Goal: Information Seeking & Learning: Check status

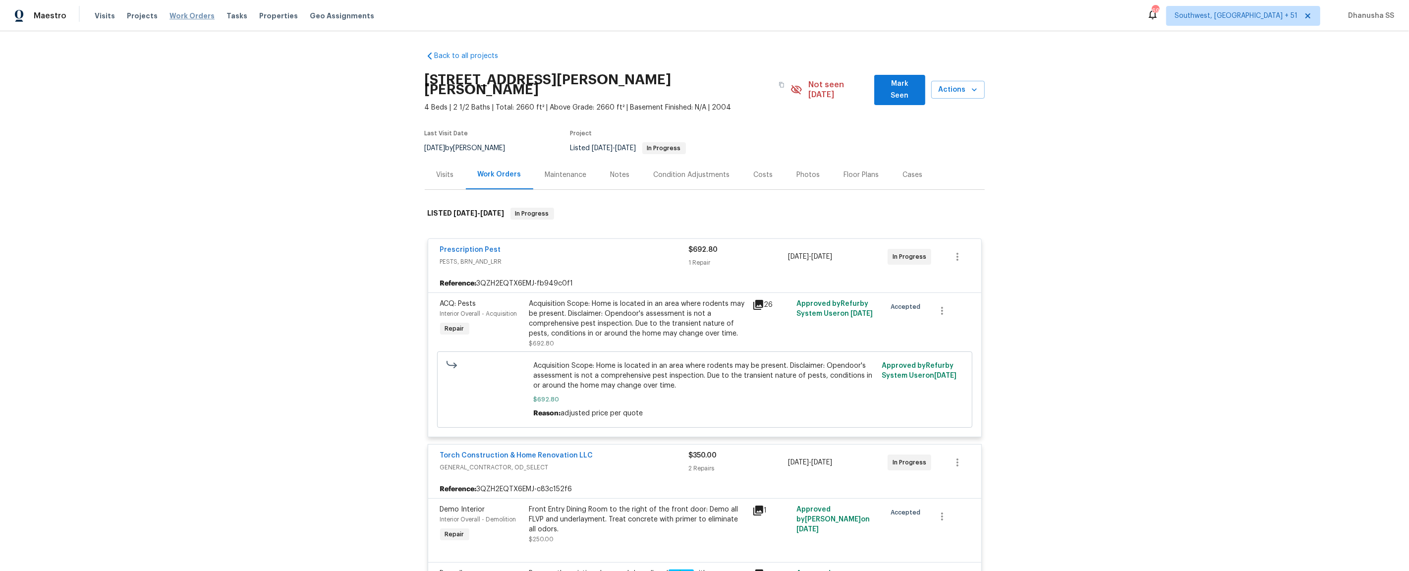
click at [170, 11] on span "Work Orders" at bounding box center [191, 16] width 45 height 10
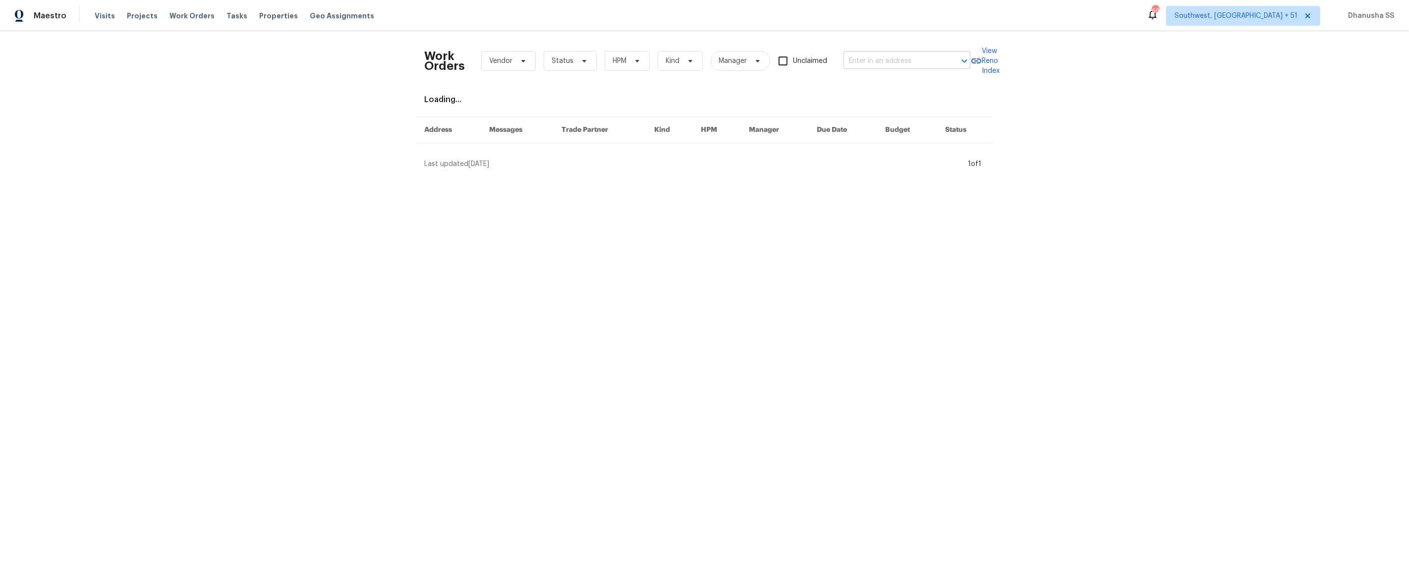
click at [910, 60] on input "text" at bounding box center [892, 61] width 99 height 15
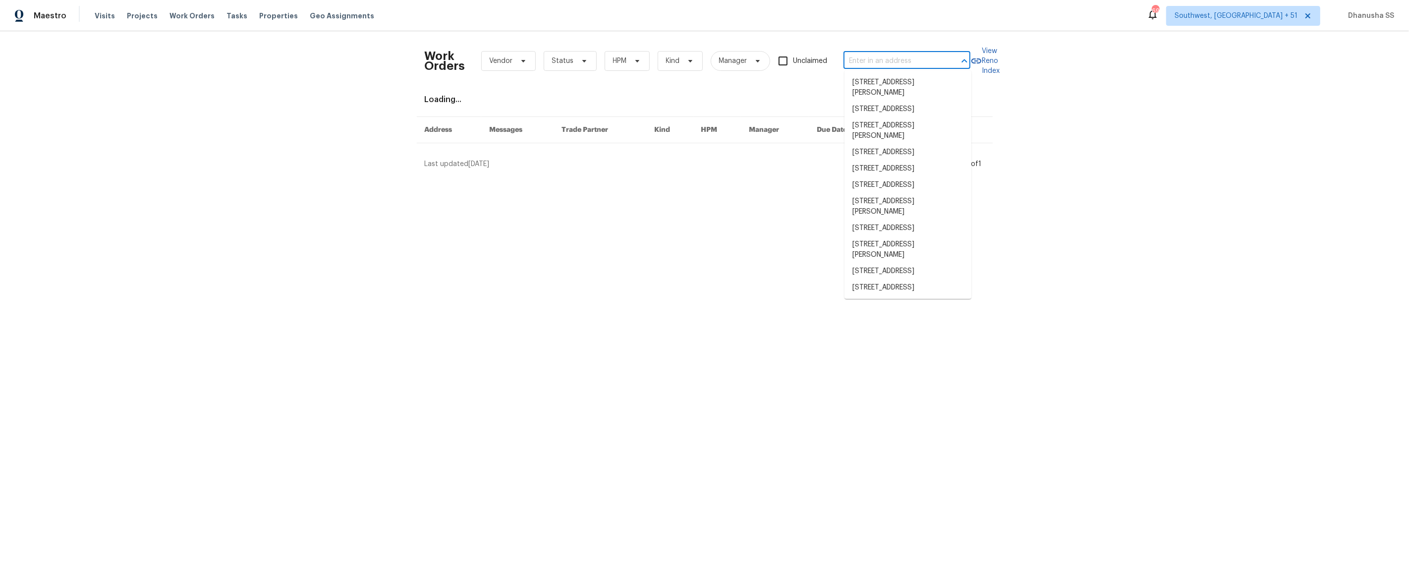
paste input "[STREET_ADDRESS][PERSON_NAME]"
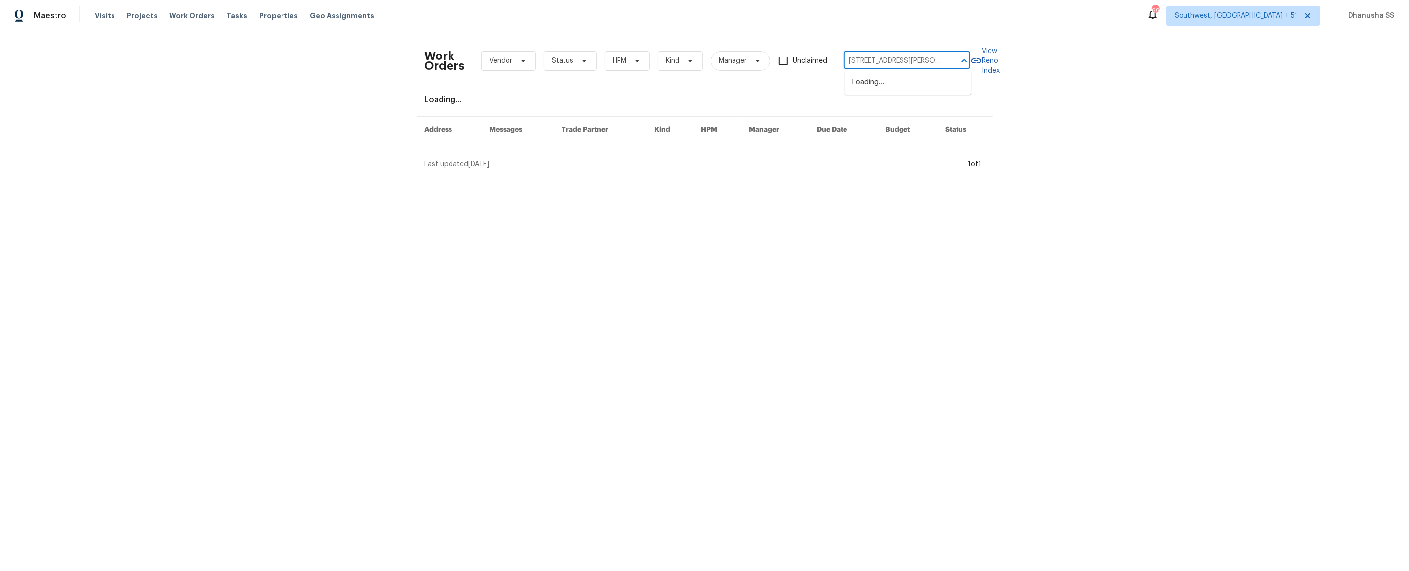
scroll to position [0, 19]
type input "[STREET_ADDRESS][PERSON_NAME]"
click at [889, 84] on li "[STREET_ADDRESS][PERSON_NAME]" at bounding box center [907, 87] width 127 height 27
type input "[STREET_ADDRESS][PERSON_NAME]"
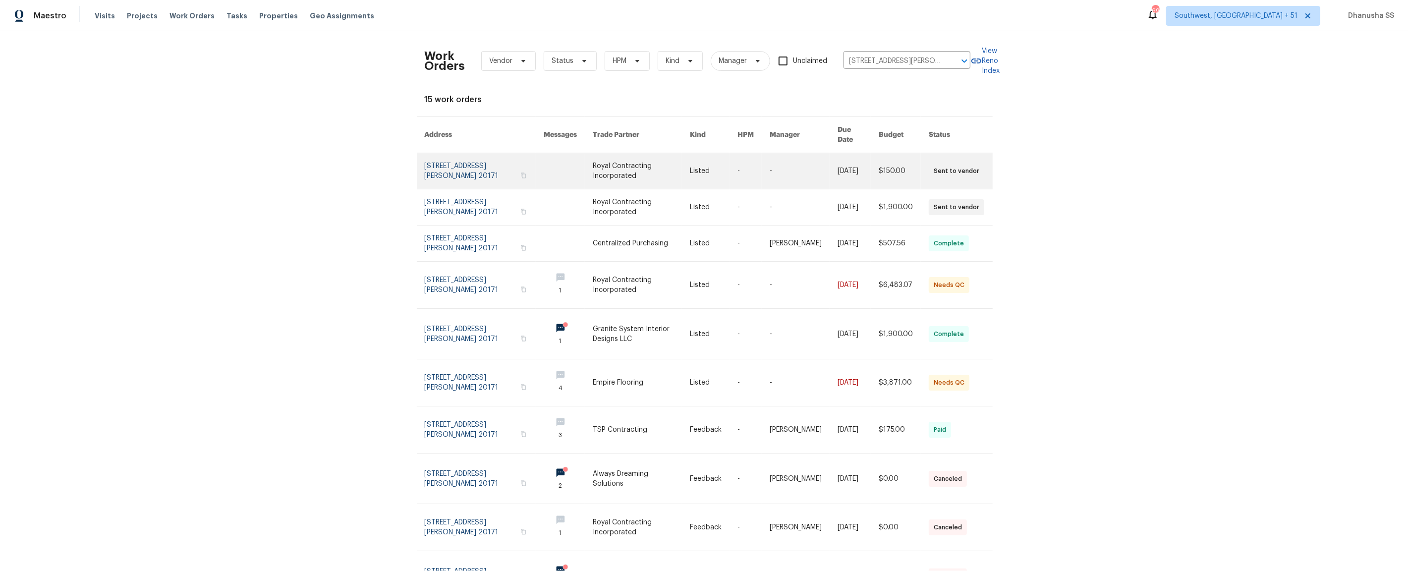
click at [710, 167] on link at bounding box center [714, 171] width 48 height 36
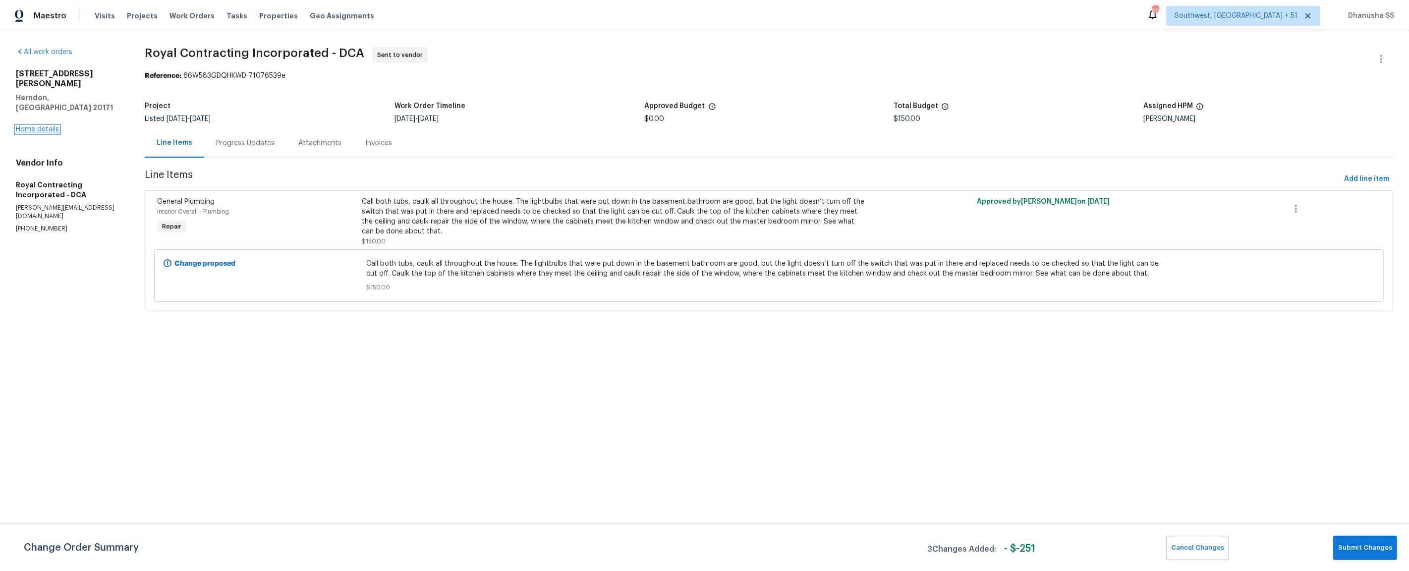
click at [55, 126] on link "Home details" at bounding box center [37, 129] width 43 height 7
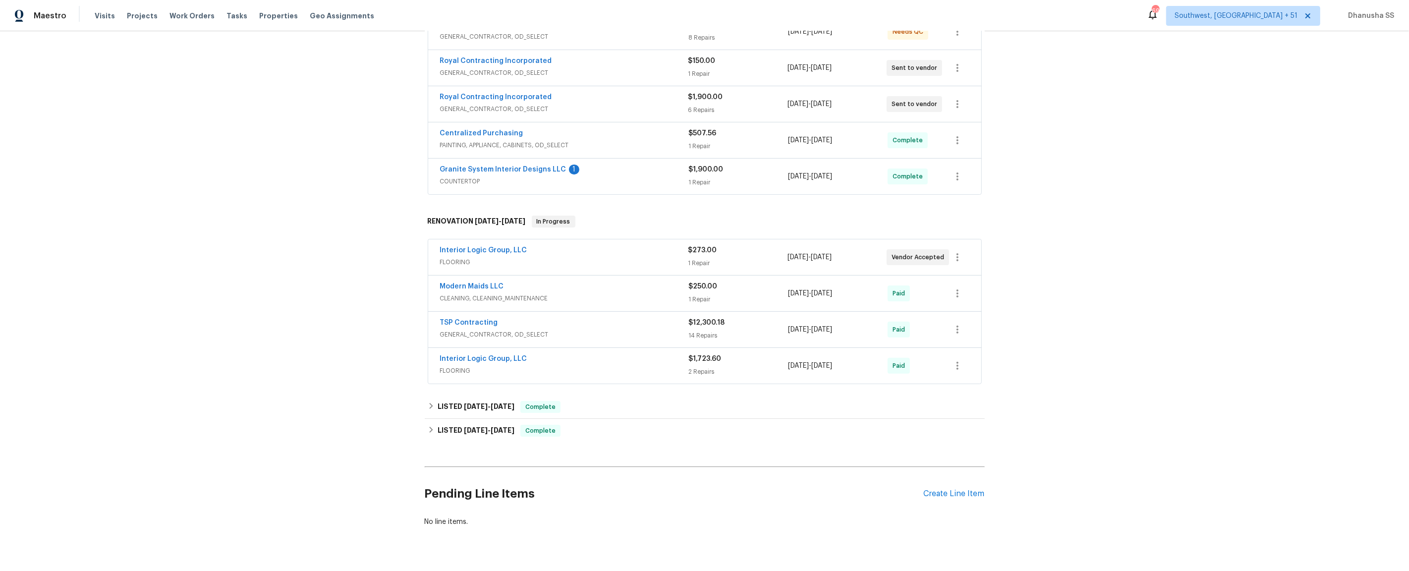
scroll to position [268, 0]
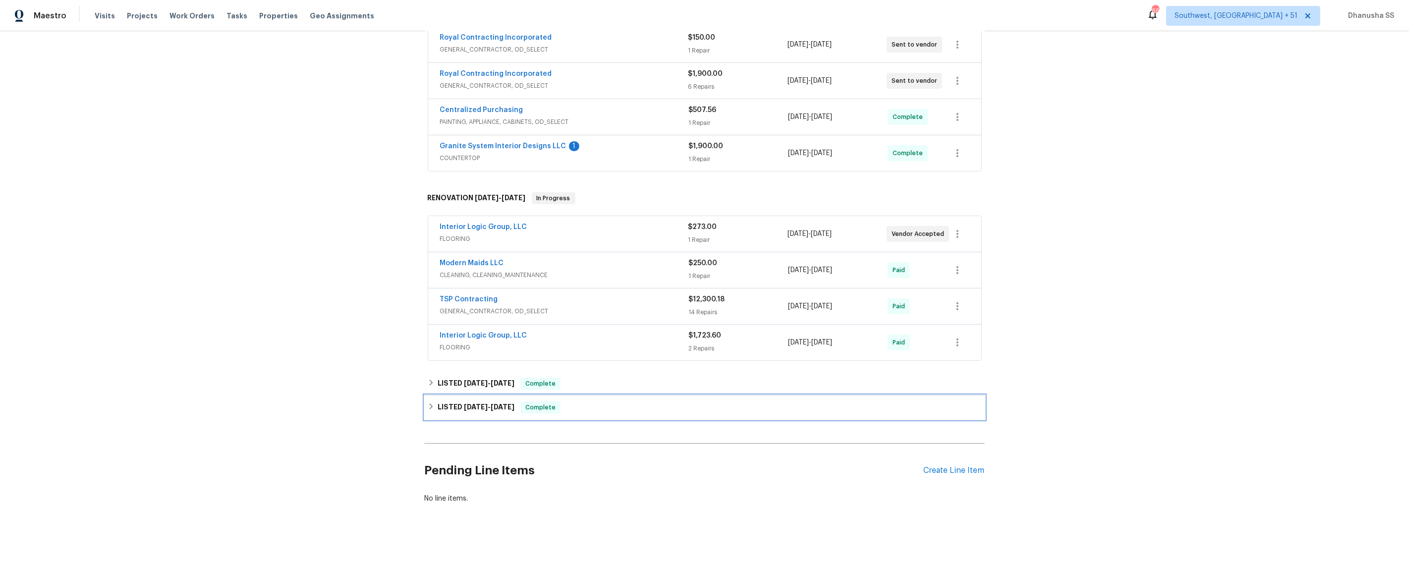
click at [617, 407] on div "LISTED [DATE] - [DATE] Complete" at bounding box center [705, 407] width 554 height 12
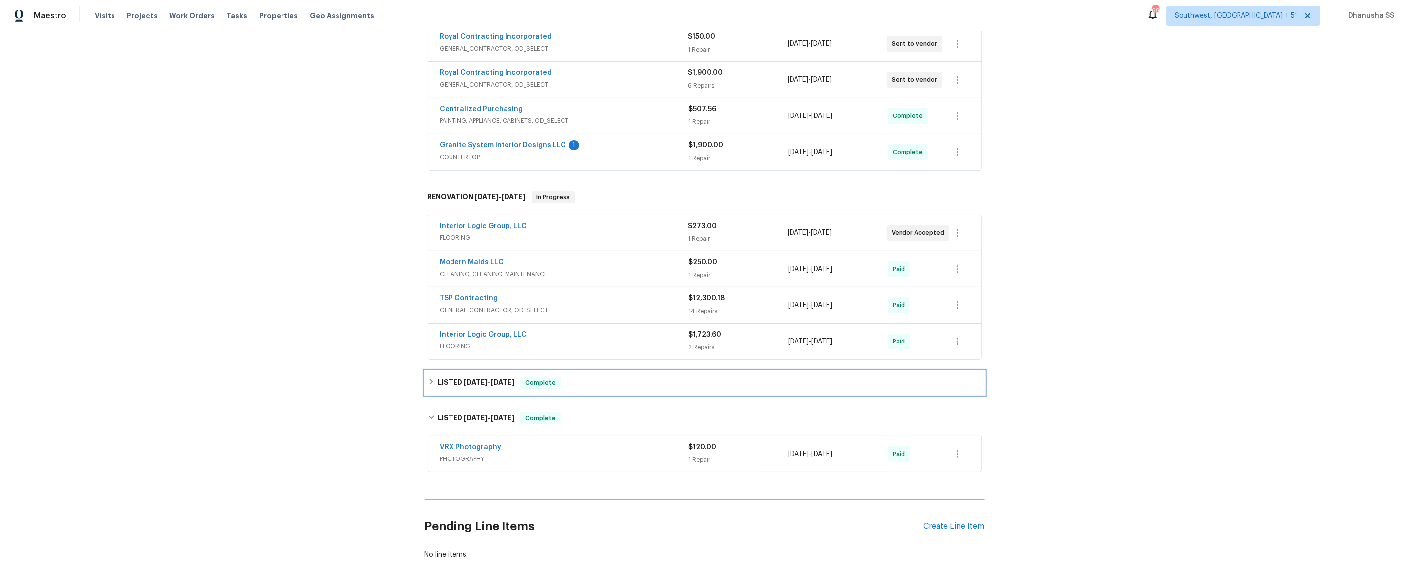
click at [596, 378] on div "LISTED [DATE] - [DATE] Complete" at bounding box center [705, 383] width 554 height 12
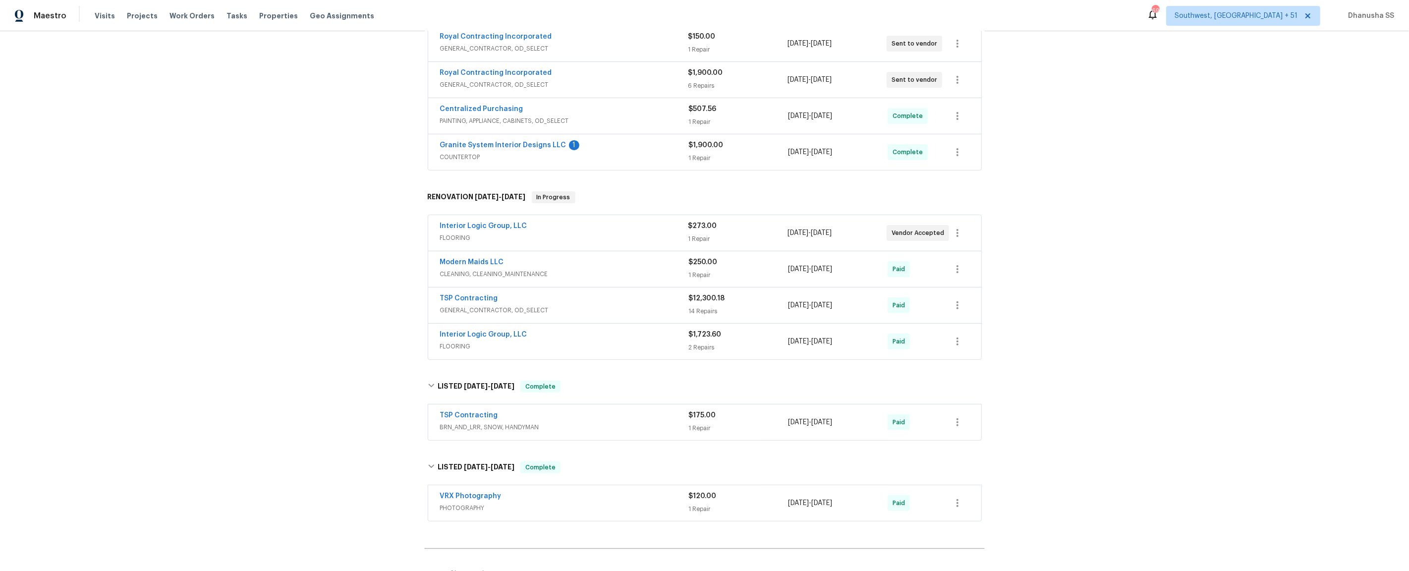
click at [629, 423] on span "BRN_AND_LRR, SNOW, HANDYMAN" at bounding box center [564, 427] width 249 height 10
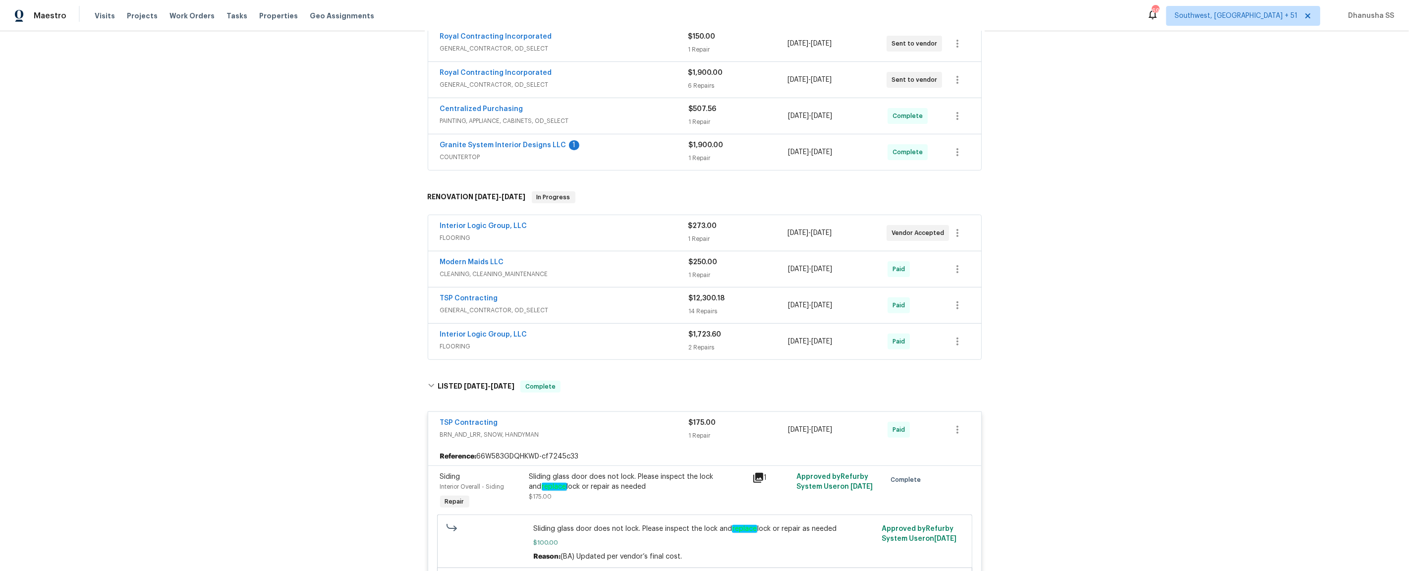
click at [646, 340] on div "Interior Logic Group, LLC" at bounding box center [564, 336] width 249 height 12
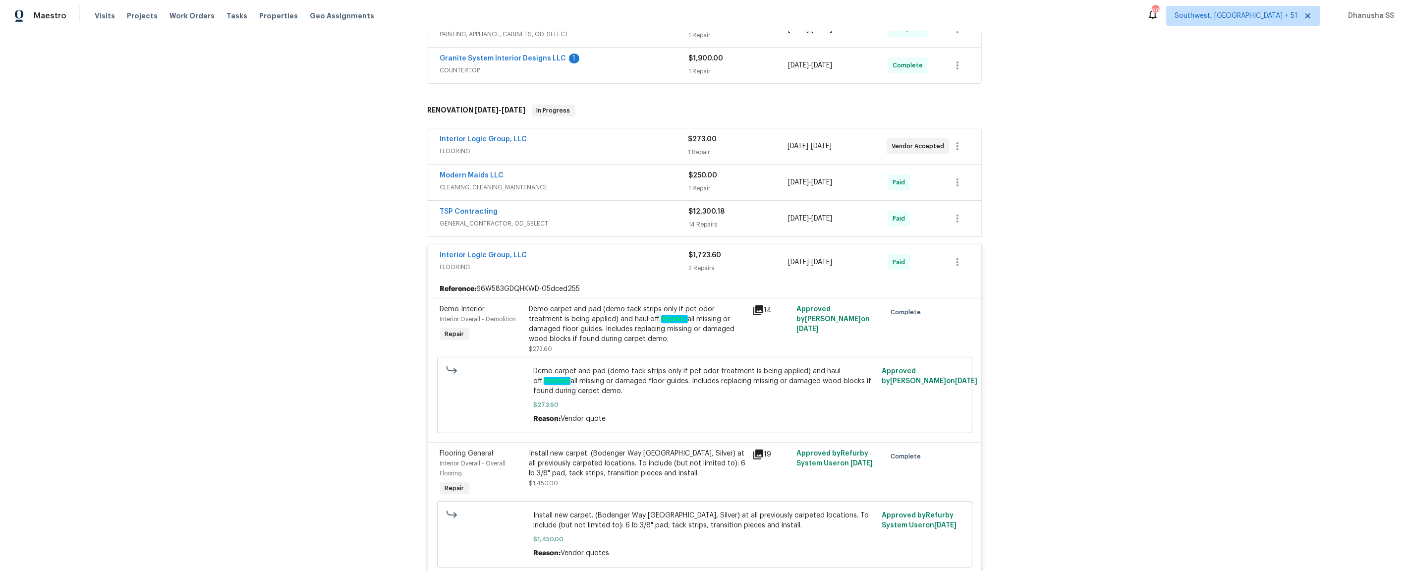
scroll to position [358, 0]
click at [643, 220] on span "GENERAL_CONTRACTOR, OD_SELECT" at bounding box center [564, 221] width 249 height 10
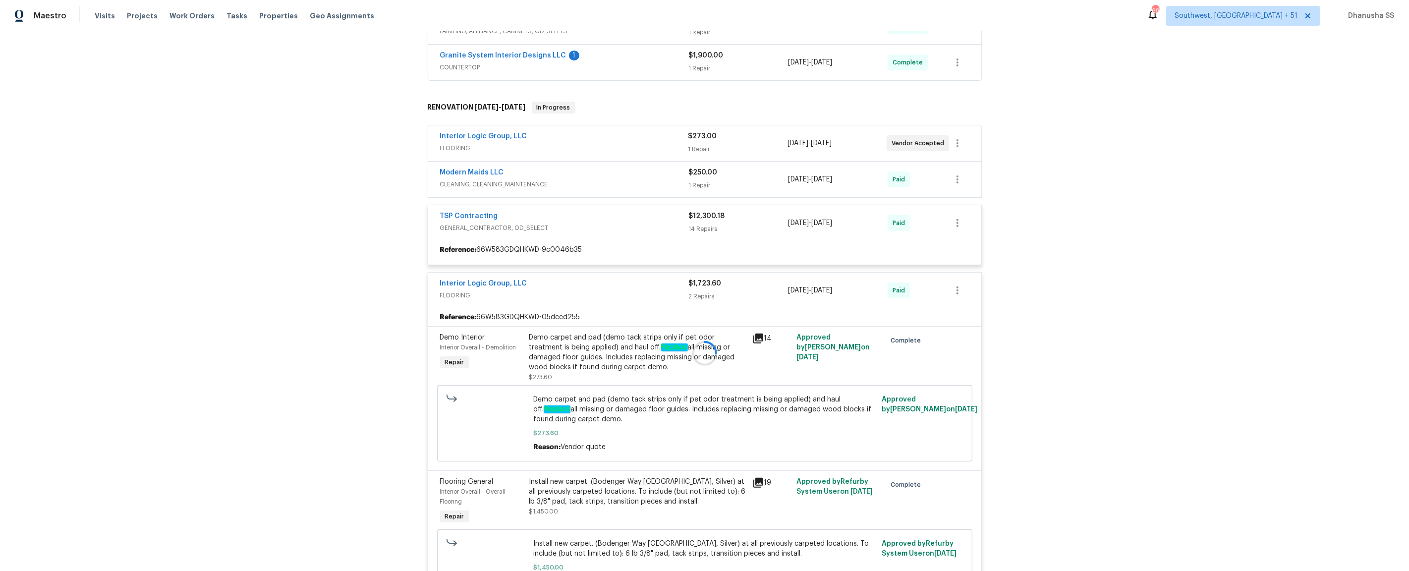
click at [645, 185] on div at bounding box center [705, 353] width 560 height 523
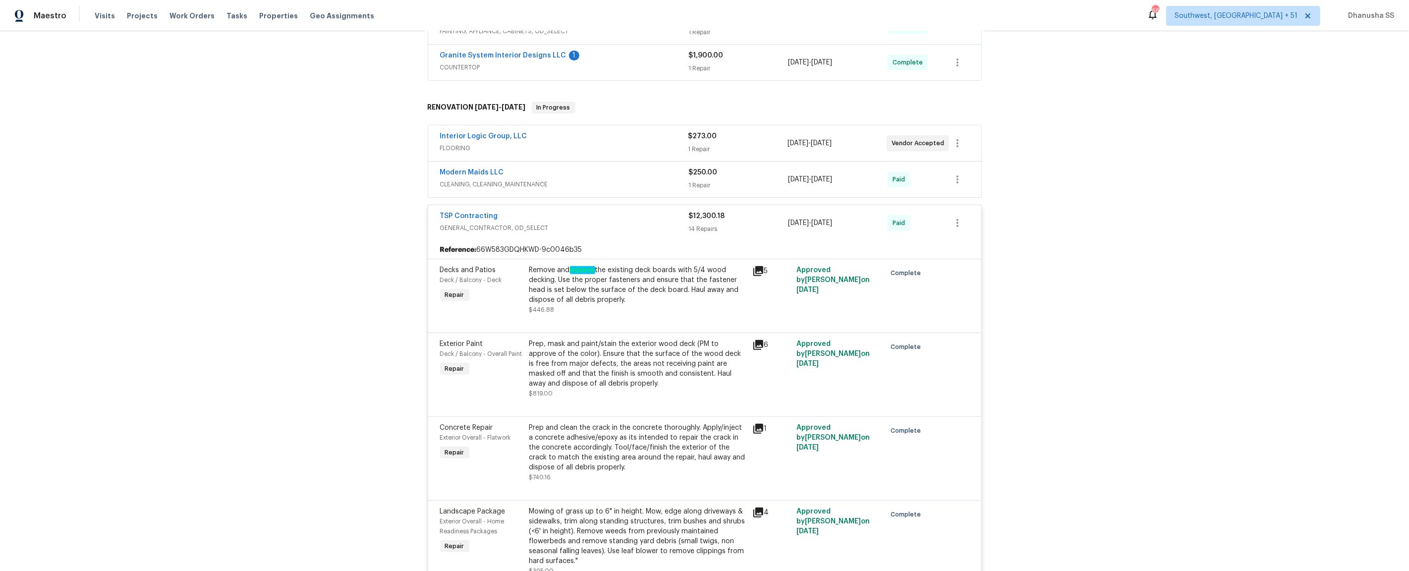
click at [655, 177] on div "Modern Maids LLC" at bounding box center [564, 174] width 249 height 12
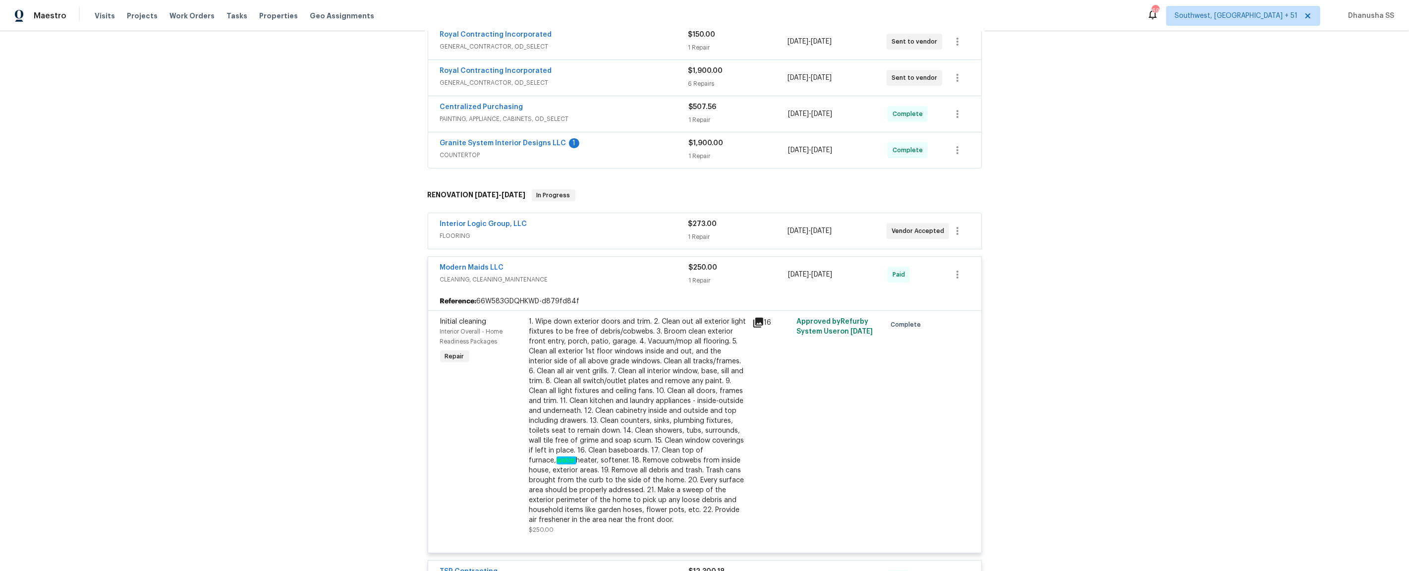
scroll to position [255, 0]
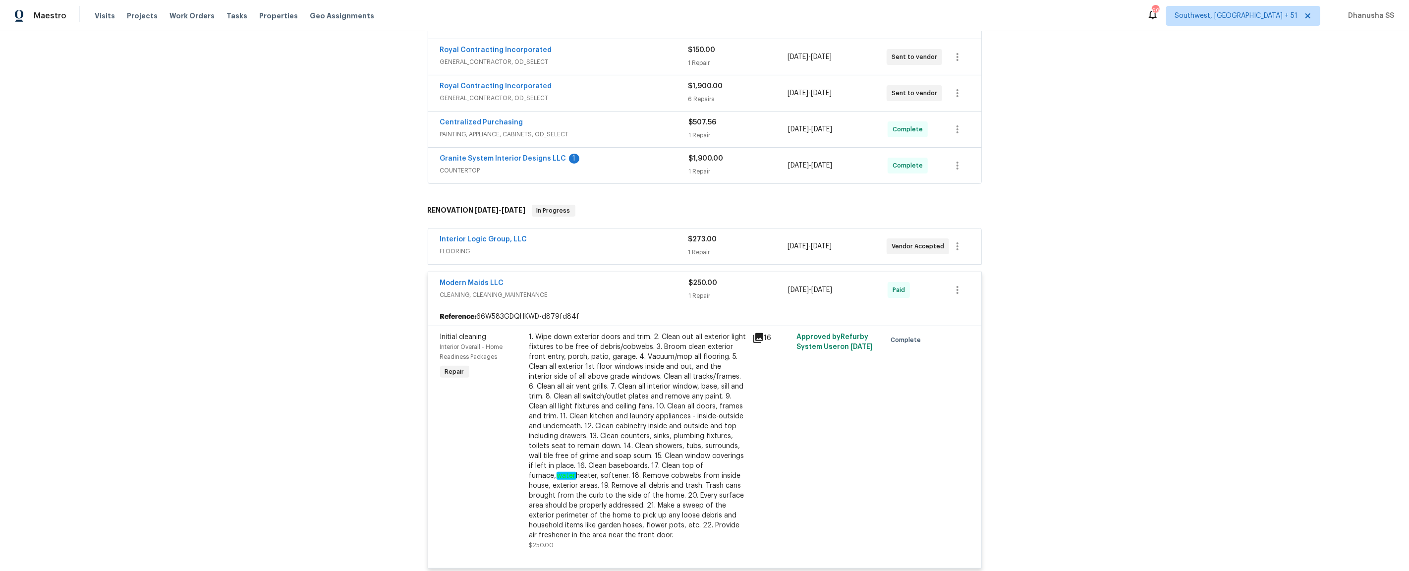
click at [659, 162] on div "Granite System Interior Designs LLC 1" at bounding box center [564, 160] width 249 height 12
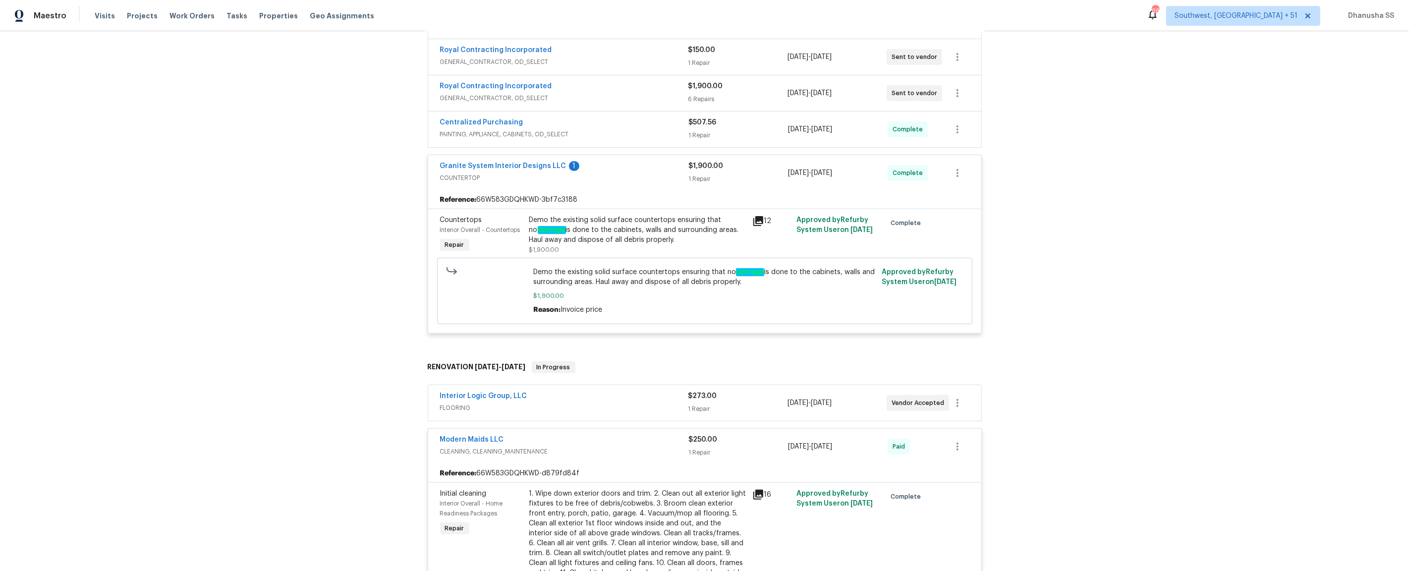
click at [658, 132] on span "PAINTING, APPLIANCE, CABINETS, OD_SELECT" at bounding box center [564, 134] width 249 height 10
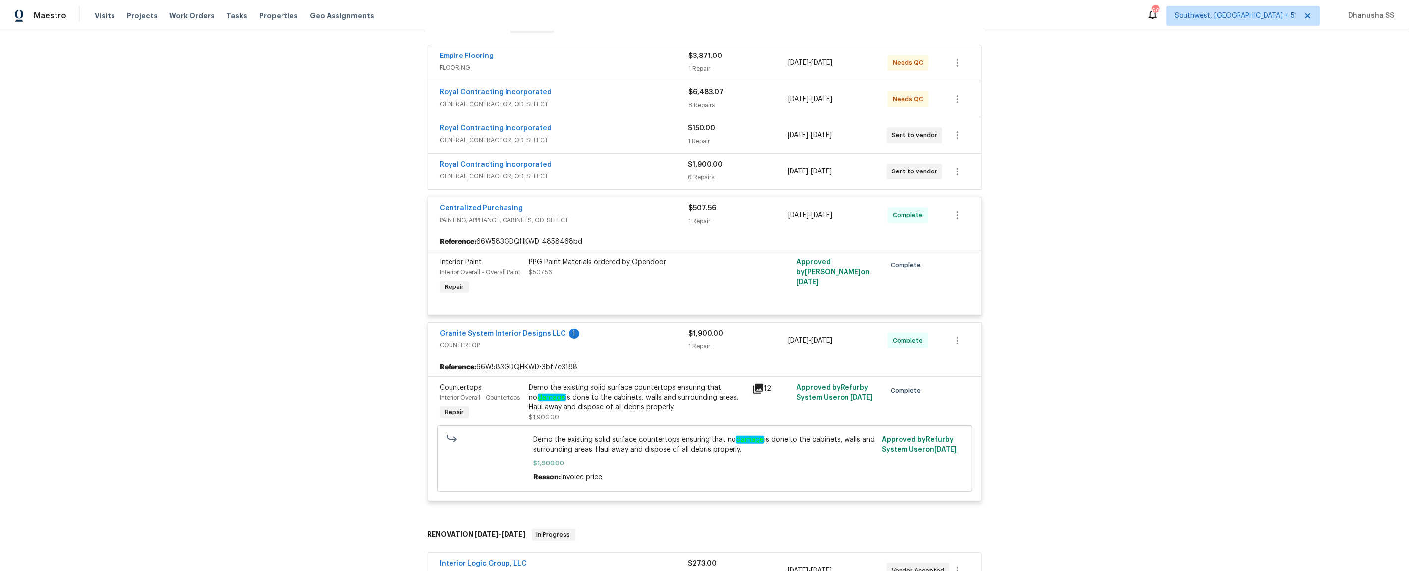
scroll to position [161, 0]
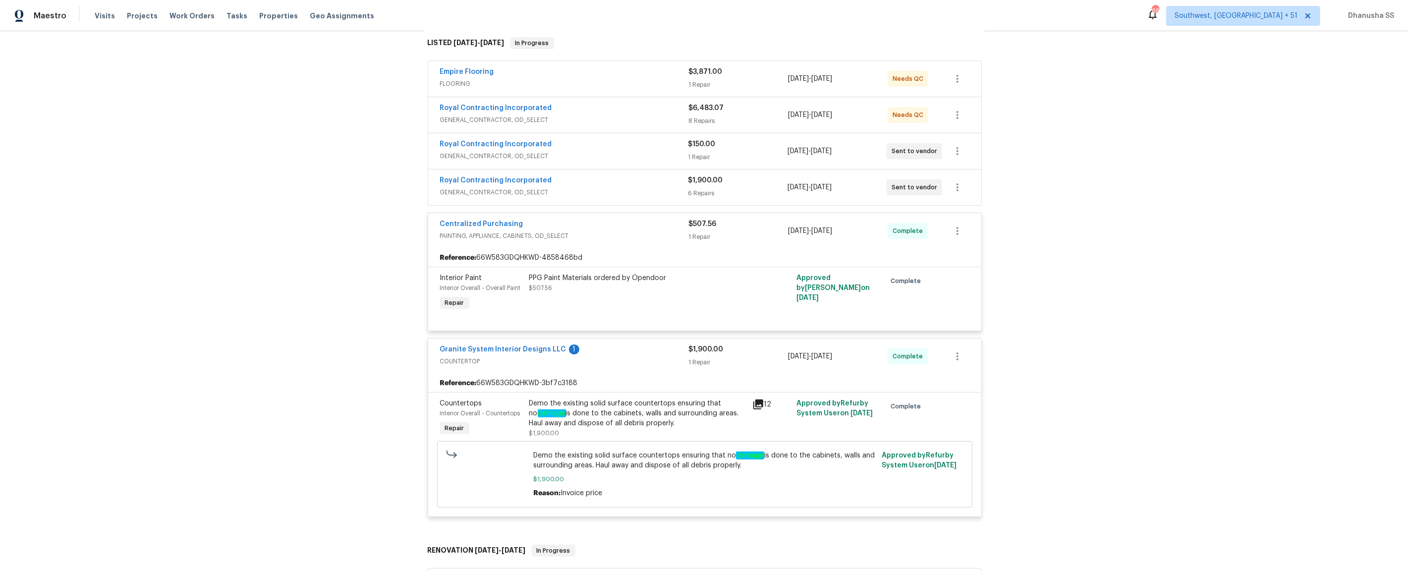
click at [658, 114] on div "Royal Contracting Incorporated" at bounding box center [564, 109] width 249 height 12
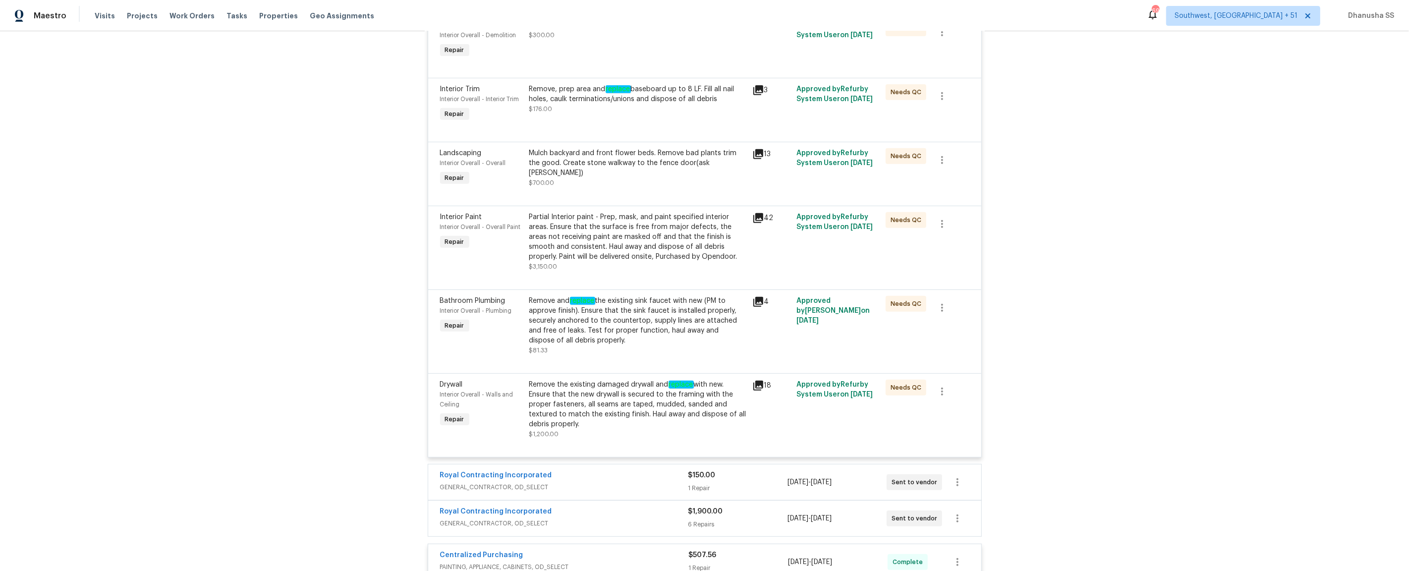
scroll to position [473, 0]
click at [658, 429] on div "Remove the existing damaged drywall and replace with new. Ensure that the new d…" at bounding box center [637, 404] width 217 height 50
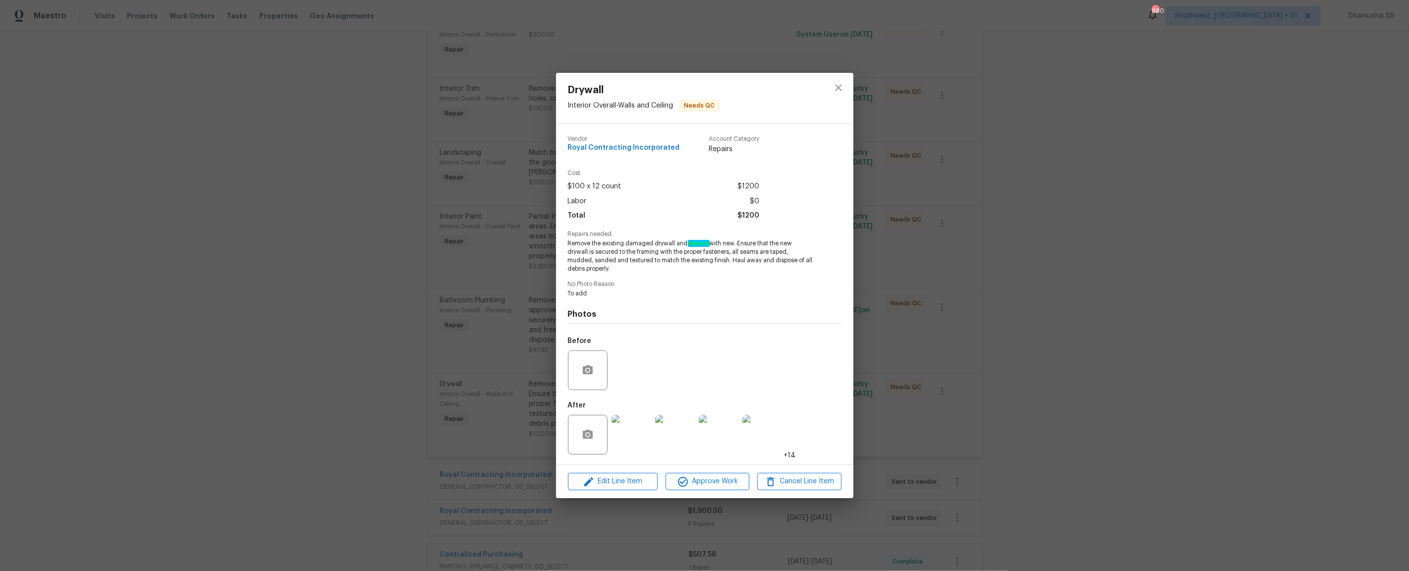
click at [850, 79] on div at bounding box center [839, 98] width 30 height 51
click at [833, 88] on icon "close" at bounding box center [839, 88] width 12 height 12
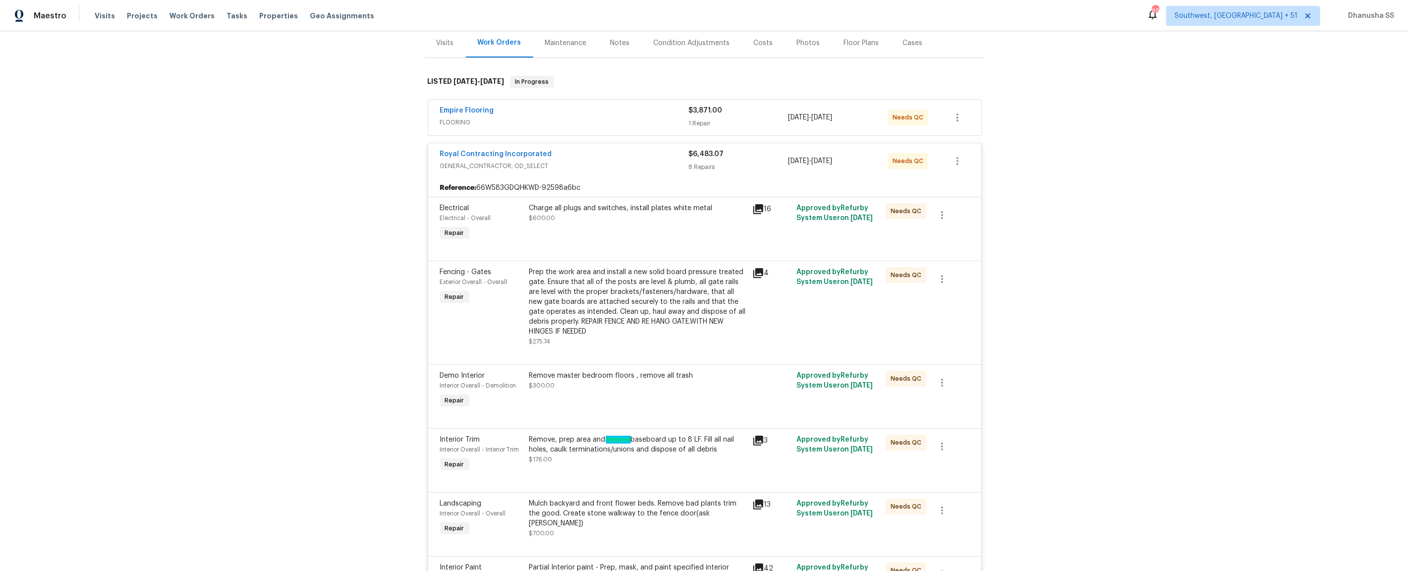
scroll to position [82, 0]
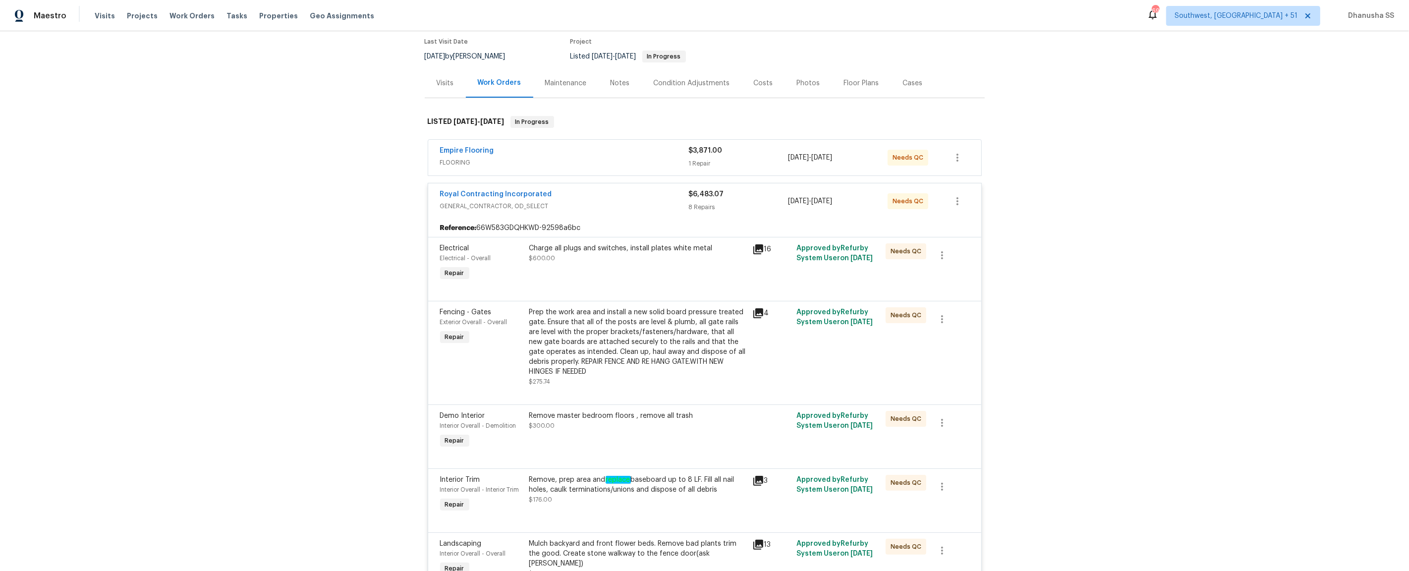
click at [656, 155] on div "Empire Flooring" at bounding box center [564, 152] width 249 height 12
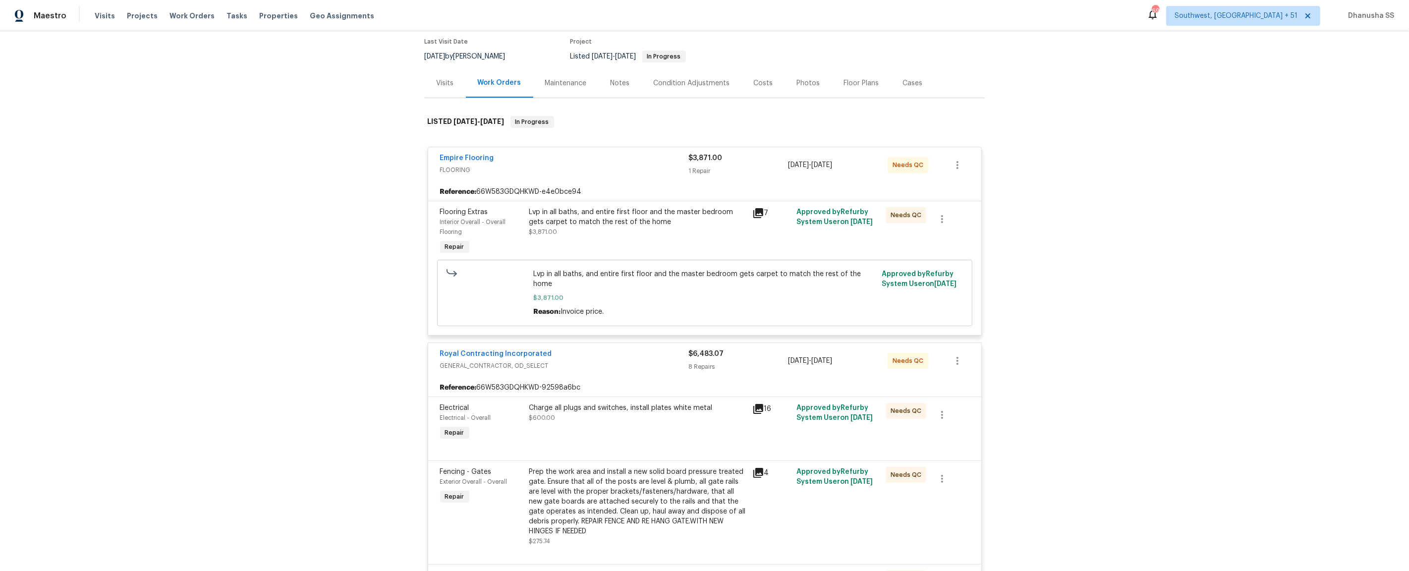
click at [639, 214] on div "Lvp in all baths, and entire first floor and the master bedroom gets carpet to …" at bounding box center [637, 217] width 217 height 20
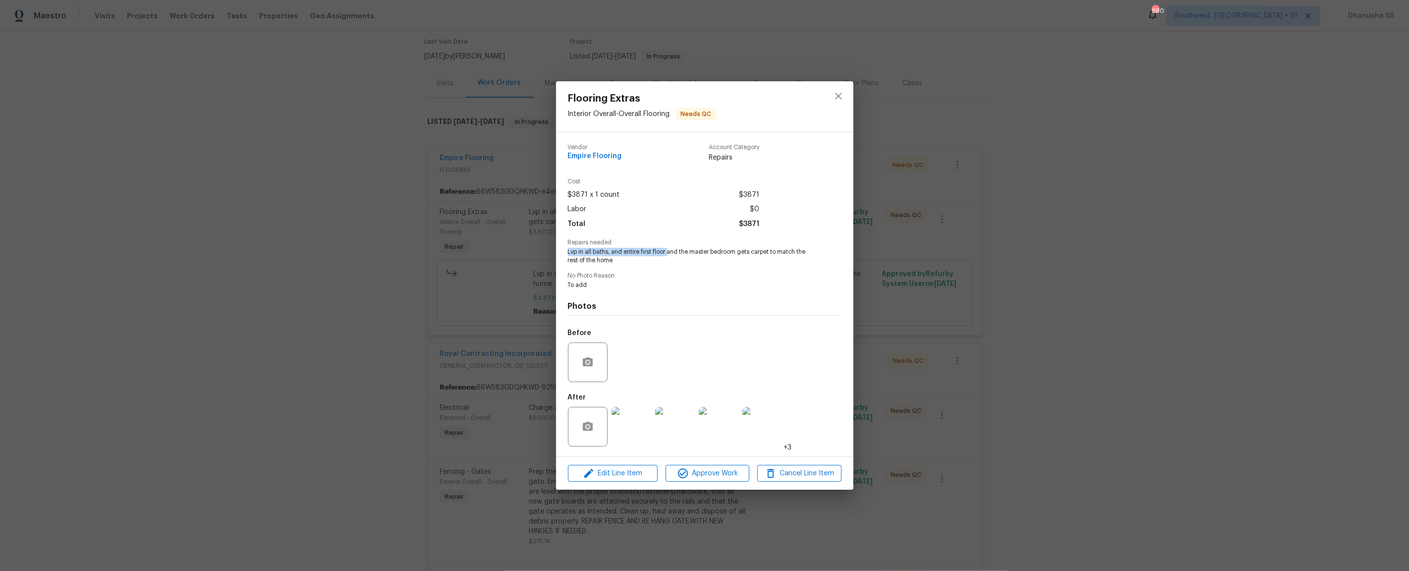
drag, startPoint x: 569, startPoint y: 252, endPoint x: 670, endPoint y: 253, distance: 100.6
click at [670, 253] on span "Lvp in all baths, and entire first floor and the master bedroom gets carpet to …" at bounding box center [691, 256] width 246 height 17
copy span "Lvp in all baths, and entire first floor"
drag, startPoint x: 690, startPoint y: 252, endPoint x: 739, endPoint y: 254, distance: 49.1
click at [739, 254] on span "Lvp in all baths, and entire first floor and the master bedroom gets carpet to …" at bounding box center [691, 256] width 246 height 17
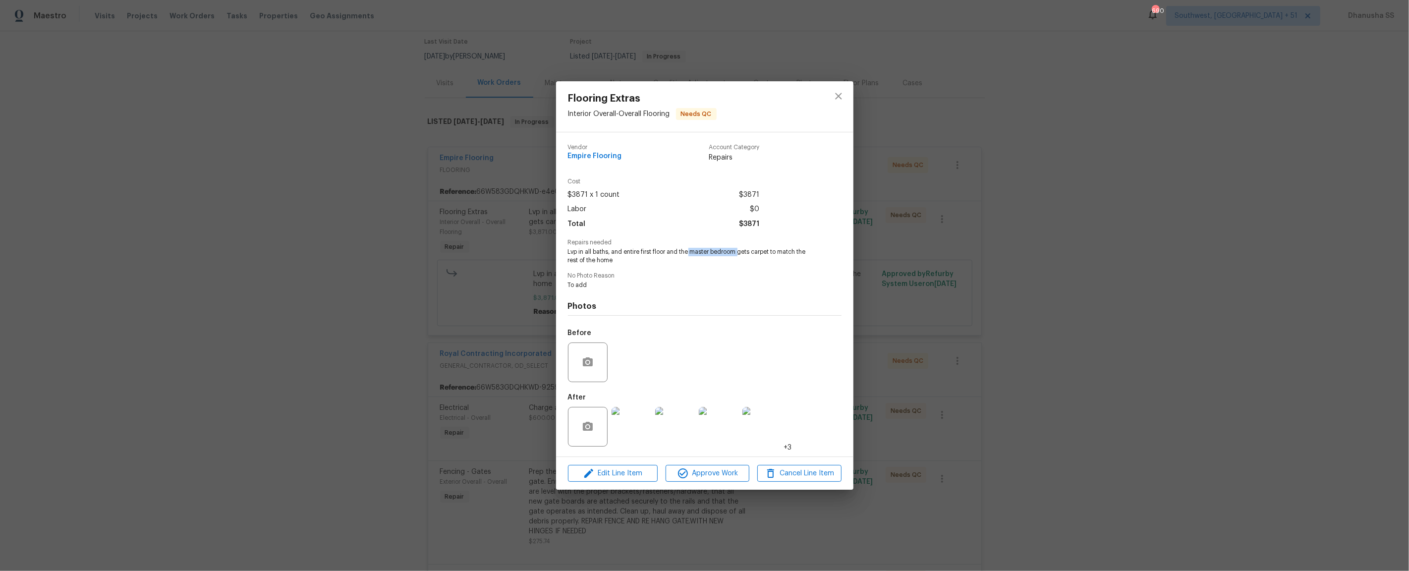
drag, startPoint x: 739, startPoint y: 254, endPoint x: 688, endPoint y: 253, distance: 50.6
click at [688, 253] on span "Lvp in all baths, and entire first floor and the master bedroom gets carpet to …" at bounding box center [691, 256] width 246 height 17
copy span "master bedroom"
click at [837, 101] on icon "close" at bounding box center [839, 96] width 12 height 12
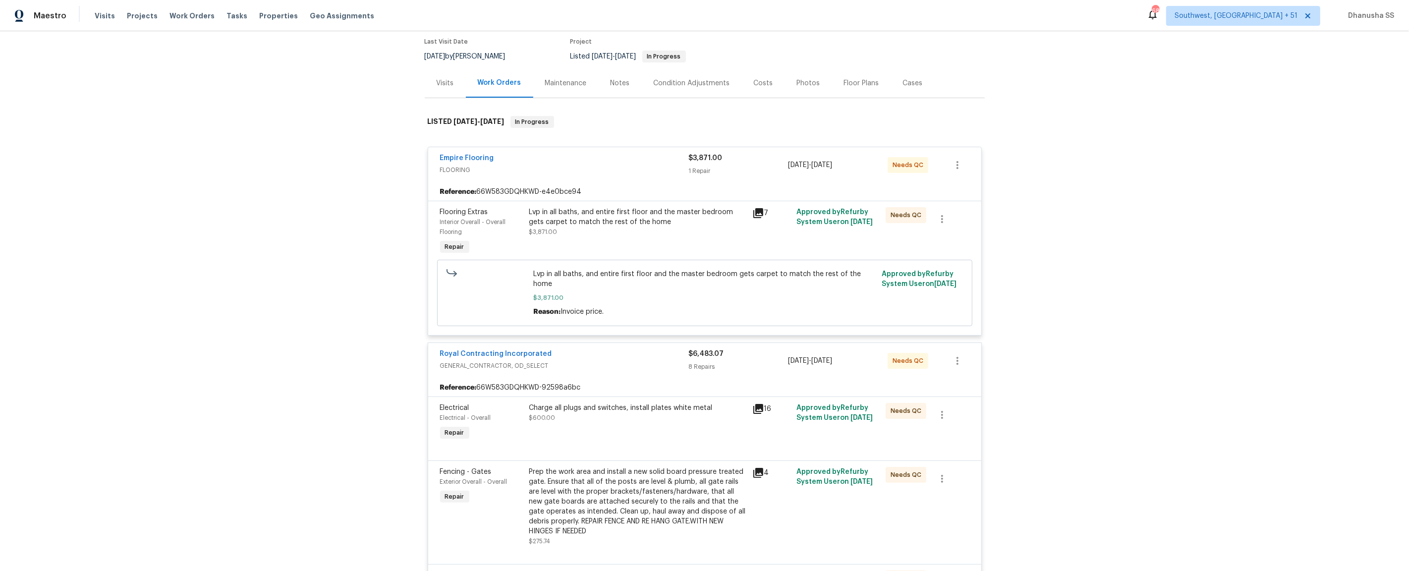
click at [179, 24] on div "Visits Projects Work Orders Tasks Properties Geo Assignments" at bounding box center [240, 16] width 291 height 20
click at [183, 14] on span "Work Orders" at bounding box center [191, 16] width 45 height 10
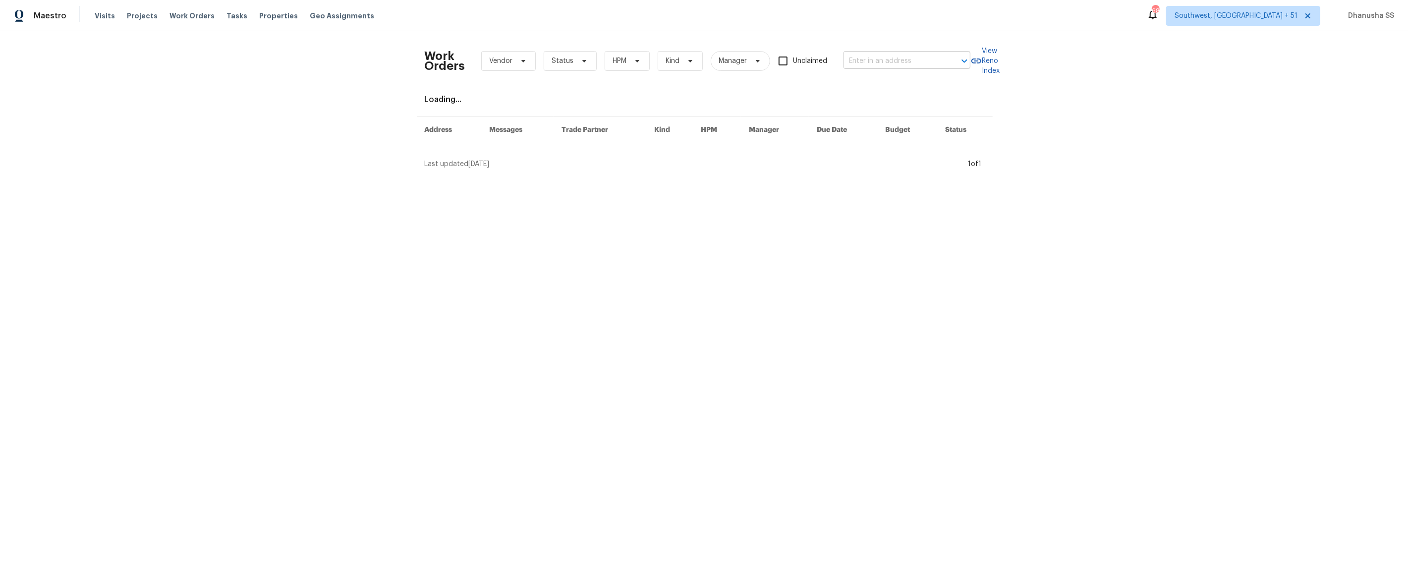
click at [907, 68] on body "Maestro Visits Projects Work Orders Tasks Properties Geo Assignments [STREET_AD…" at bounding box center [704, 88] width 1409 height 177
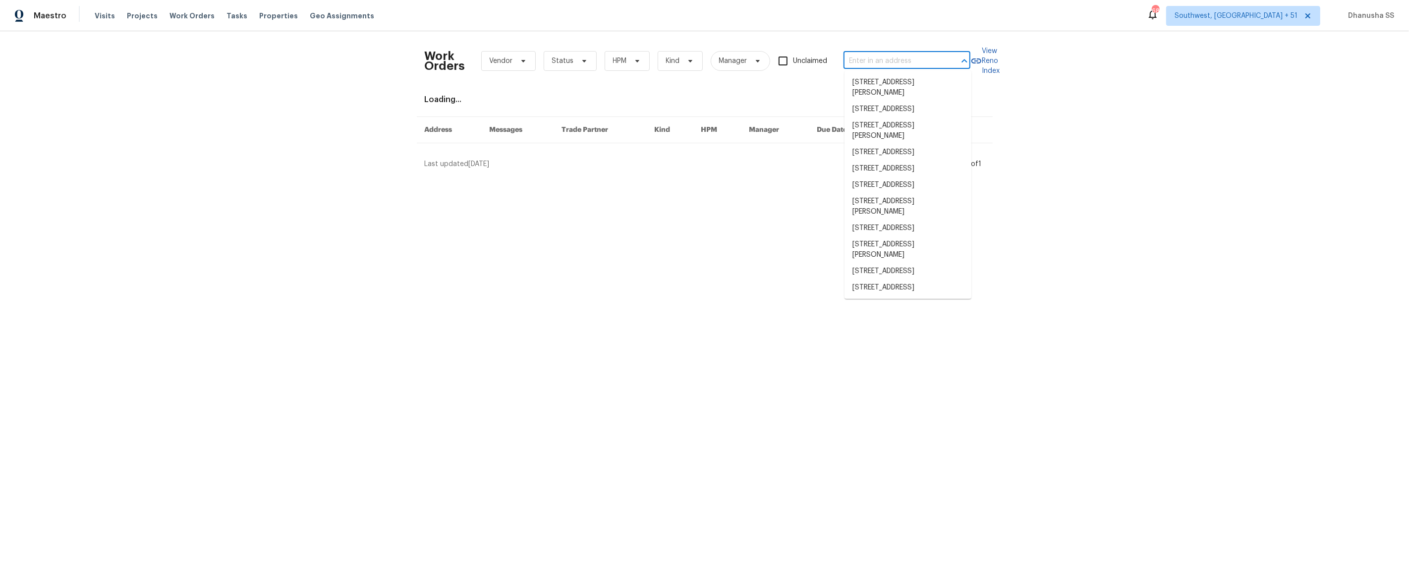
paste input "[STREET_ADDRESS][PERSON_NAME]"
type input "[STREET_ADDRESS][PERSON_NAME]"
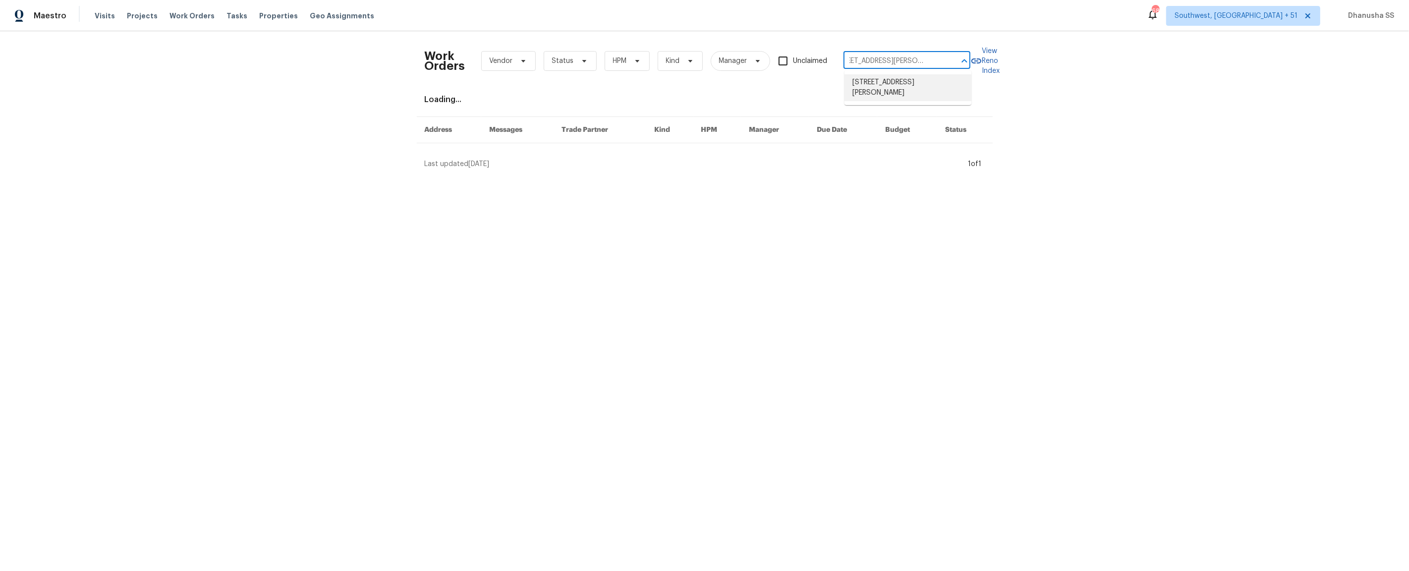
click at [905, 80] on li "[STREET_ADDRESS][PERSON_NAME]" at bounding box center [907, 87] width 127 height 27
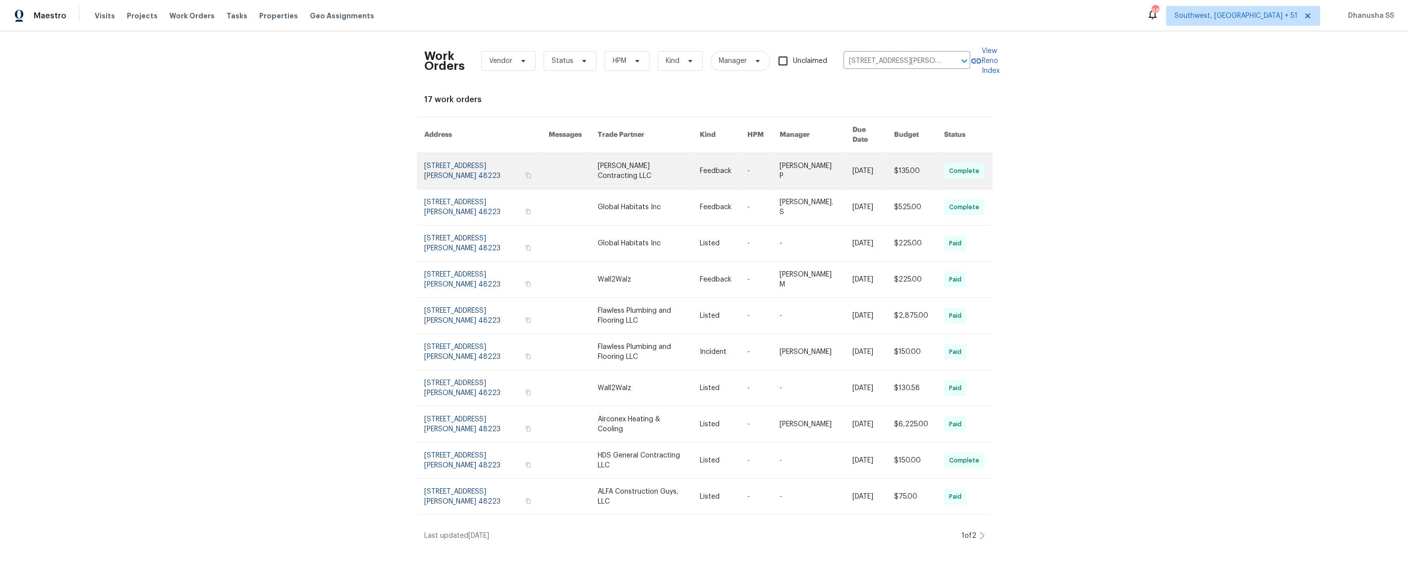
click at [721, 153] on link at bounding box center [724, 171] width 48 height 36
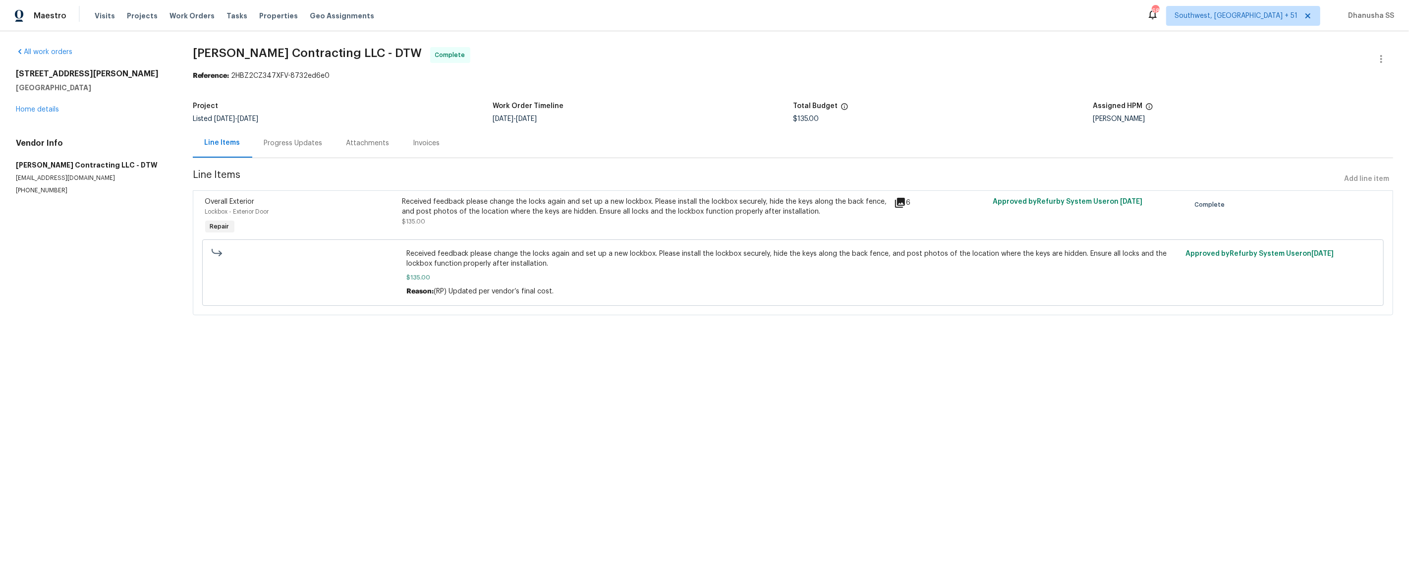
click at [49, 114] on div "[STREET_ADDRESS][PERSON_NAME] Home details" at bounding box center [92, 92] width 153 height 46
click at [49, 107] on link "Home details" at bounding box center [37, 109] width 43 height 7
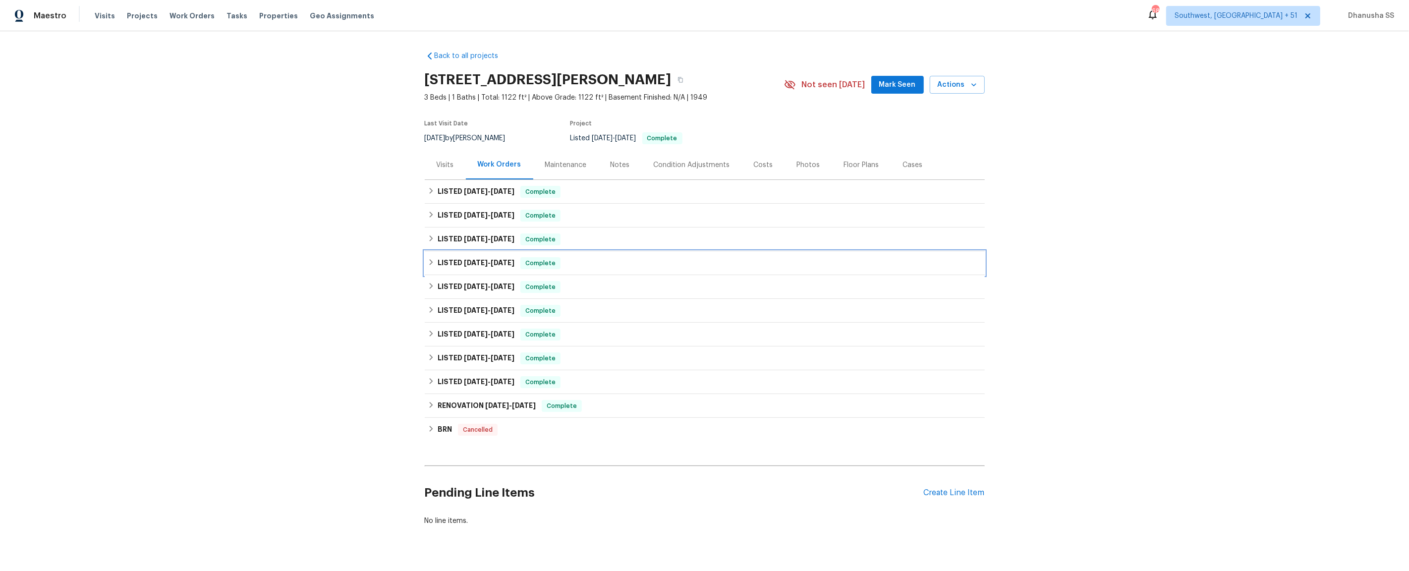
click at [599, 259] on div "LISTED [DATE] - [DATE] Complete" at bounding box center [705, 263] width 554 height 12
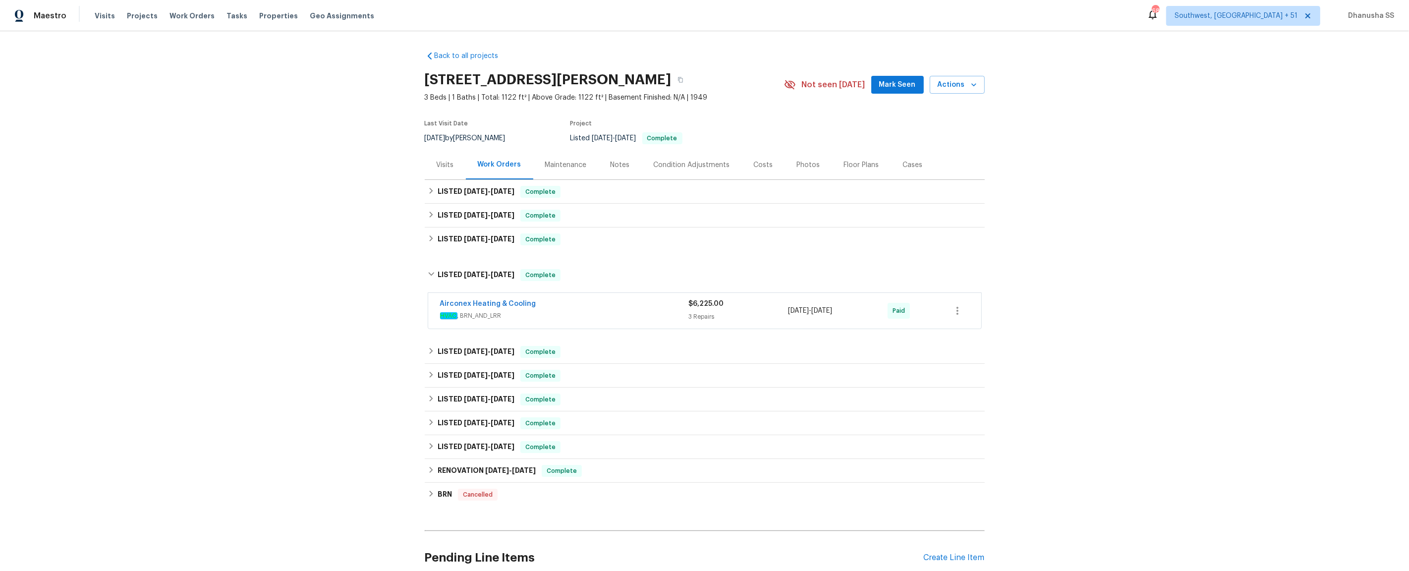
click at [634, 315] on span "HVAC , BRN_AND_LRR" at bounding box center [564, 316] width 249 height 10
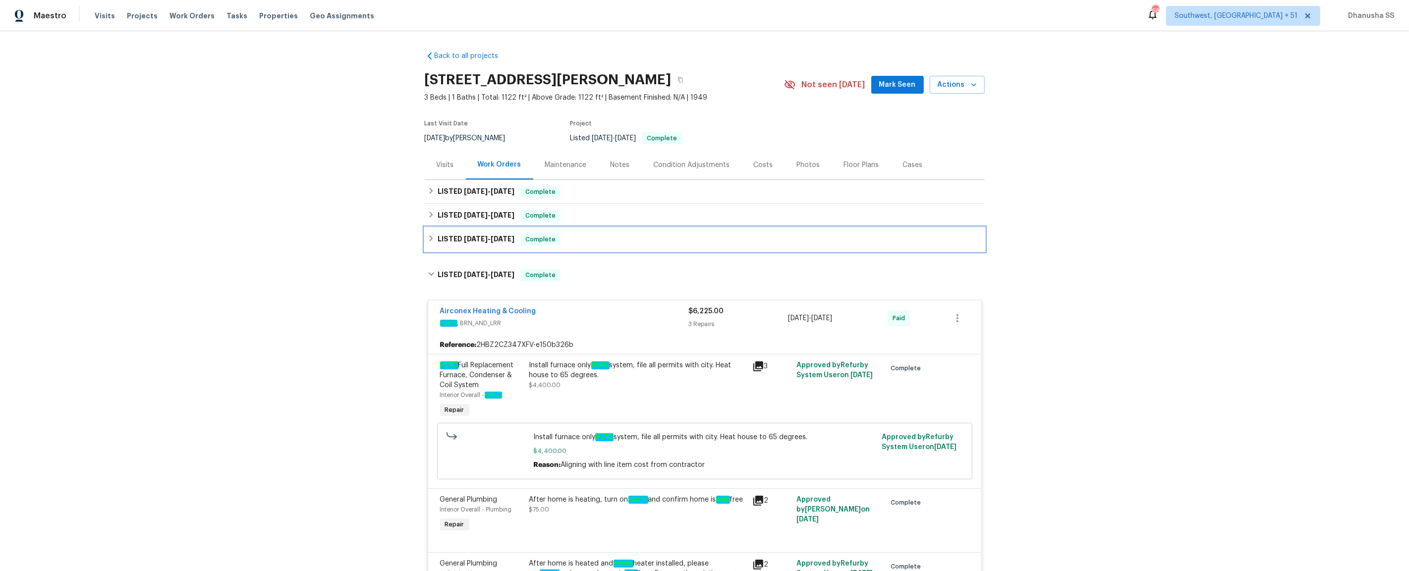
click at [587, 237] on div "LISTED [DATE] - [DATE] Complete" at bounding box center [705, 239] width 554 height 12
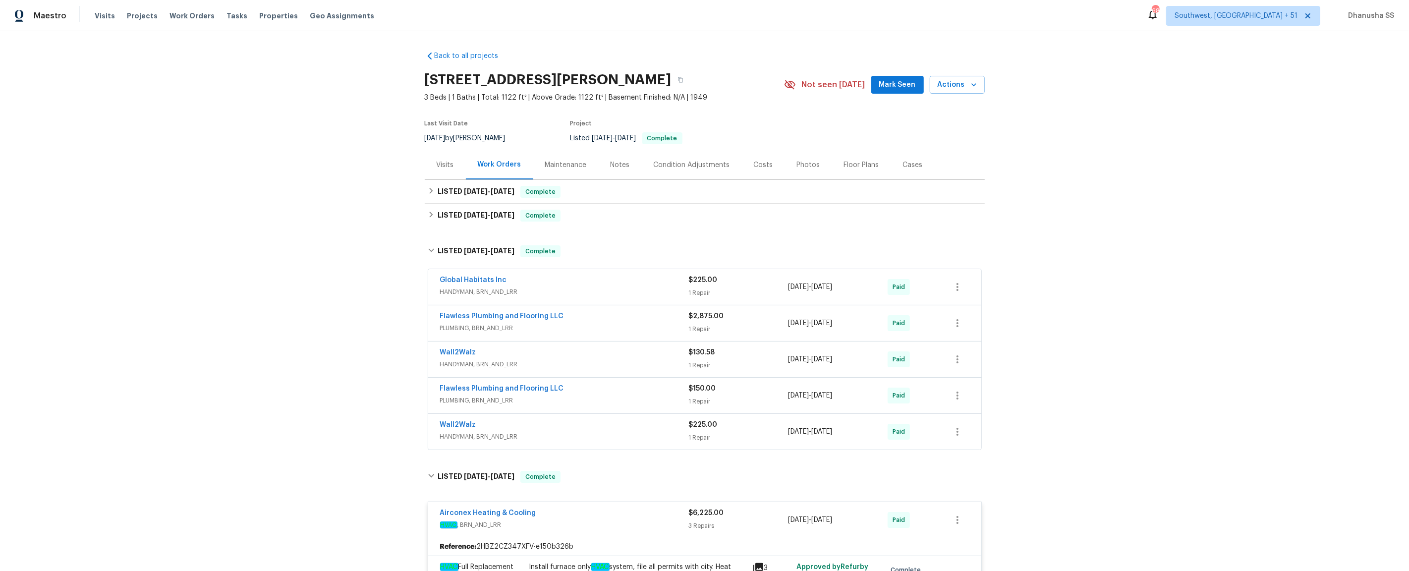
click at [662, 428] on div "Wall2Walz" at bounding box center [564, 426] width 249 height 12
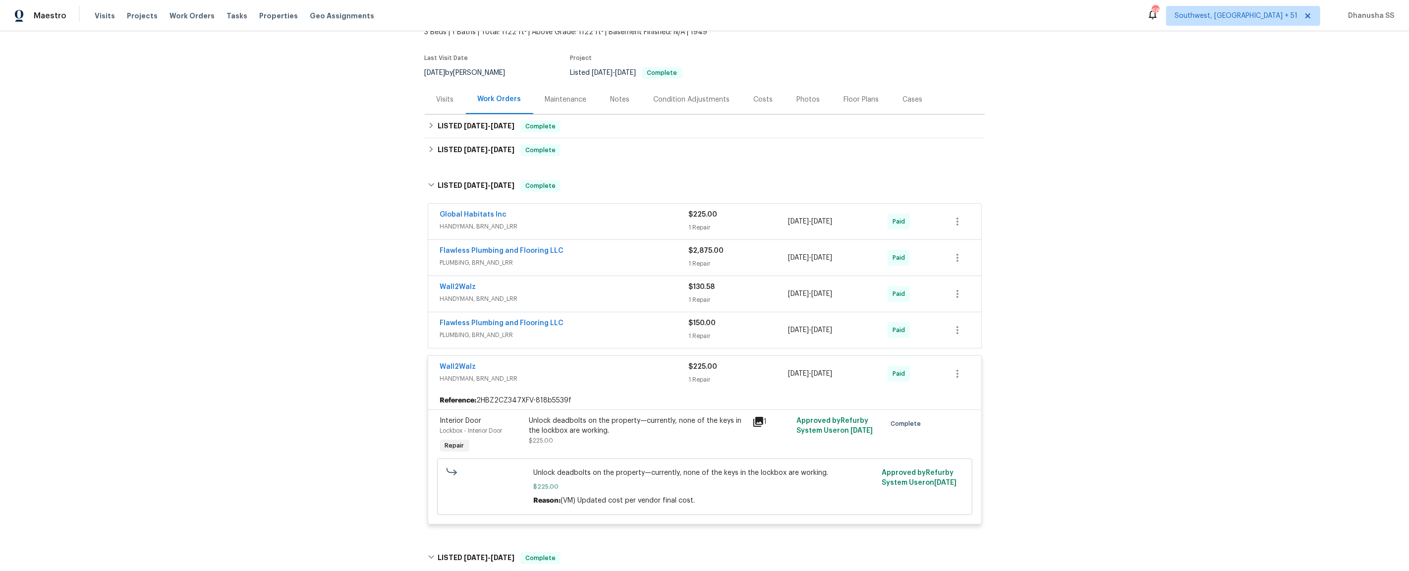
scroll to position [76, 0]
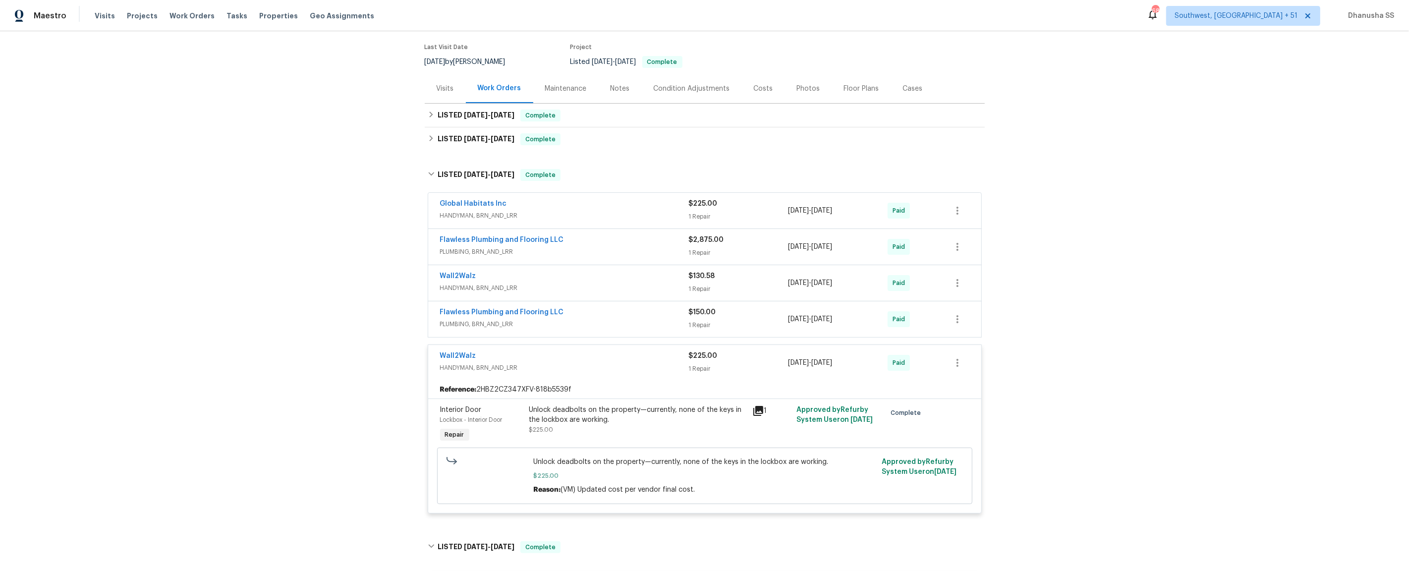
click at [650, 312] on div "Flawless Plumbing and Flooring LLC" at bounding box center [564, 313] width 249 height 12
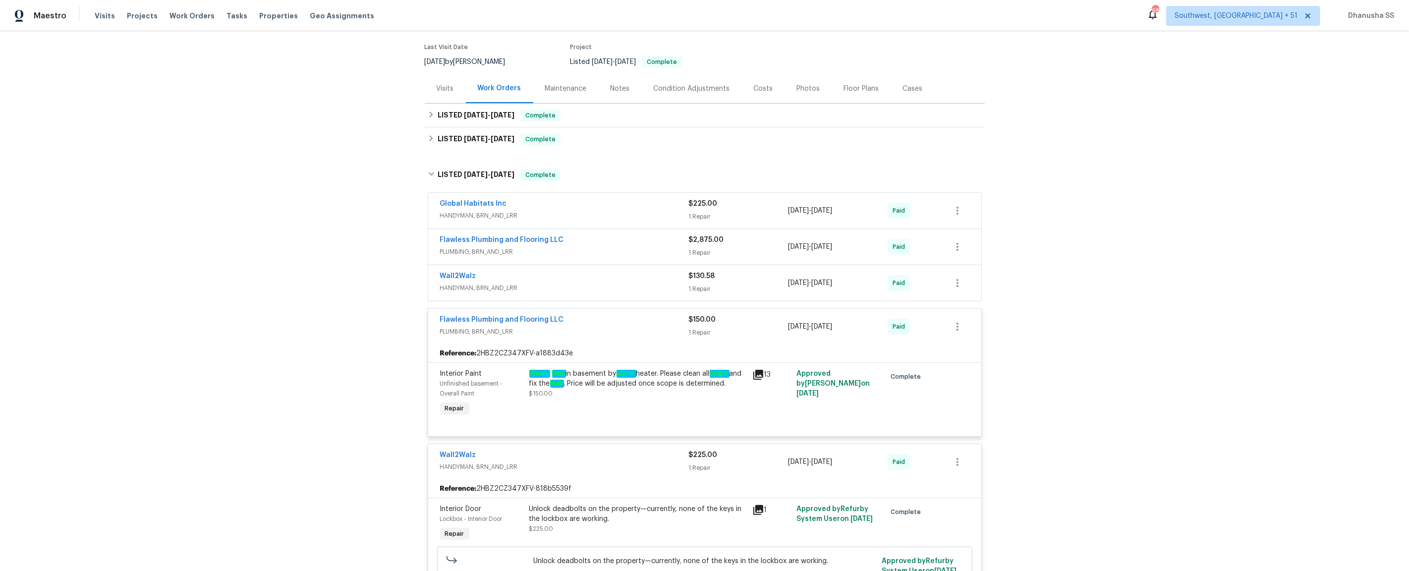
click at [643, 292] on span "HANDYMAN, BRN_AND_LRR" at bounding box center [564, 288] width 249 height 10
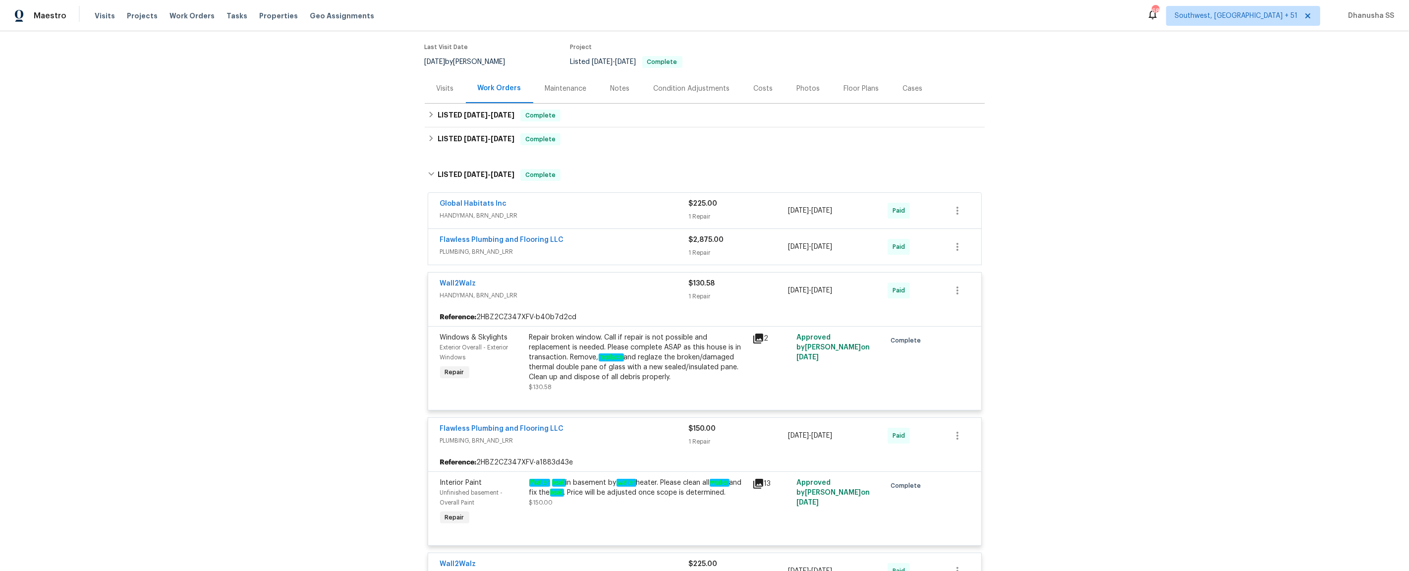
click at [647, 252] on span "PLUMBING, BRN_AND_LRR" at bounding box center [564, 252] width 249 height 10
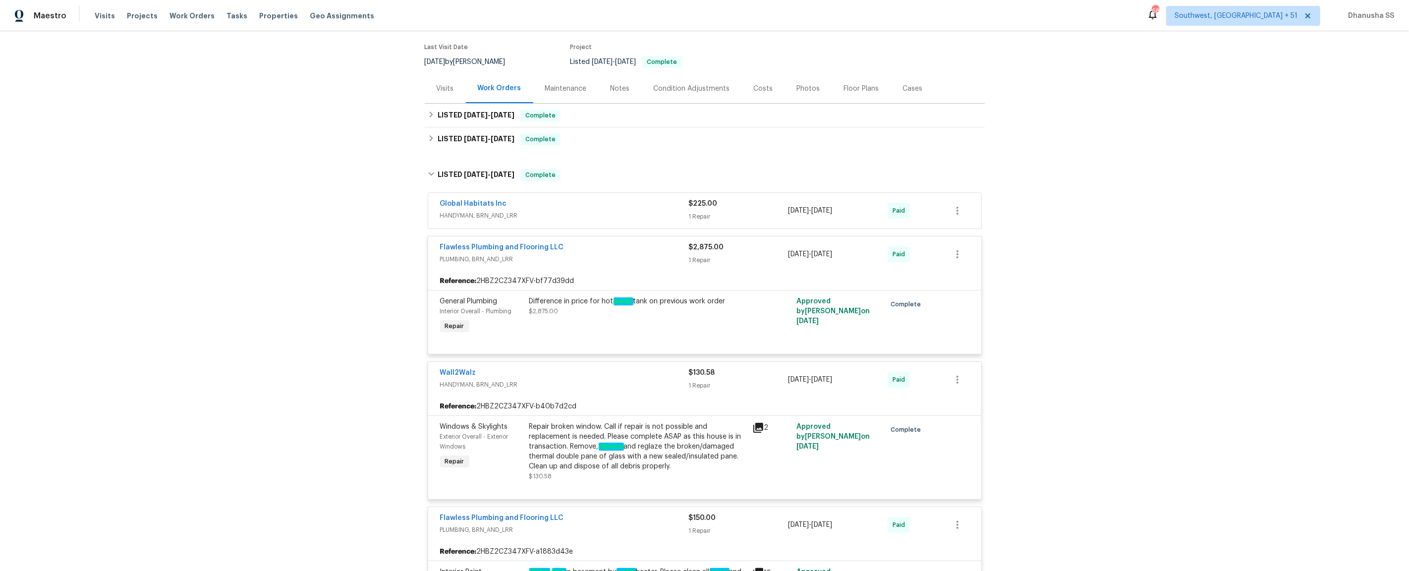
click at [651, 212] on span "HANDYMAN, BRN_AND_LRR" at bounding box center [564, 216] width 249 height 10
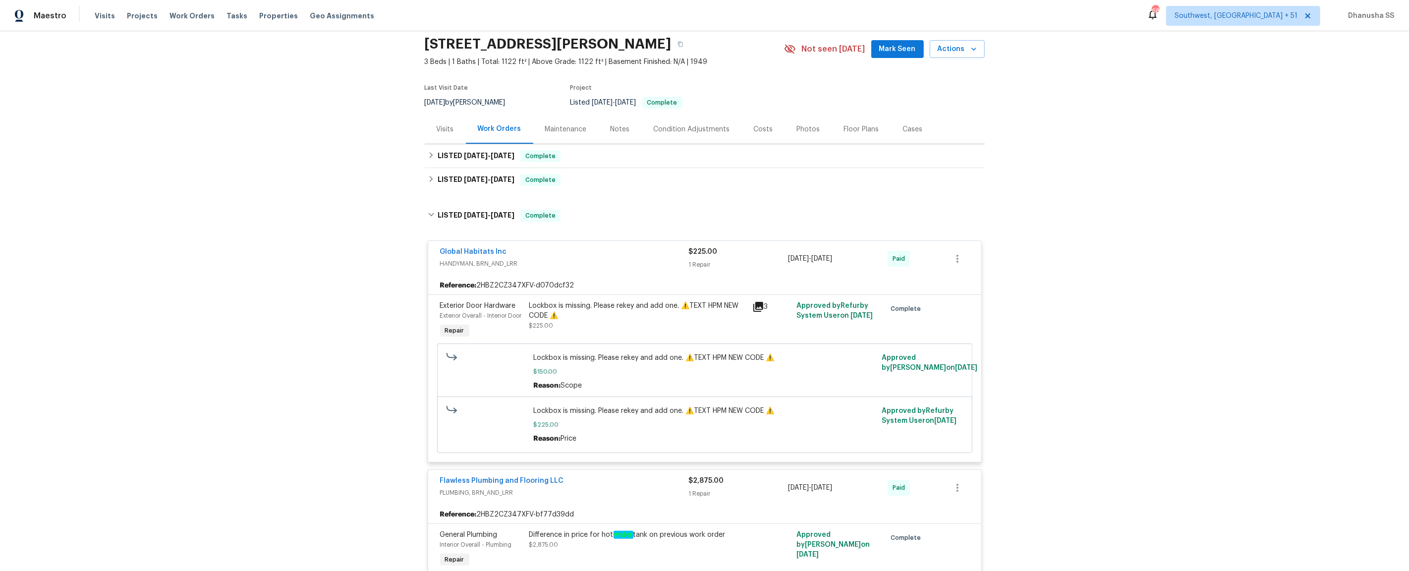
scroll to position [32, 0]
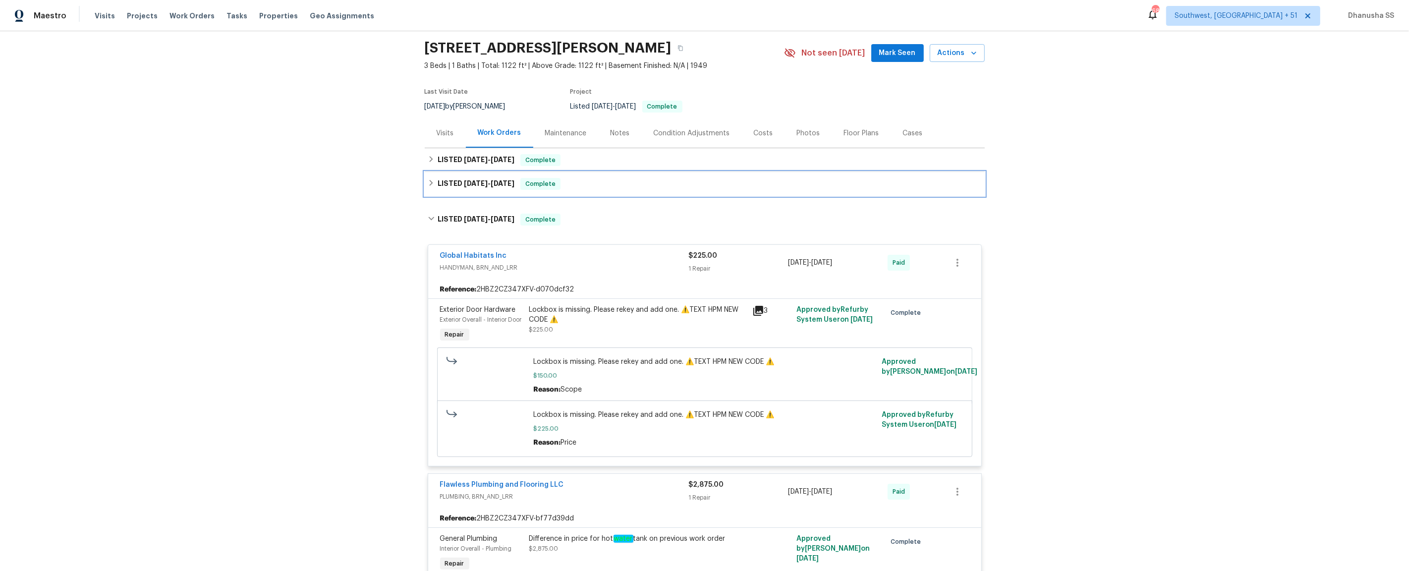
click at [579, 186] on div "LISTED [DATE] - [DATE] Complete" at bounding box center [705, 184] width 554 height 12
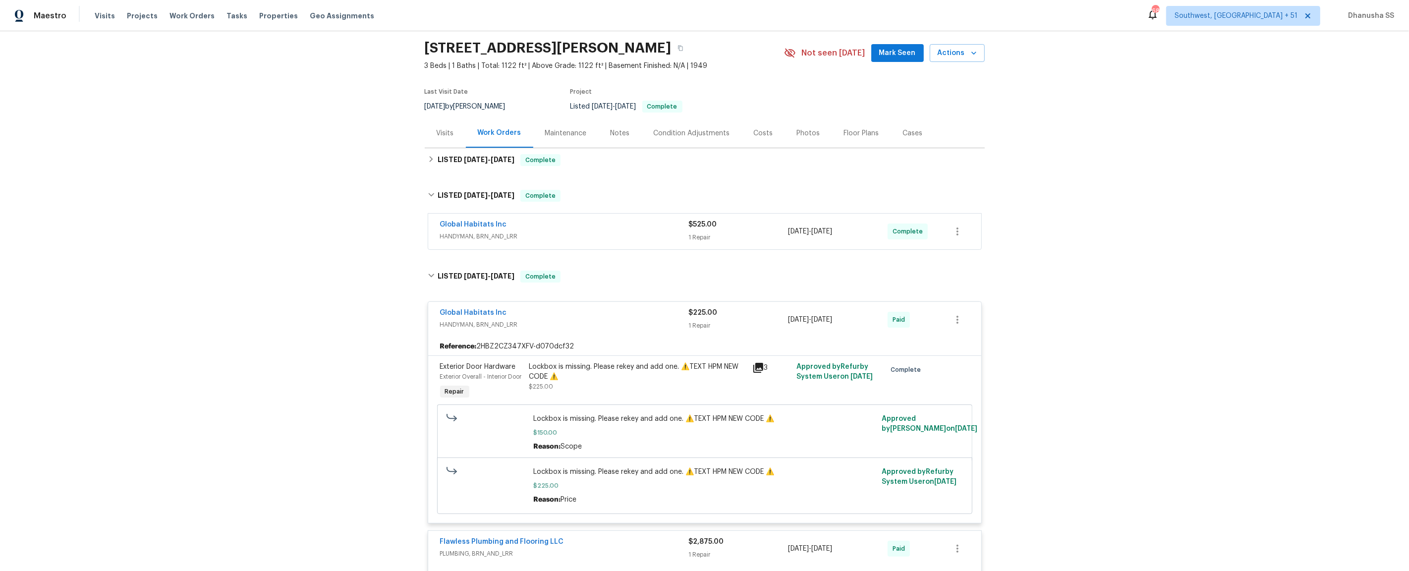
click at [652, 229] on div "Global Habitats Inc" at bounding box center [564, 226] width 249 height 12
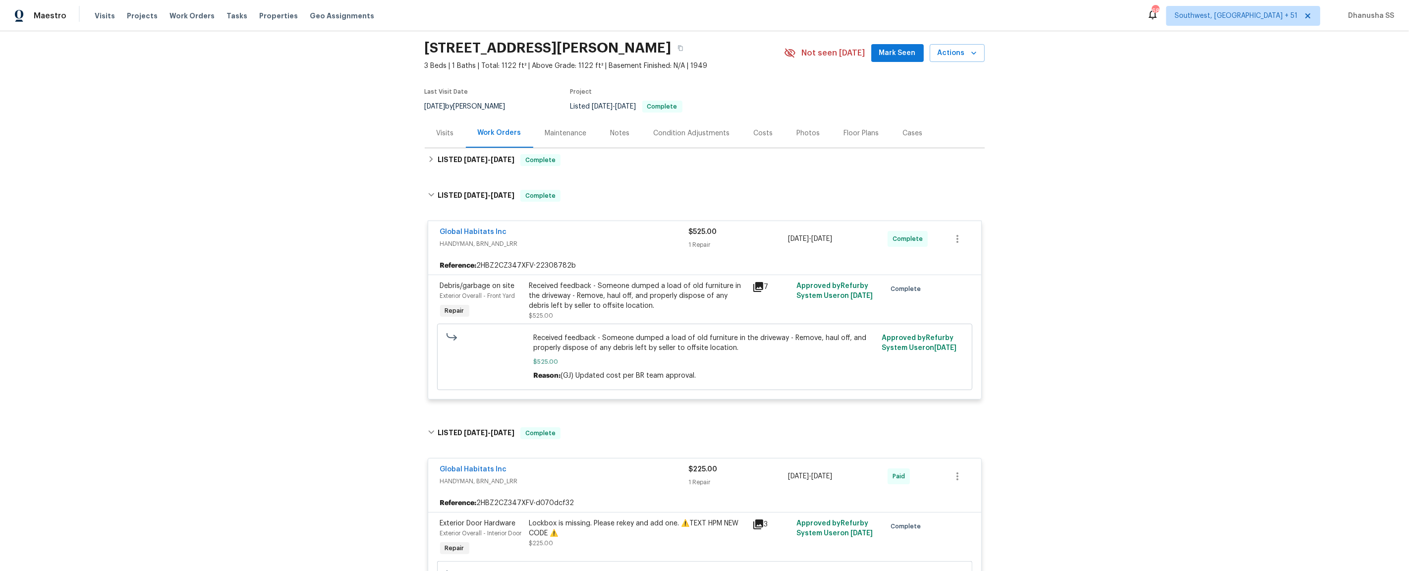
scroll to position [0, 0]
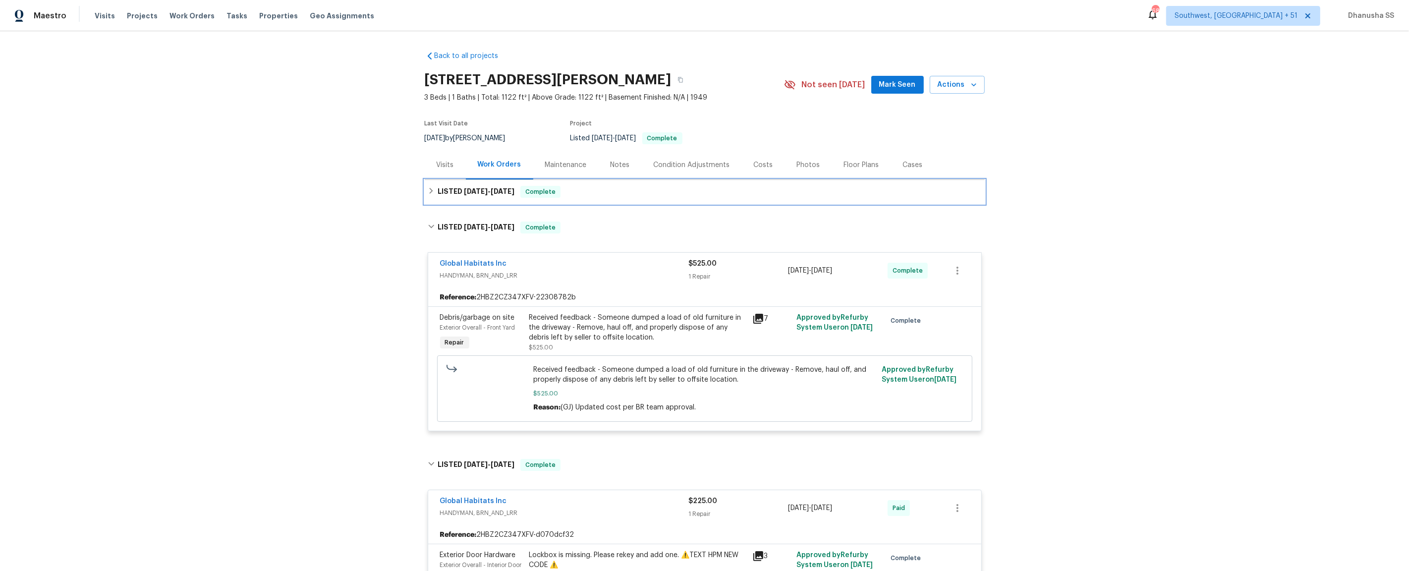
click at [586, 201] on div "LISTED [DATE] - [DATE] Complete" at bounding box center [705, 192] width 560 height 24
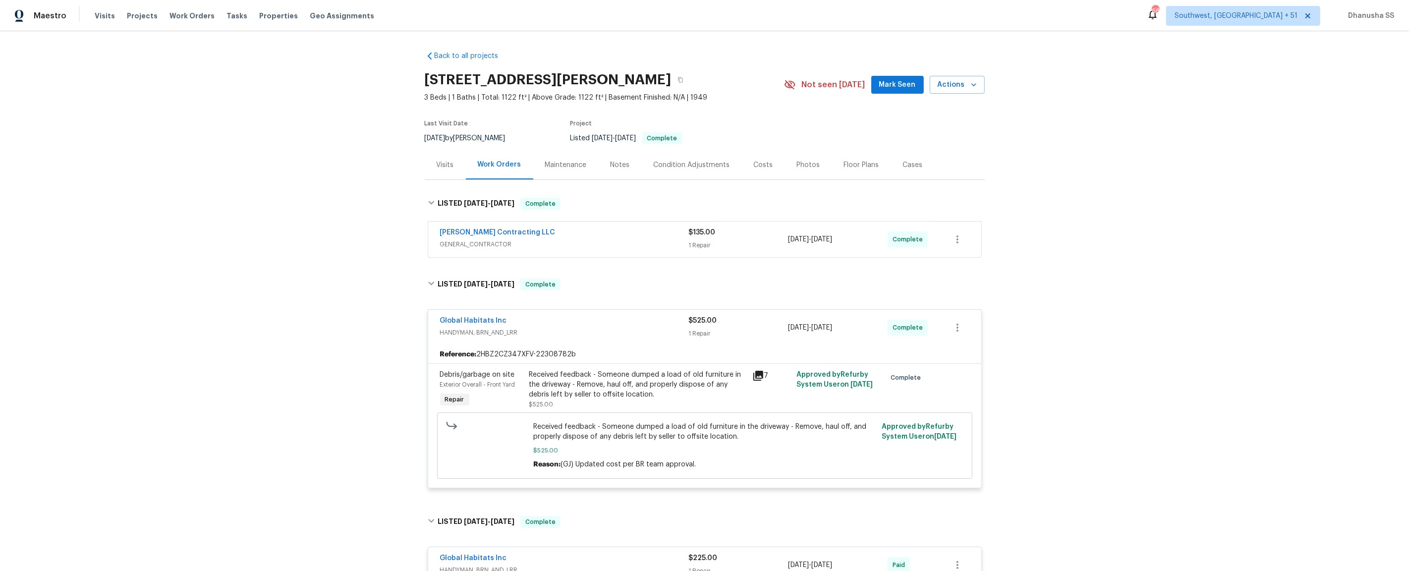
click at [627, 238] on div "[PERSON_NAME] Contracting LLC" at bounding box center [564, 233] width 249 height 12
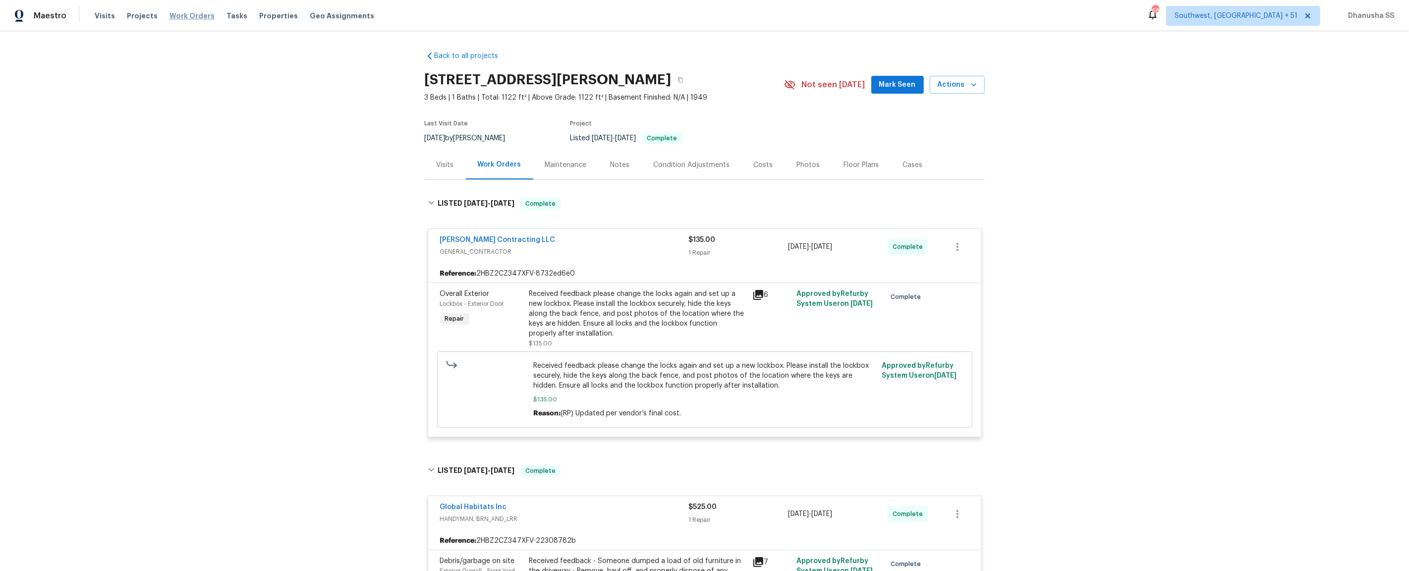
click at [197, 11] on span "Work Orders" at bounding box center [191, 16] width 45 height 10
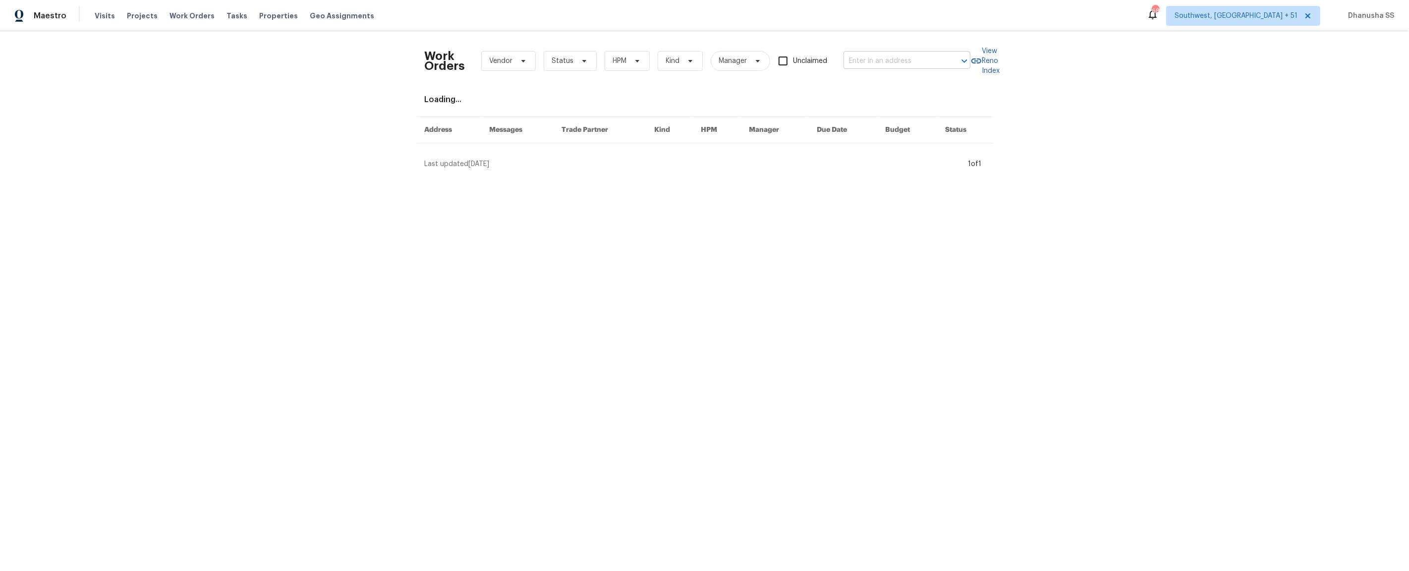
click at [899, 66] on input "text" at bounding box center [892, 61] width 99 height 15
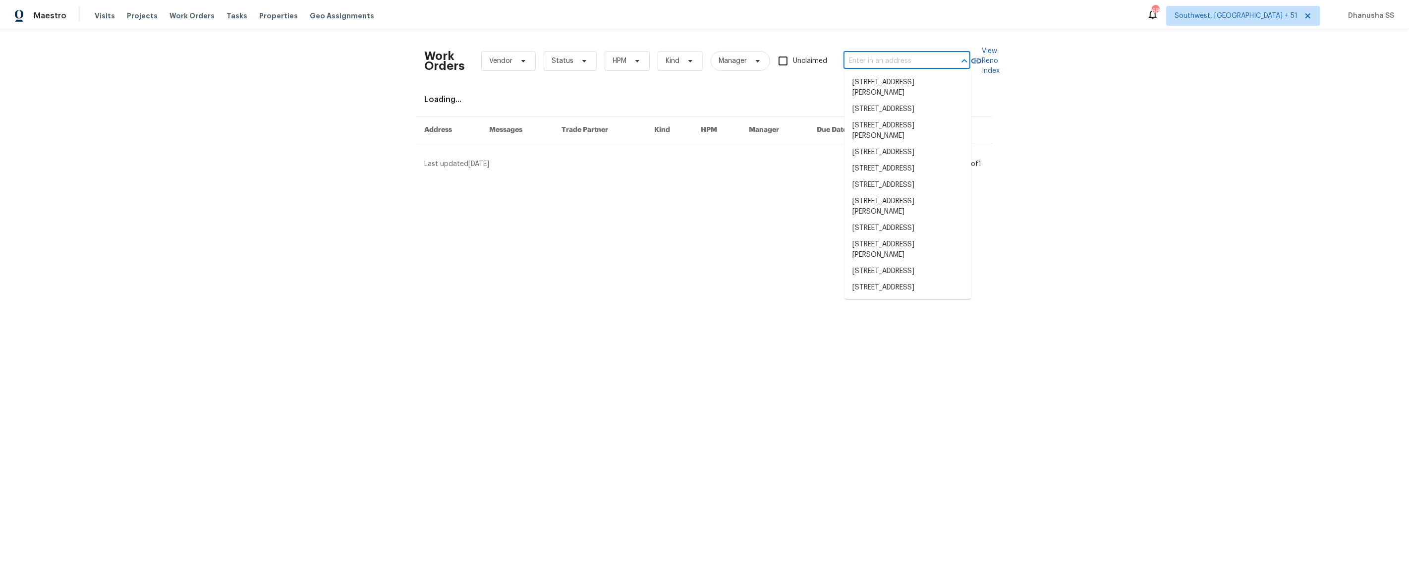
paste input "[STREET_ADDRESS]"
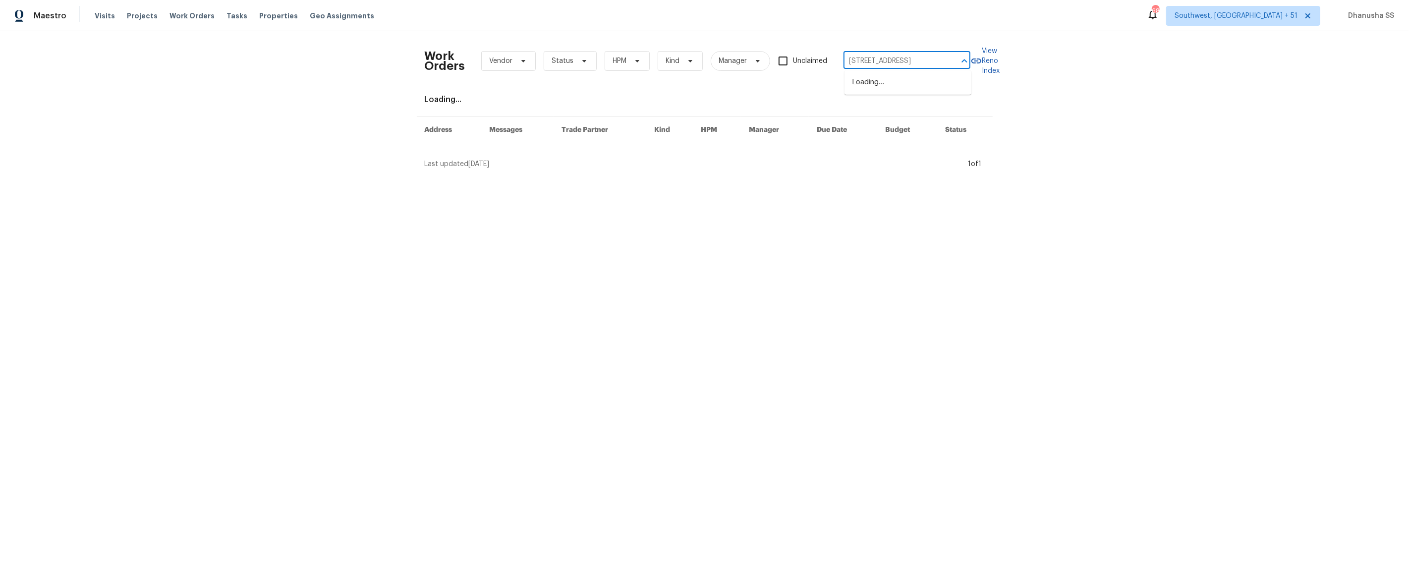
scroll to position [0, 20]
type input "[STREET_ADDRESS]"
click at [893, 78] on li "[STREET_ADDRESS]" at bounding box center [907, 82] width 127 height 16
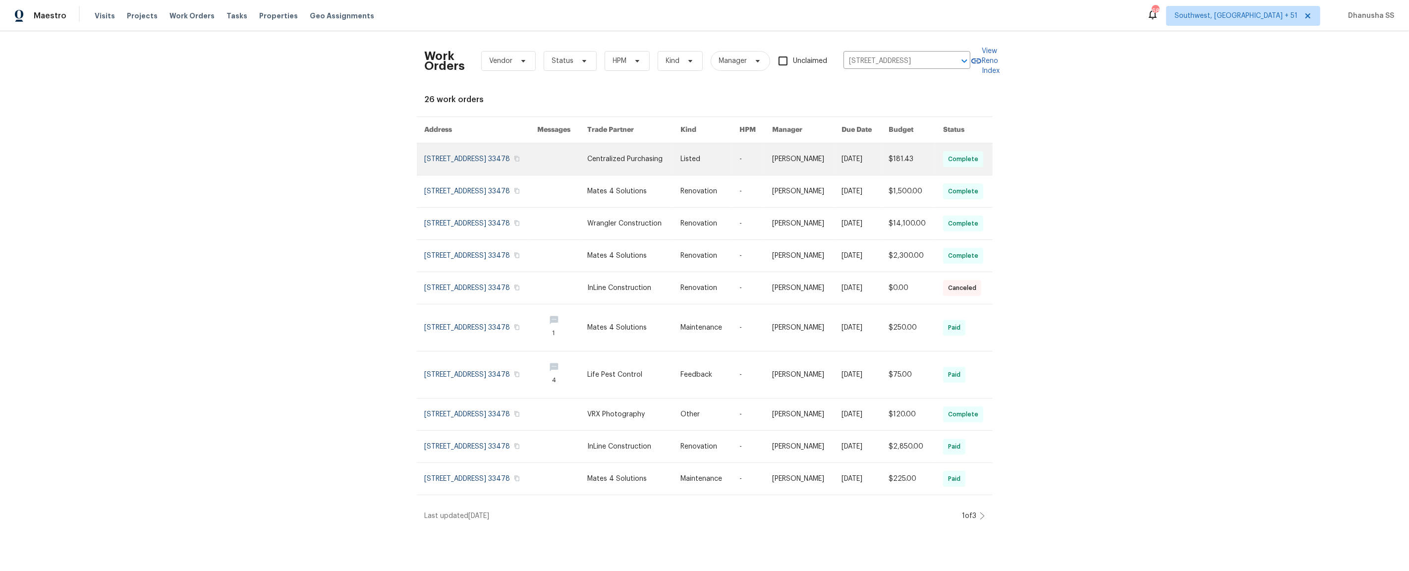
click at [731, 158] on td "-" at bounding box center [747, 159] width 33 height 32
click at [504, 165] on link at bounding box center [481, 159] width 113 height 32
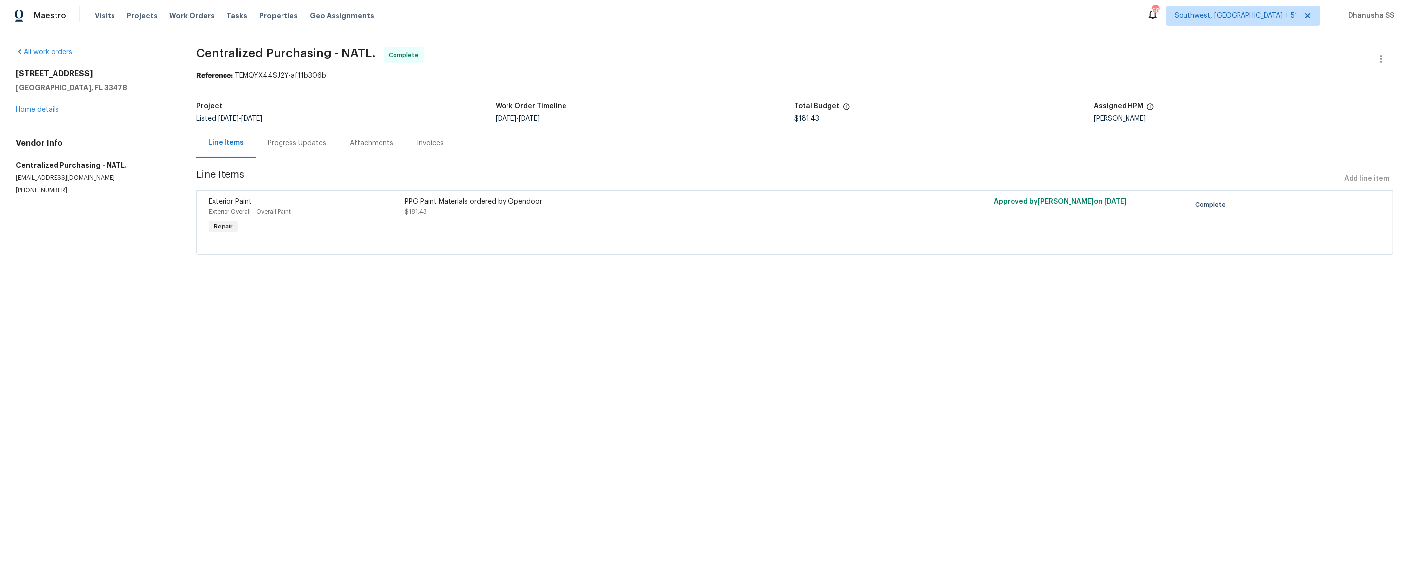
click at [45, 114] on div "[STREET_ADDRESS] Home details" at bounding box center [94, 92] width 157 height 46
click at [42, 111] on link "Home details" at bounding box center [37, 109] width 43 height 7
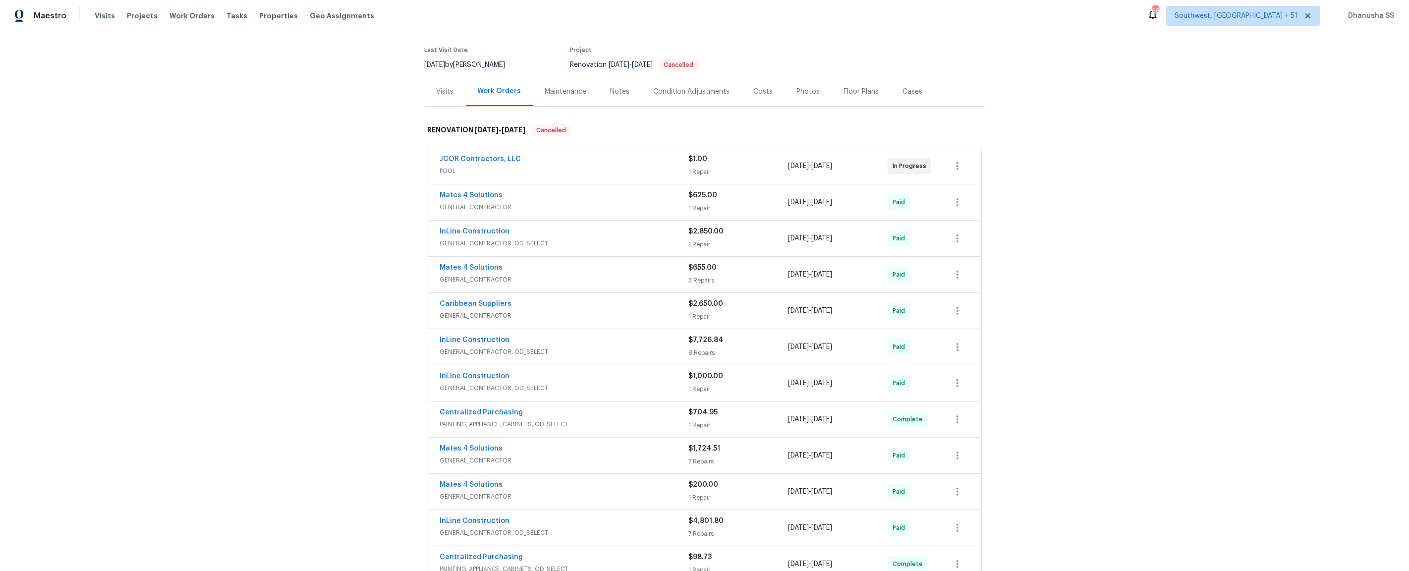
scroll to position [93, 0]
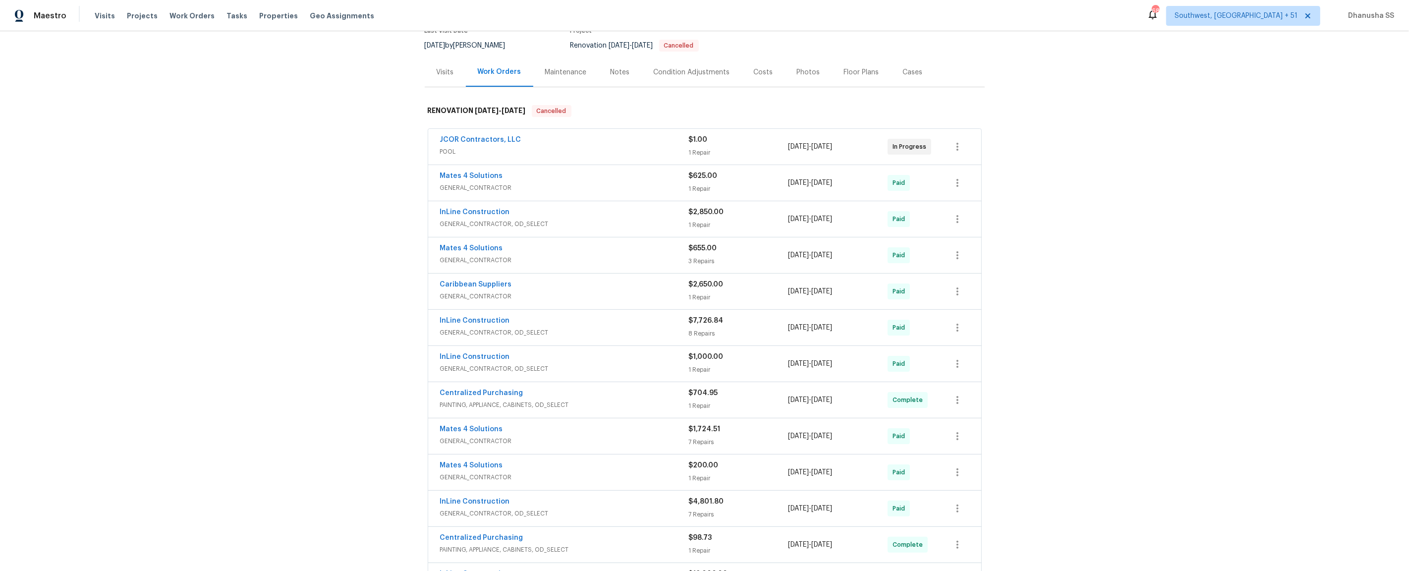
click at [653, 330] on span "GENERAL_CONTRACTOR, OD_SELECT" at bounding box center [564, 333] width 249 height 10
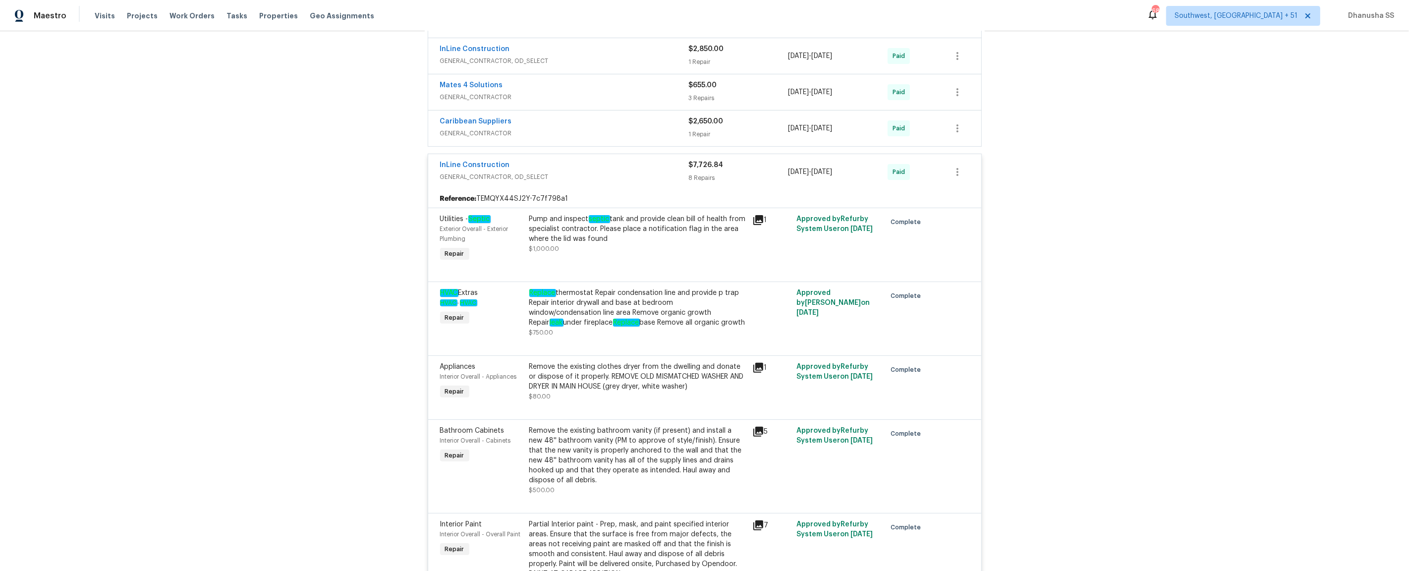
scroll to position [207, 0]
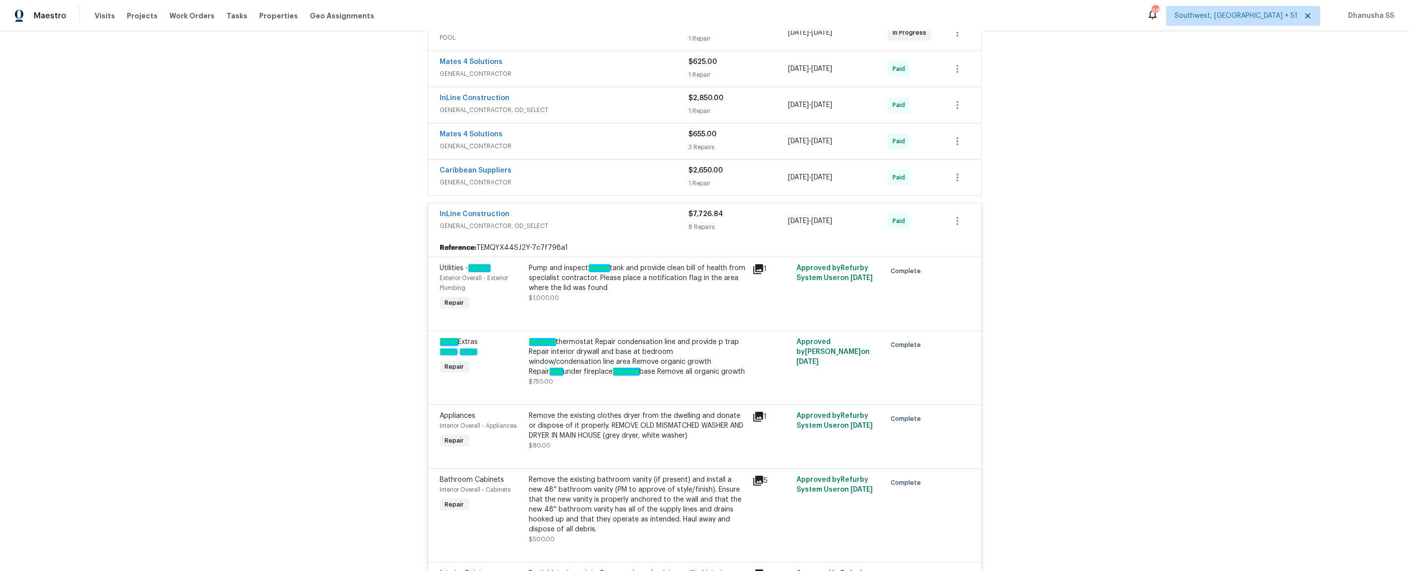
click at [594, 371] on div "Replace thermostat Repair condensation line and provide p trap Repair interior …" at bounding box center [637, 357] width 217 height 40
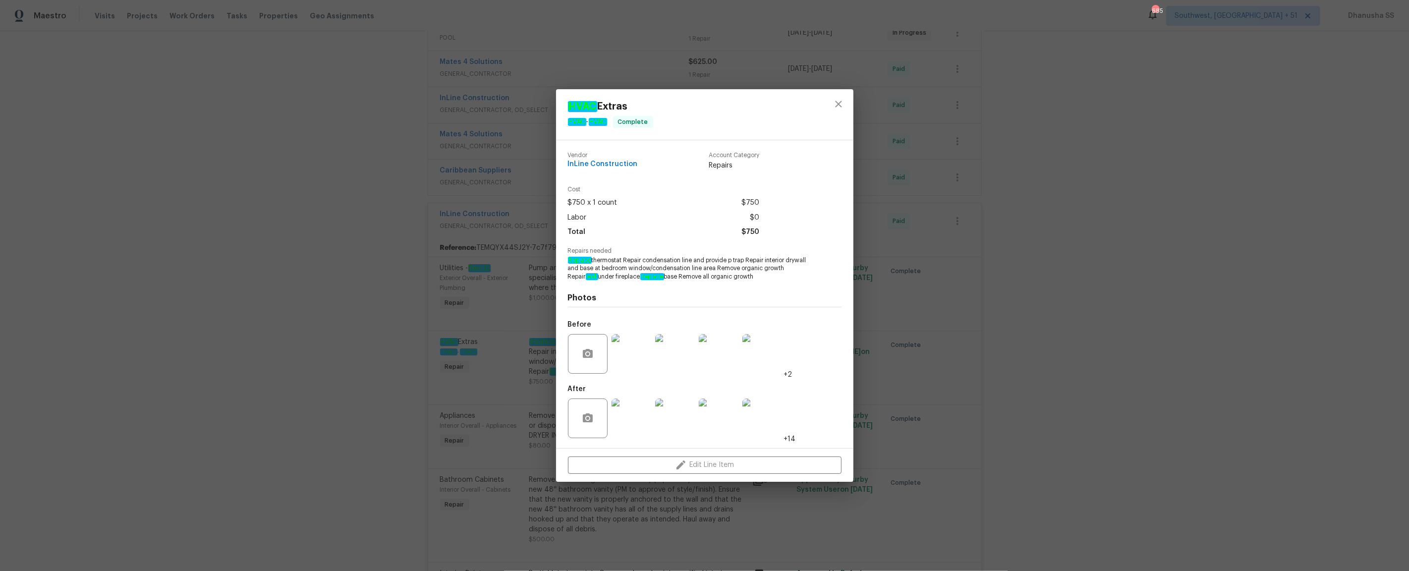
click at [633, 353] on img at bounding box center [632, 354] width 40 height 40
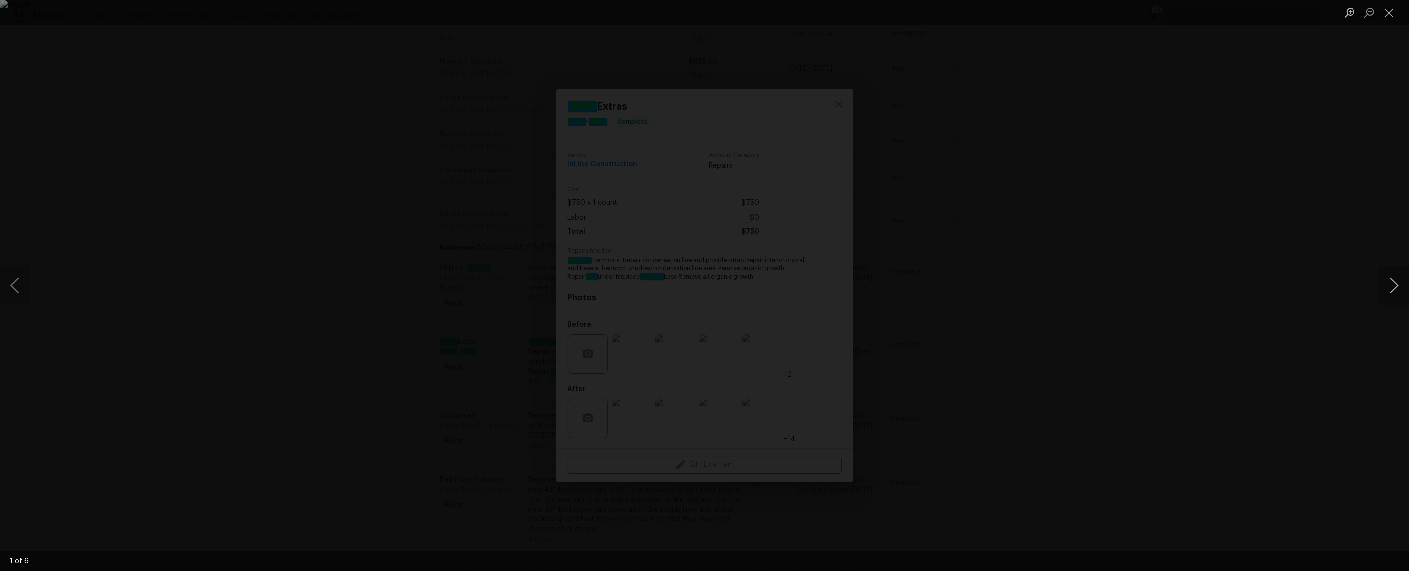
click at [1386, 292] on button "Next image" at bounding box center [1394, 286] width 30 height 40
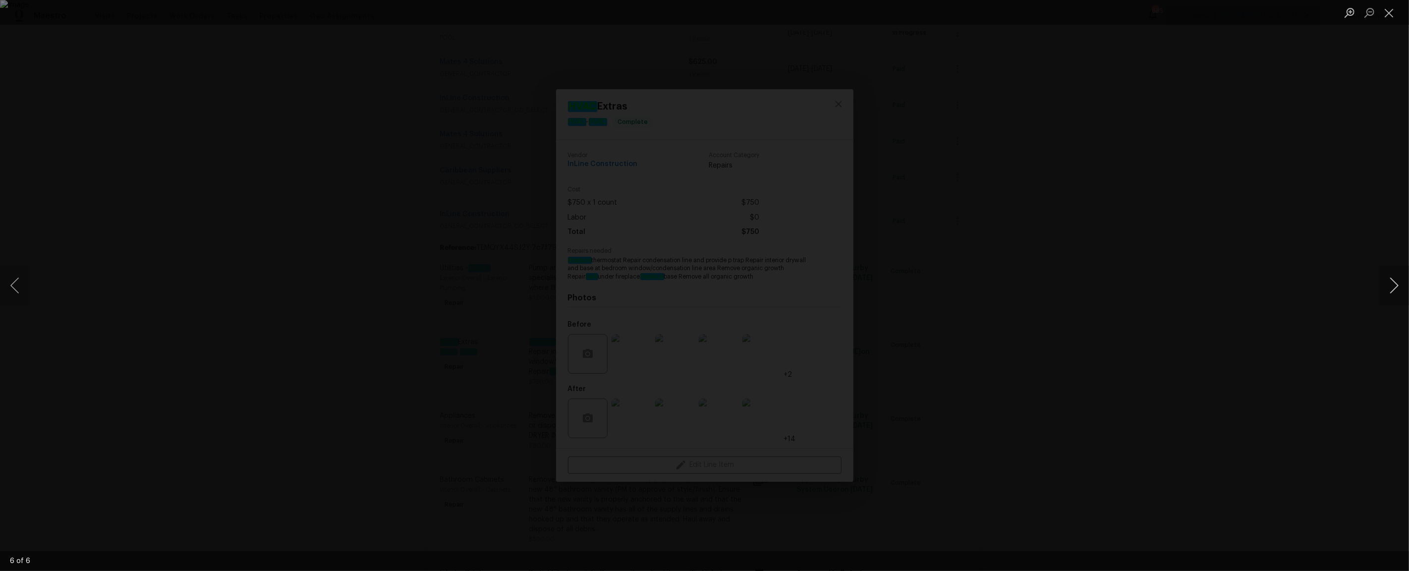
click at [1386, 292] on button "Next image" at bounding box center [1394, 286] width 30 height 40
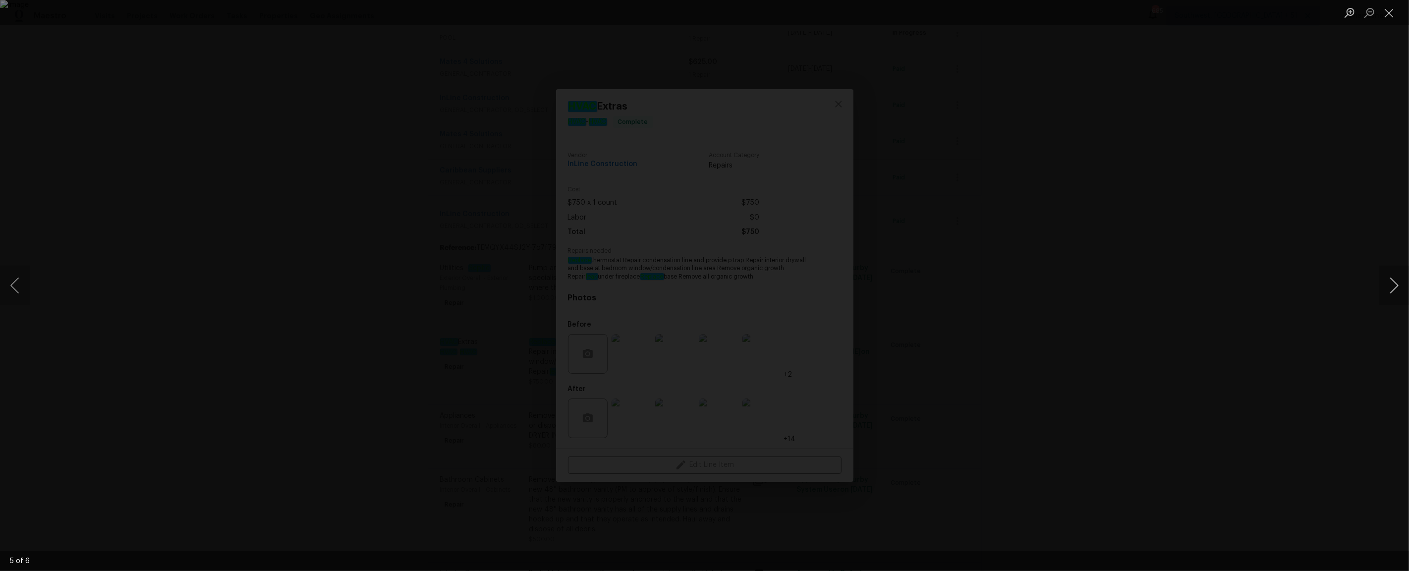
click at [1395, 287] on button "Next image" at bounding box center [1394, 286] width 30 height 40
click at [1159, 192] on div "Lightbox" at bounding box center [704, 285] width 1409 height 571
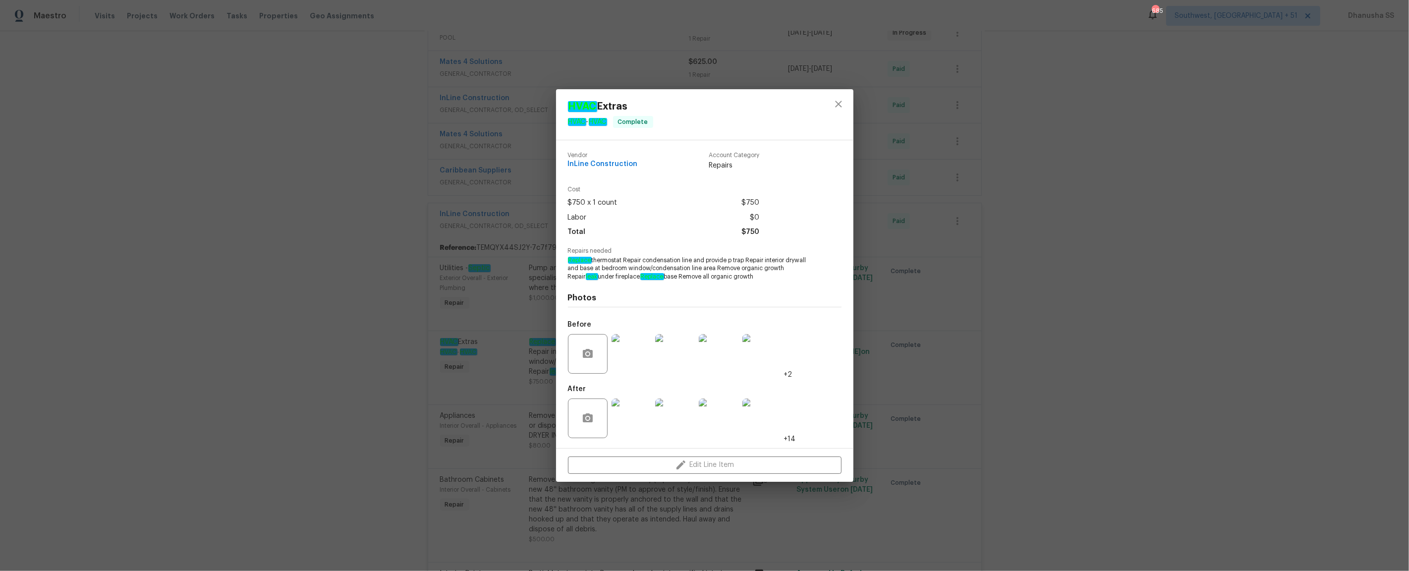
click at [711, 282] on div "Photos Before +2 After +14" at bounding box center [705, 362] width 274 height 163
drag, startPoint x: 717, startPoint y: 268, endPoint x: 716, endPoint y: 283, distance: 15.4
click at [716, 283] on div "Vendor InLine Construction Account Category Repairs Cost $750 x 1 count $750 La…" at bounding box center [705, 294] width 274 height 300
click at [624, 371] on img at bounding box center [632, 354] width 40 height 40
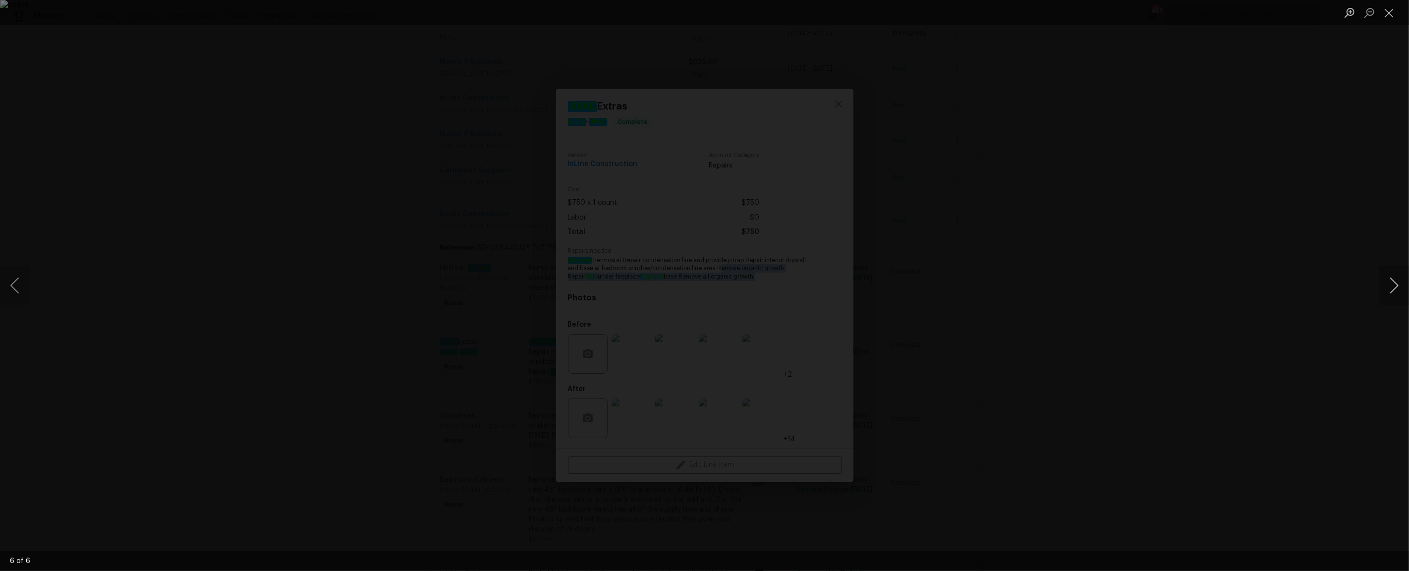
click at [1381, 289] on button "Next image" at bounding box center [1394, 286] width 30 height 40
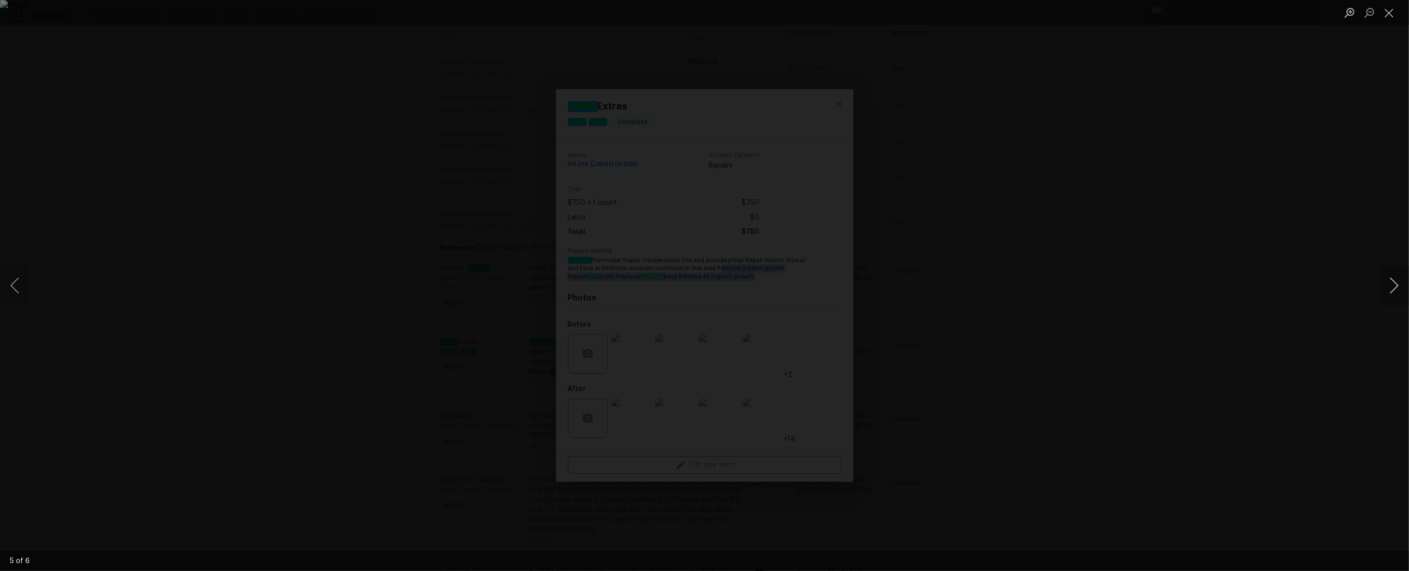
click at [1381, 289] on button "Next image" at bounding box center [1394, 286] width 30 height 40
click at [1382, 283] on button "Next image" at bounding box center [1394, 286] width 30 height 40
click at [1113, 329] on div "Lightbox" at bounding box center [704, 285] width 1409 height 571
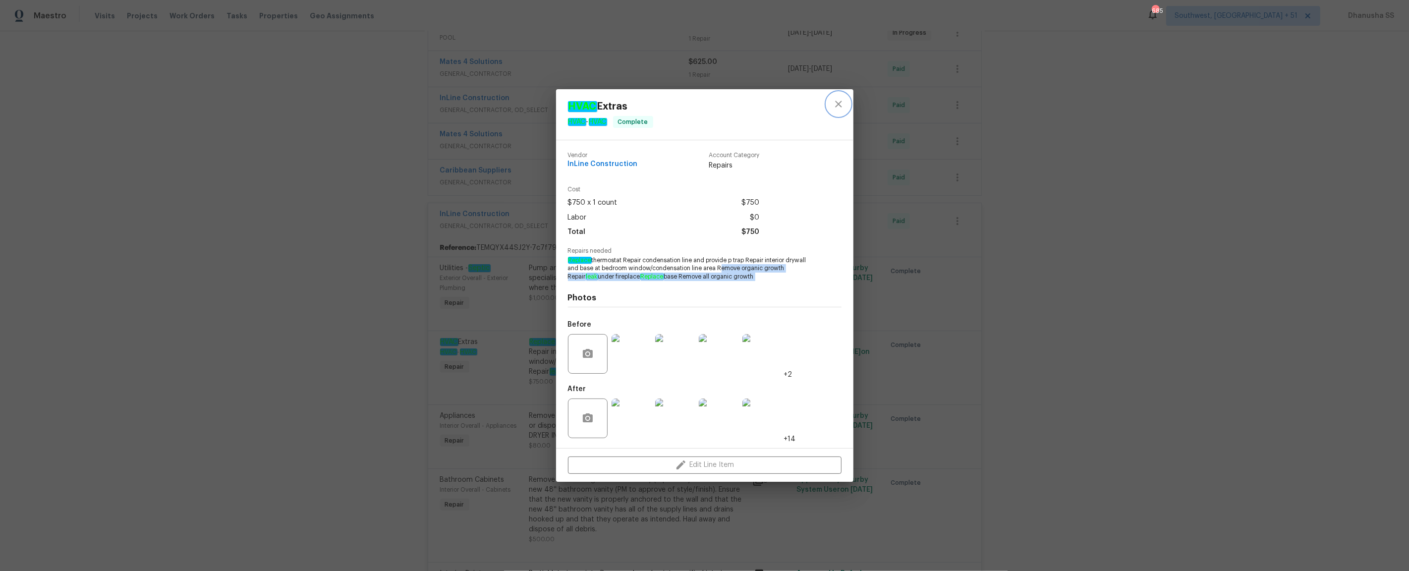
click at [843, 106] on icon "close" at bounding box center [839, 104] width 12 height 12
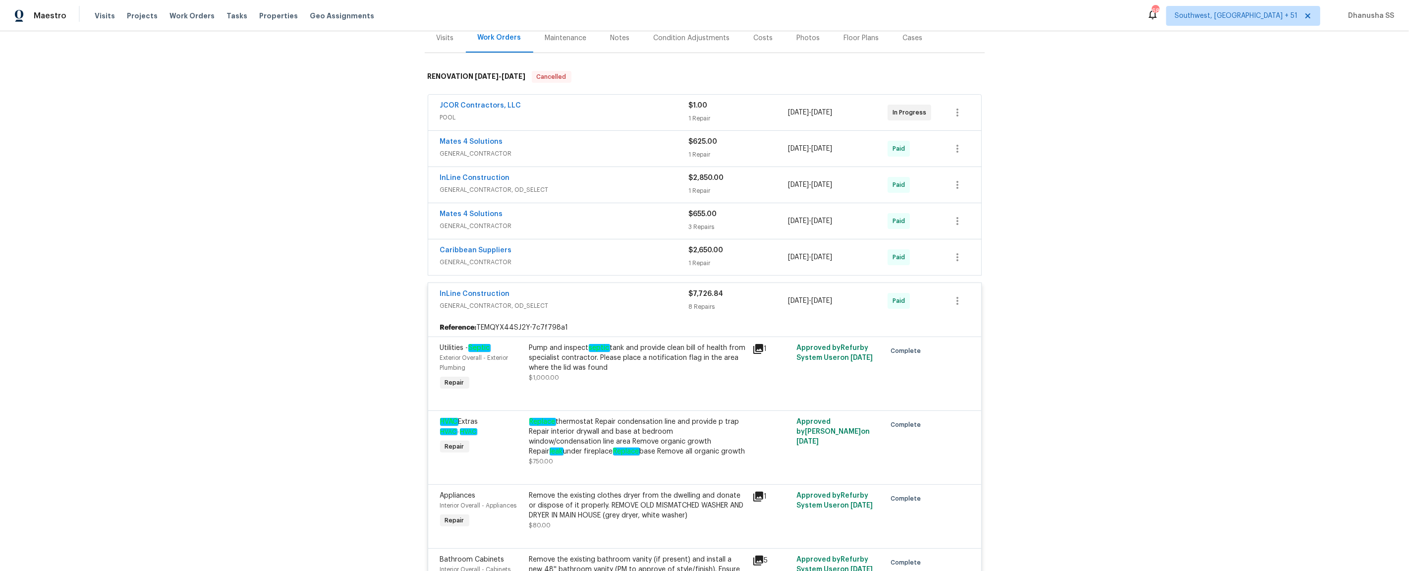
scroll to position [124, 0]
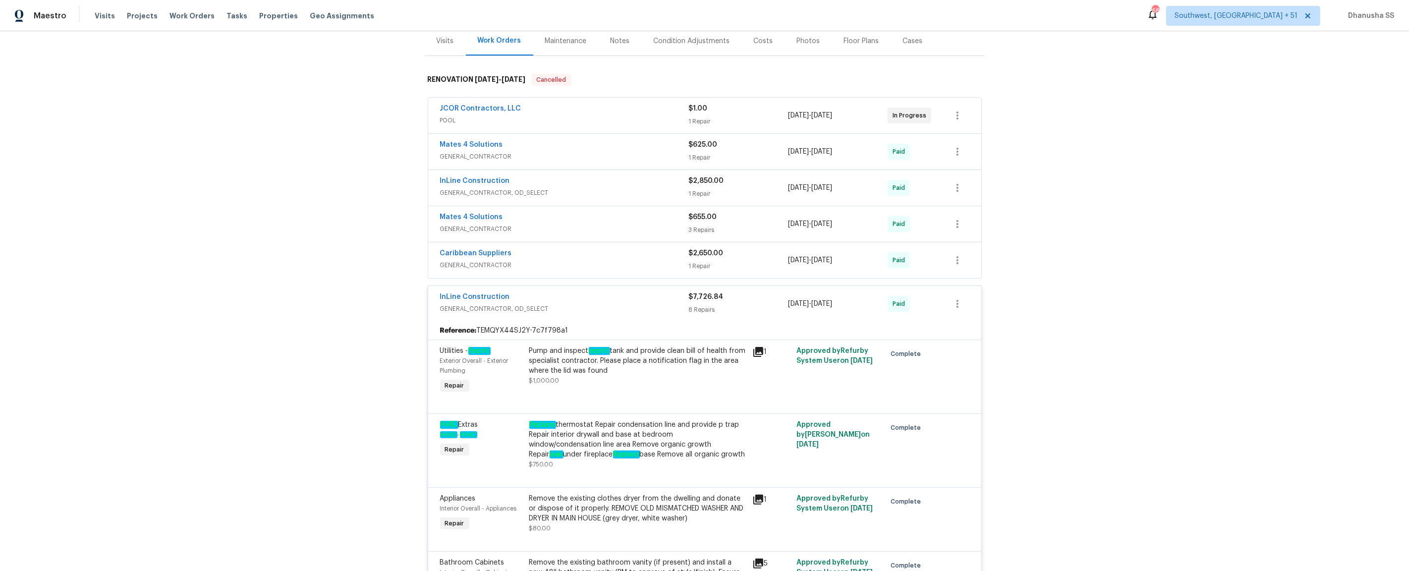
click at [657, 226] on span "GENERAL_CONTRACTOR" at bounding box center [564, 229] width 249 height 10
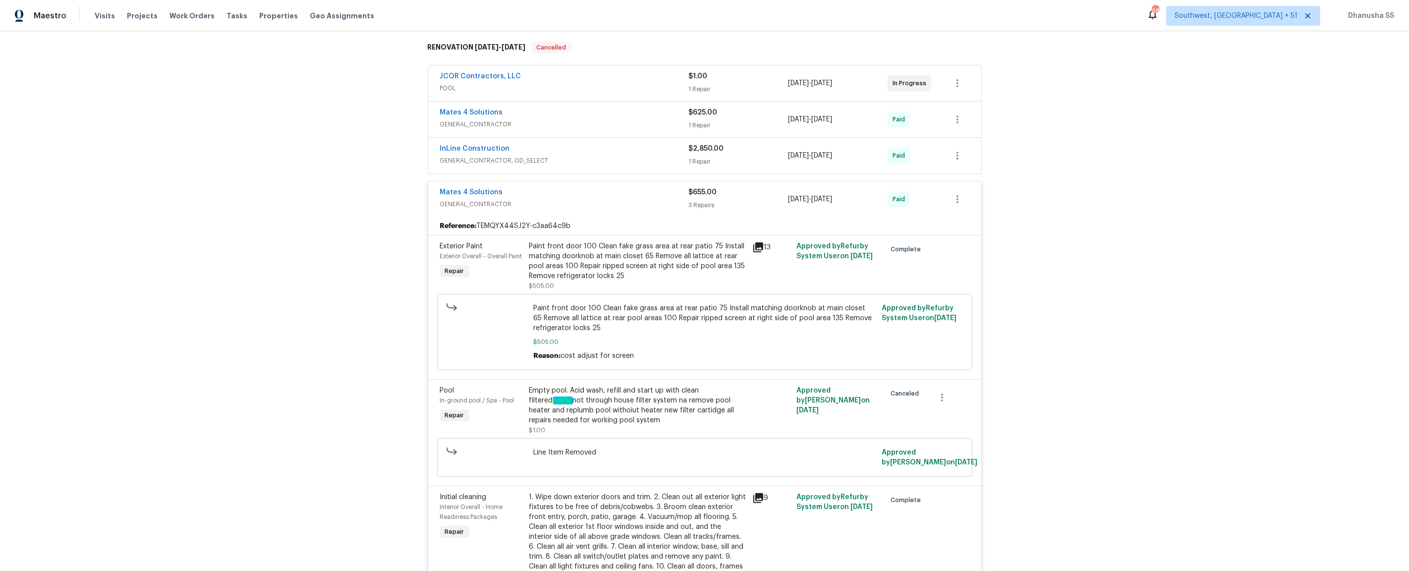
scroll to position [149, 0]
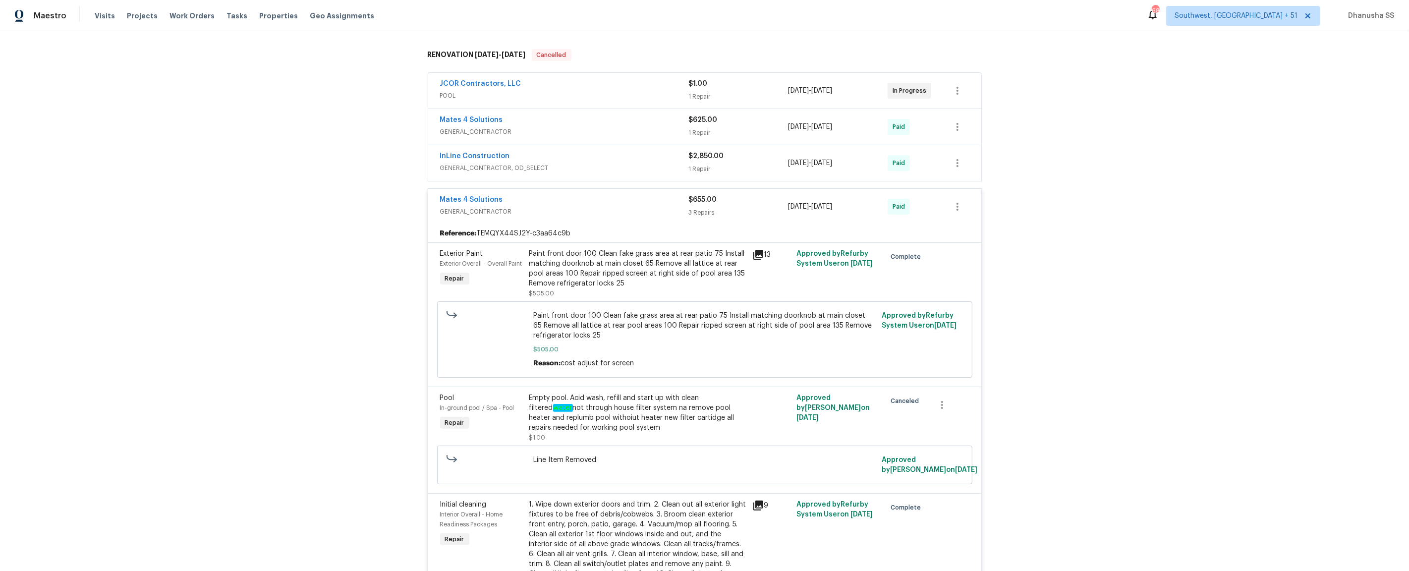
click at [651, 160] on div "InLine Construction" at bounding box center [564, 157] width 249 height 12
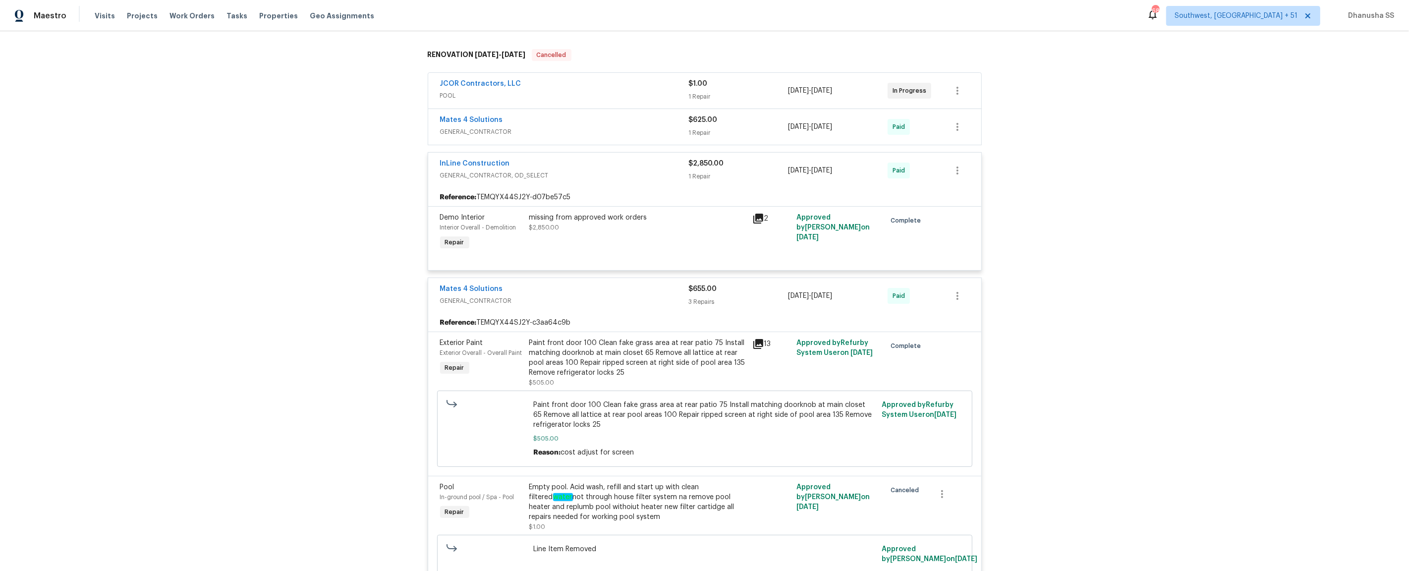
click at [664, 136] on span "GENERAL_CONTRACTOR" at bounding box center [564, 132] width 249 height 10
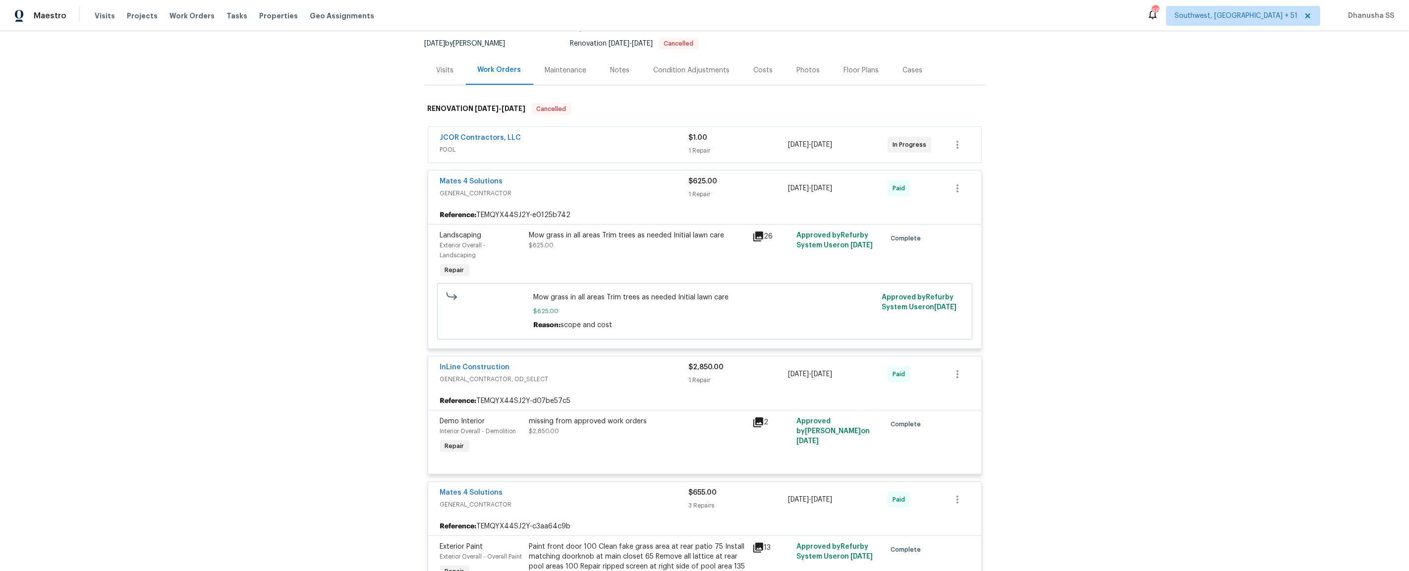
scroll to position [0, 0]
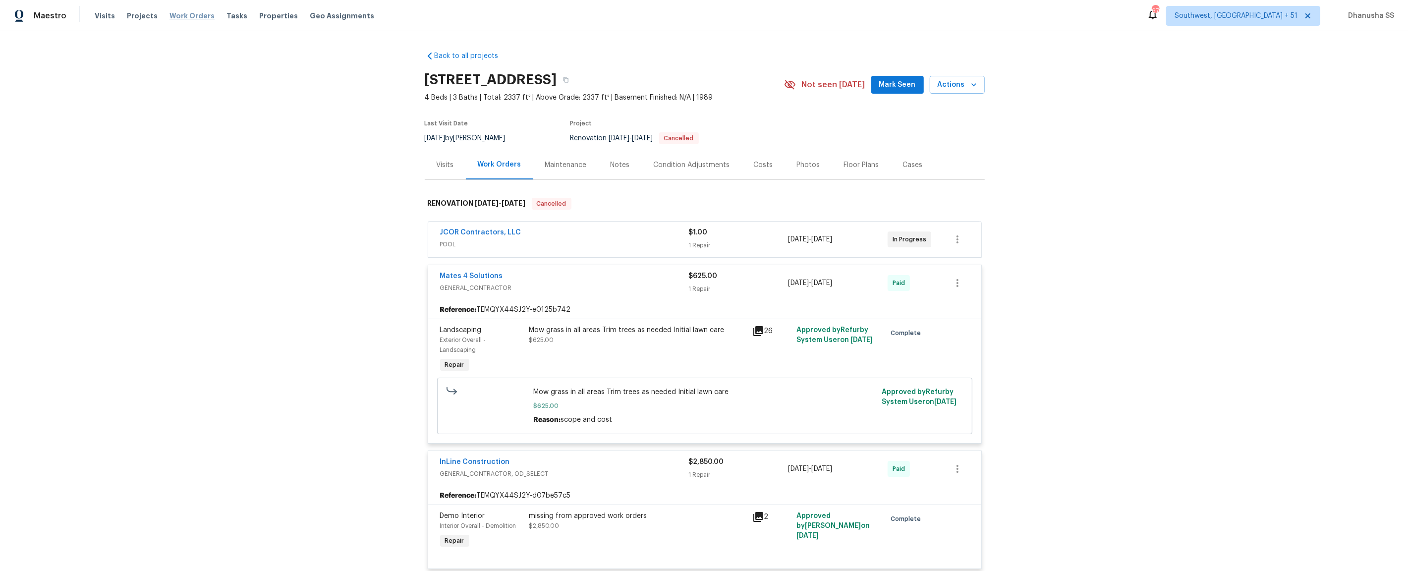
click at [183, 15] on span "Work Orders" at bounding box center [191, 16] width 45 height 10
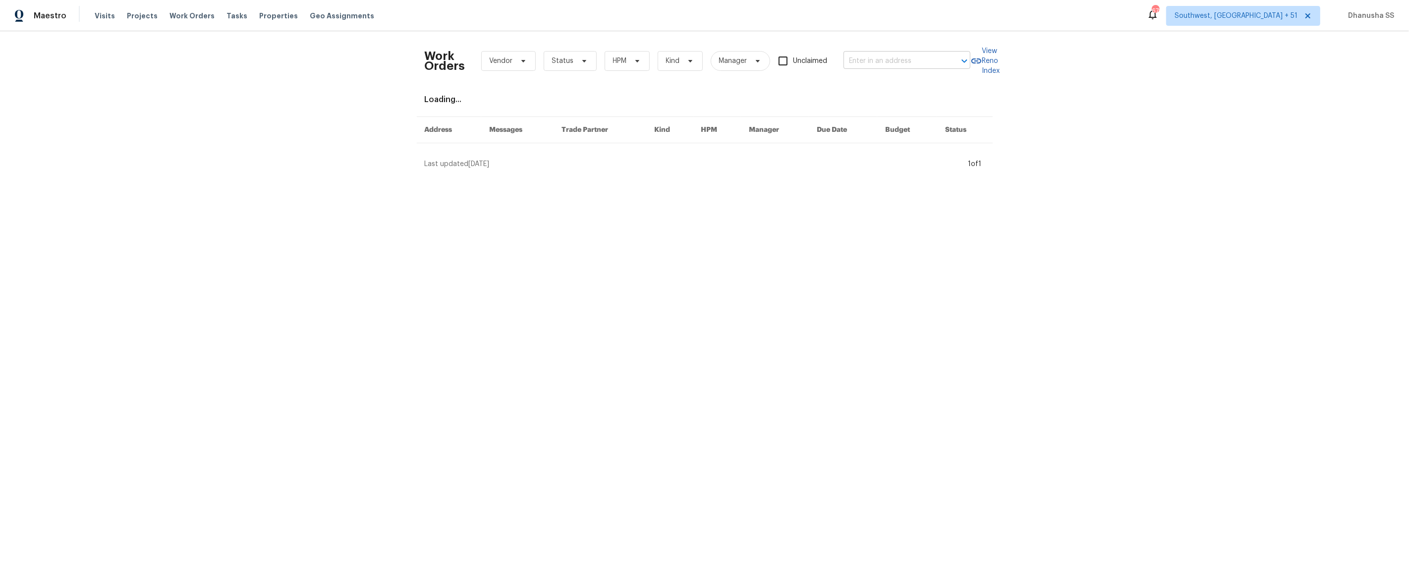
click at [869, 58] on input "text" at bounding box center [892, 61] width 99 height 15
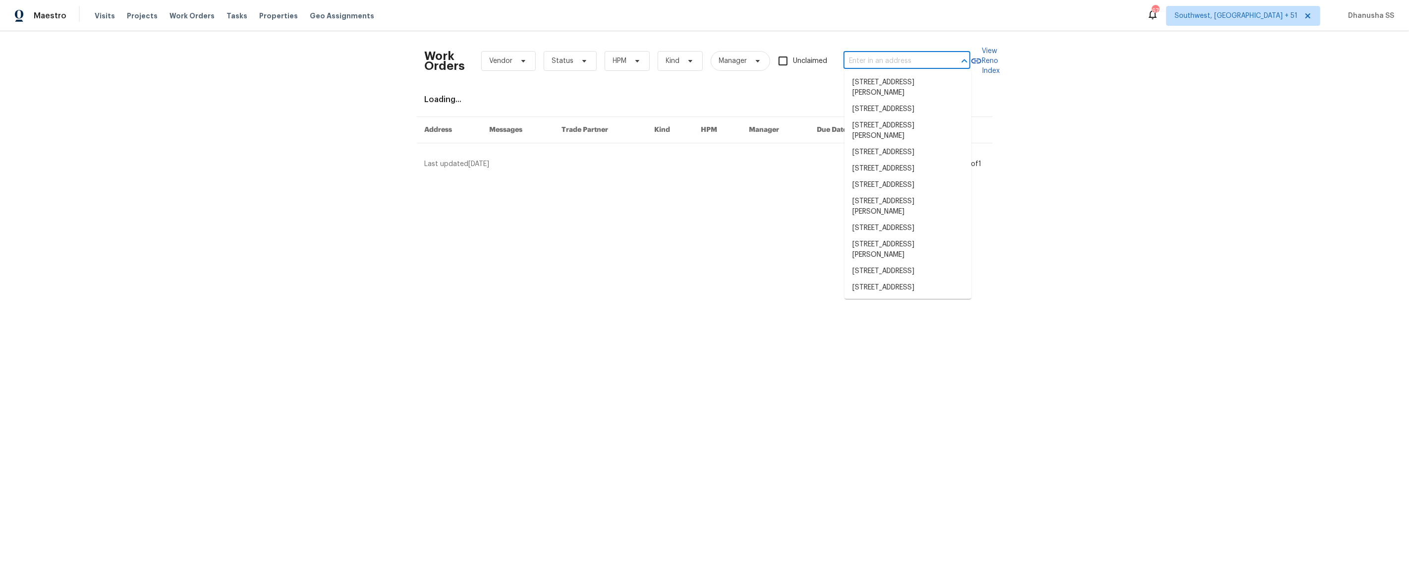
paste input "[STREET_ADDRESS]"
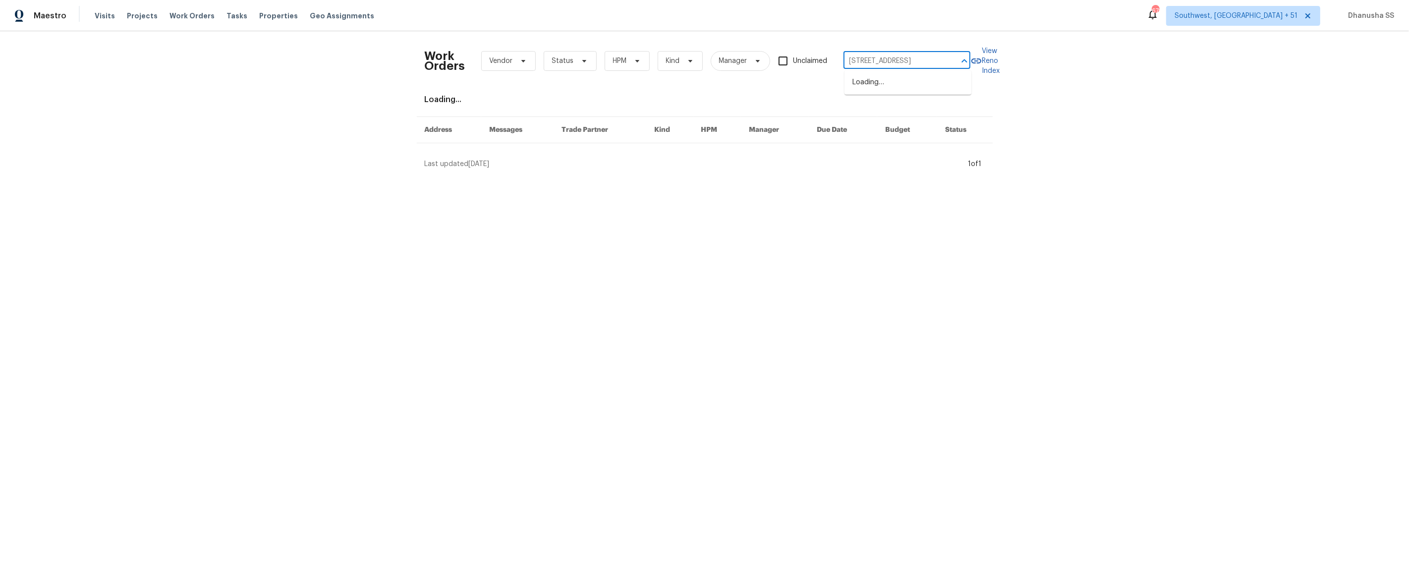
scroll to position [0, 37]
type input "[STREET_ADDRESS]"
click at [874, 76] on li "[STREET_ADDRESS]" at bounding box center [907, 82] width 127 height 16
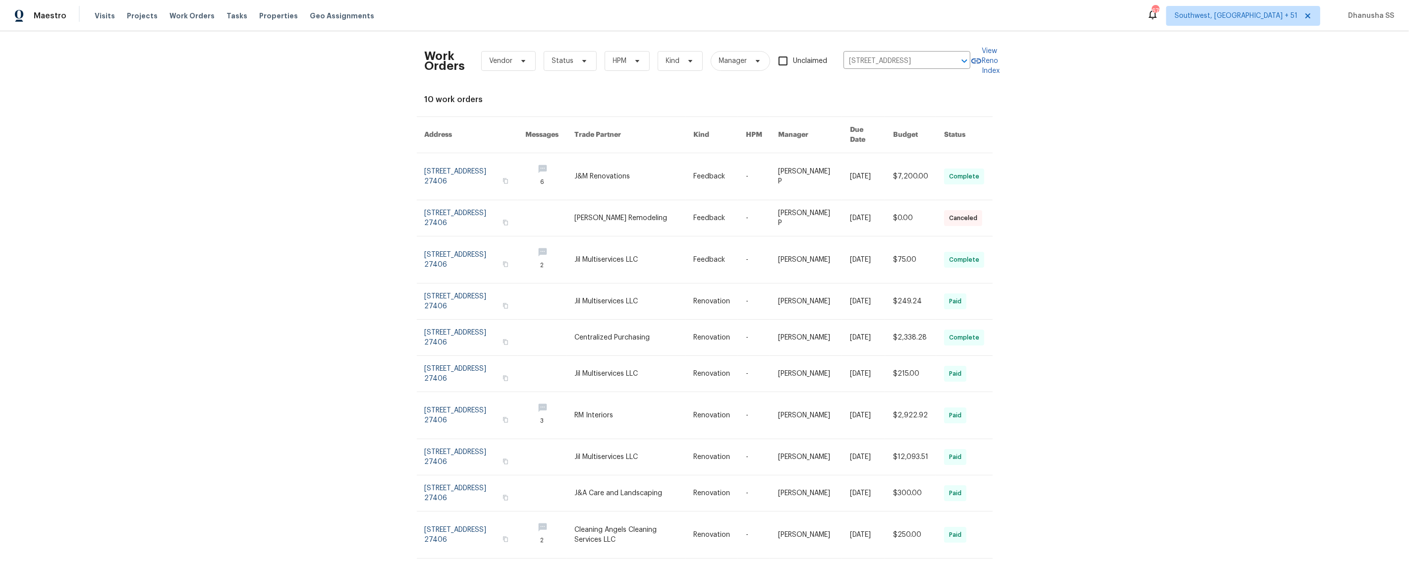
click at [626, 164] on link at bounding box center [634, 176] width 118 height 47
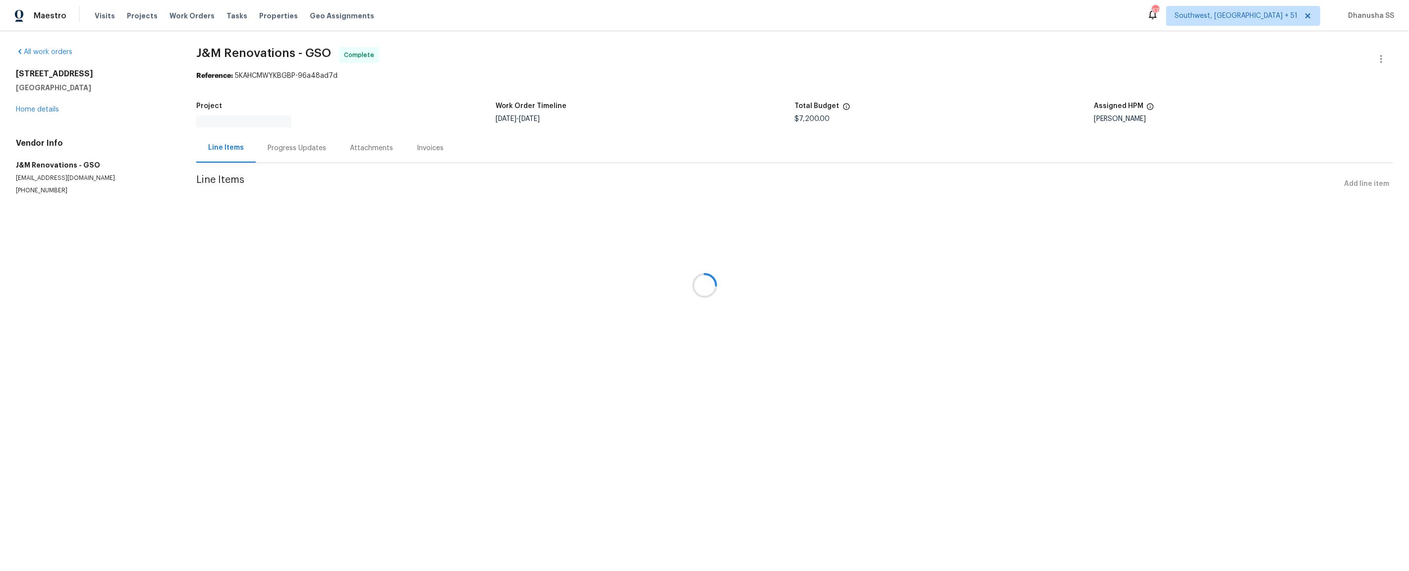
click at [39, 108] on div at bounding box center [704, 285] width 1409 height 571
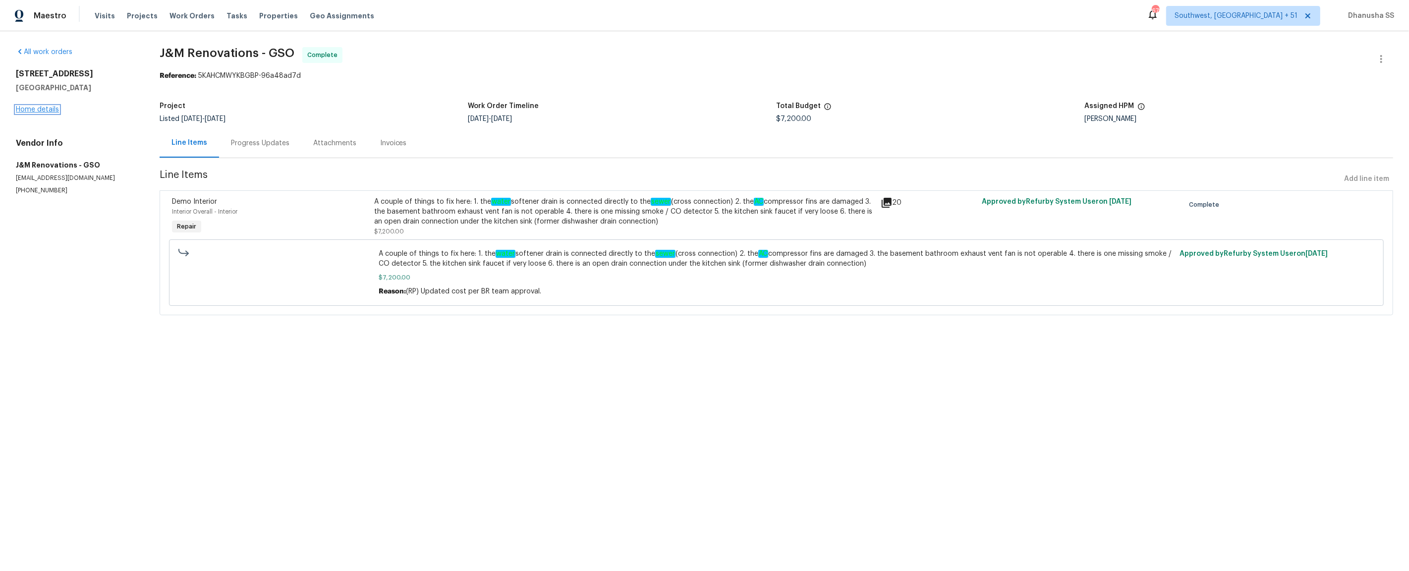
click at [39, 109] on link "Home details" at bounding box center [37, 109] width 43 height 7
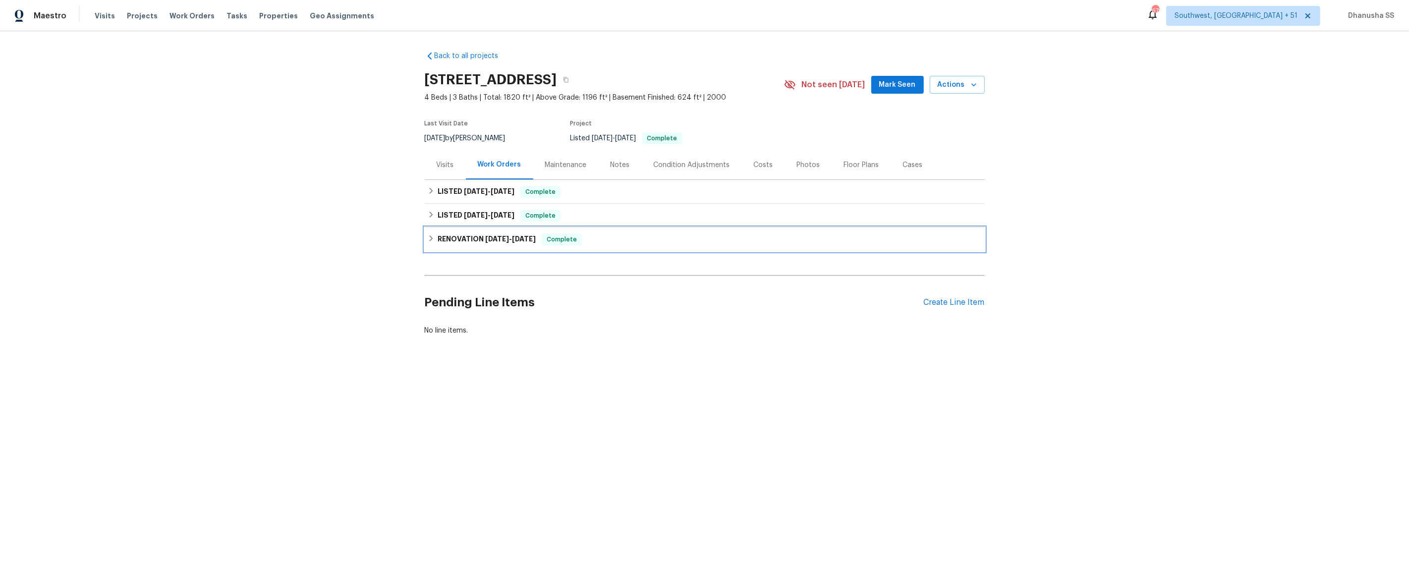
click at [618, 236] on div "RENOVATION [DATE] - [DATE] Complete" at bounding box center [705, 239] width 554 height 12
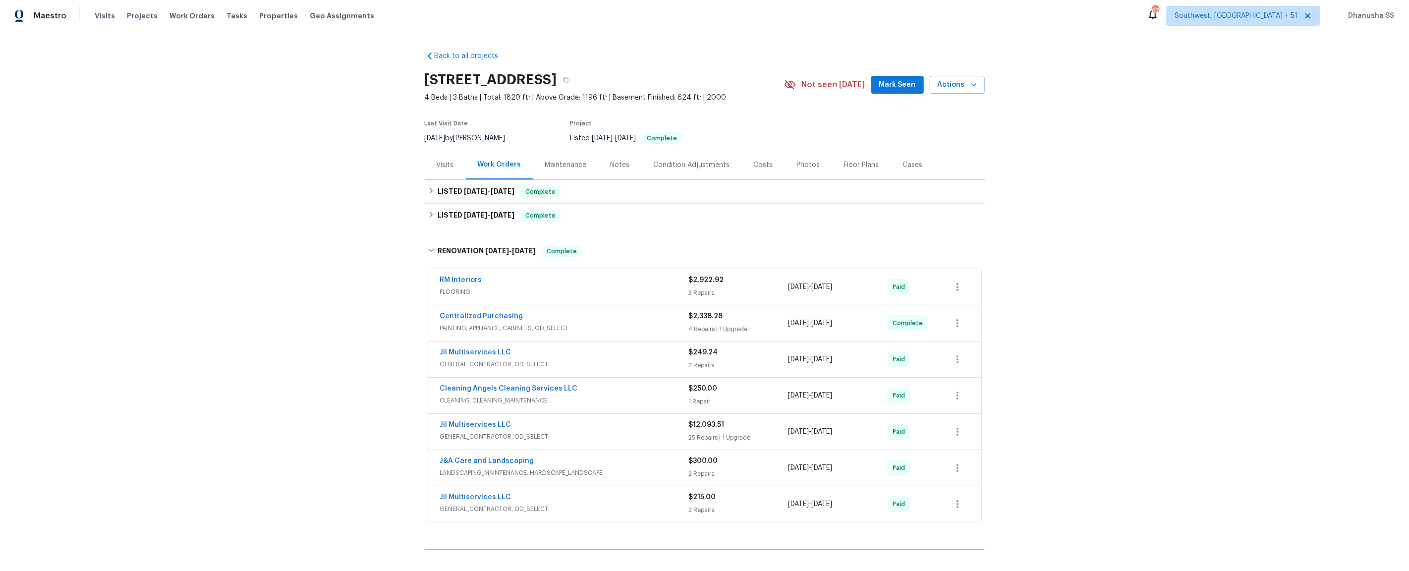
click at [608, 283] on div "RM Interiors" at bounding box center [564, 281] width 249 height 12
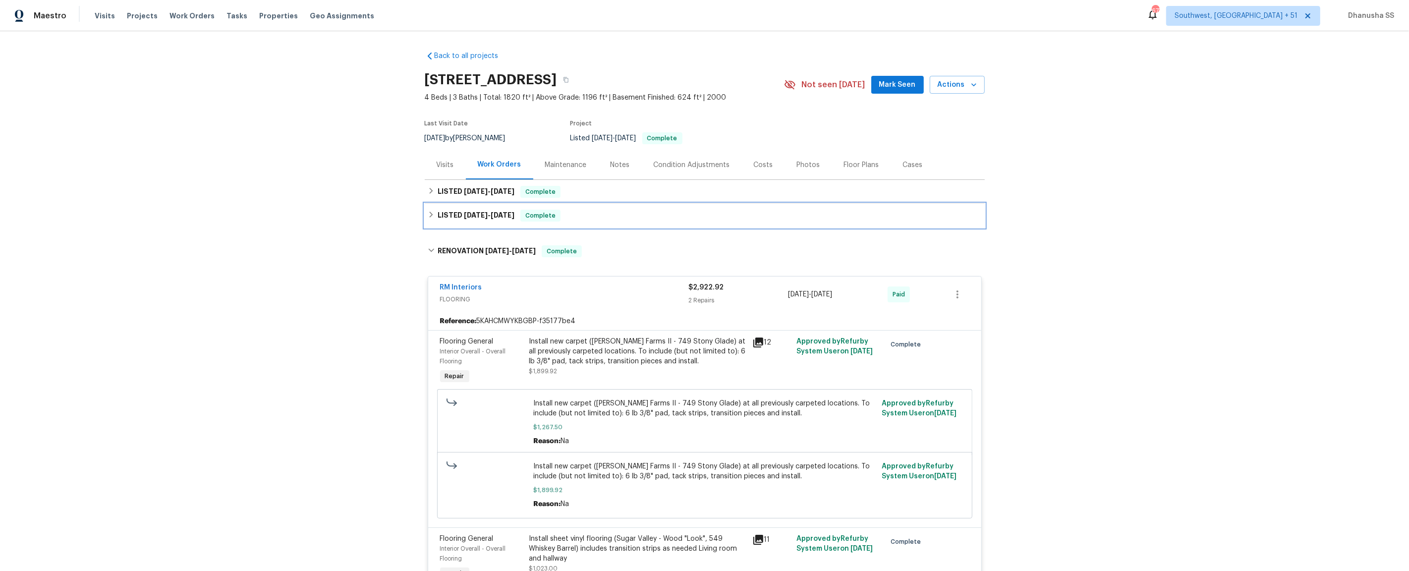
click at [603, 214] on div "LISTED [DATE] - [DATE] Complete" at bounding box center [705, 216] width 554 height 12
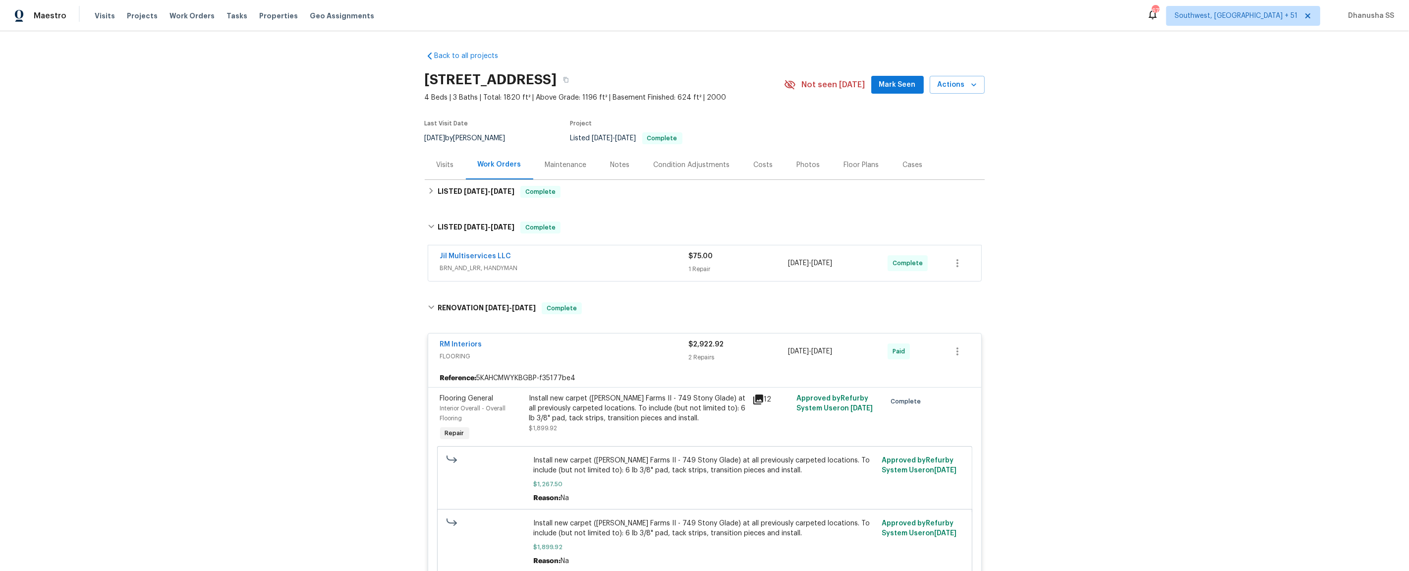
click at [647, 267] on span "BRN_AND_LRR, HANDYMAN" at bounding box center [564, 268] width 249 height 10
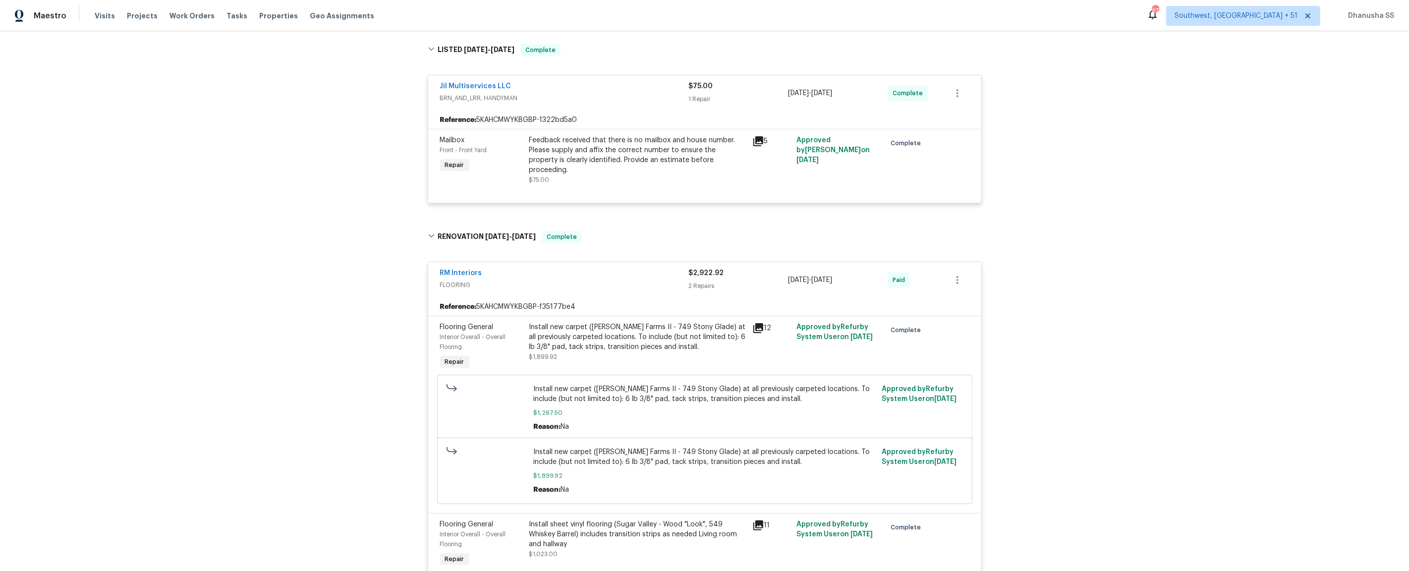
scroll to position [26, 0]
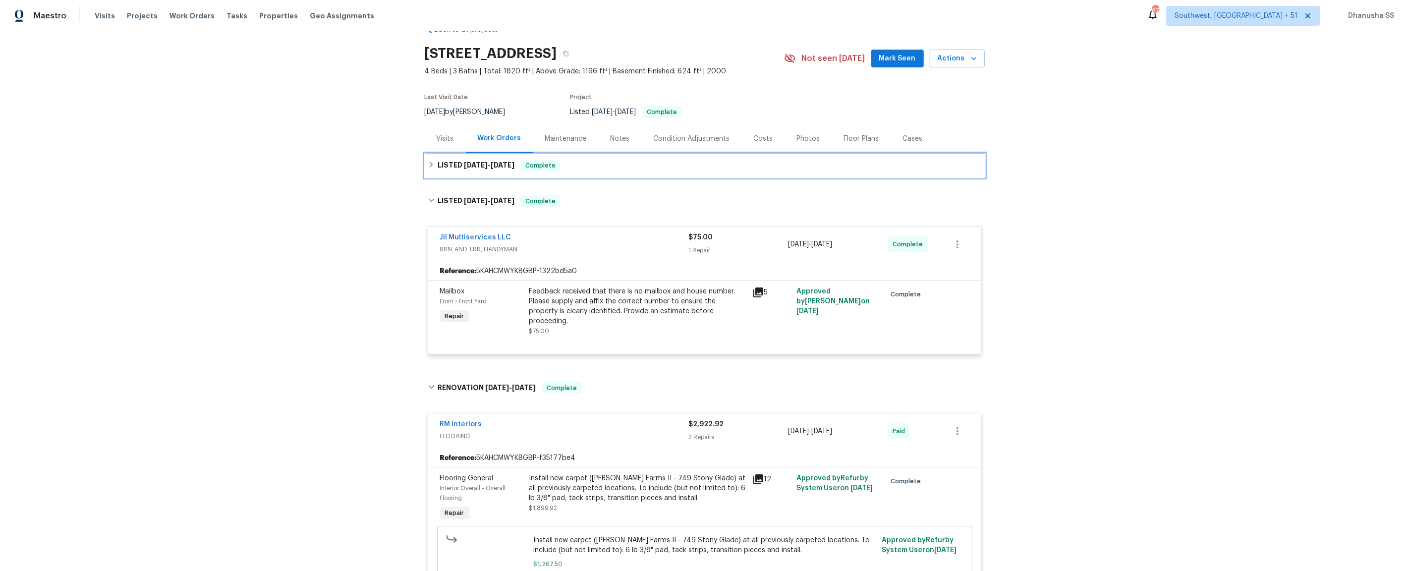
click at [593, 169] on div "LISTED [DATE] - [DATE] Complete" at bounding box center [705, 166] width 554 height 12
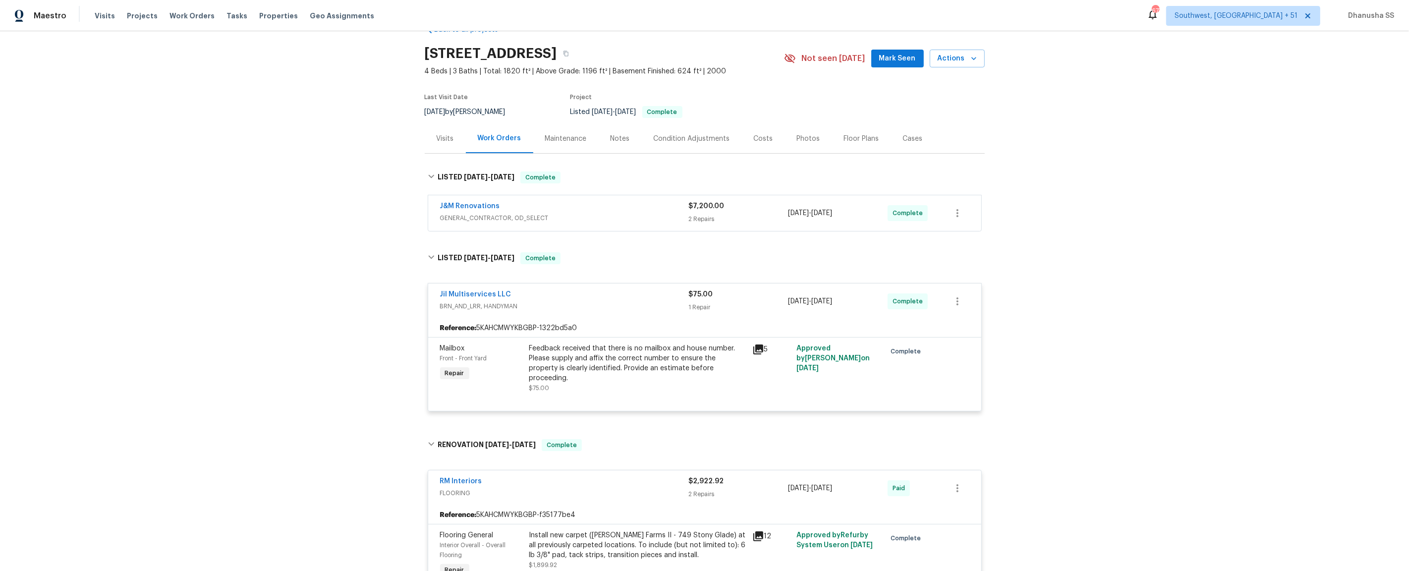
click at [624, 214] on span "GENERAL_CONTRACTOR, OD_SELECT" at bounding box center [564, 218] width 249 height 10
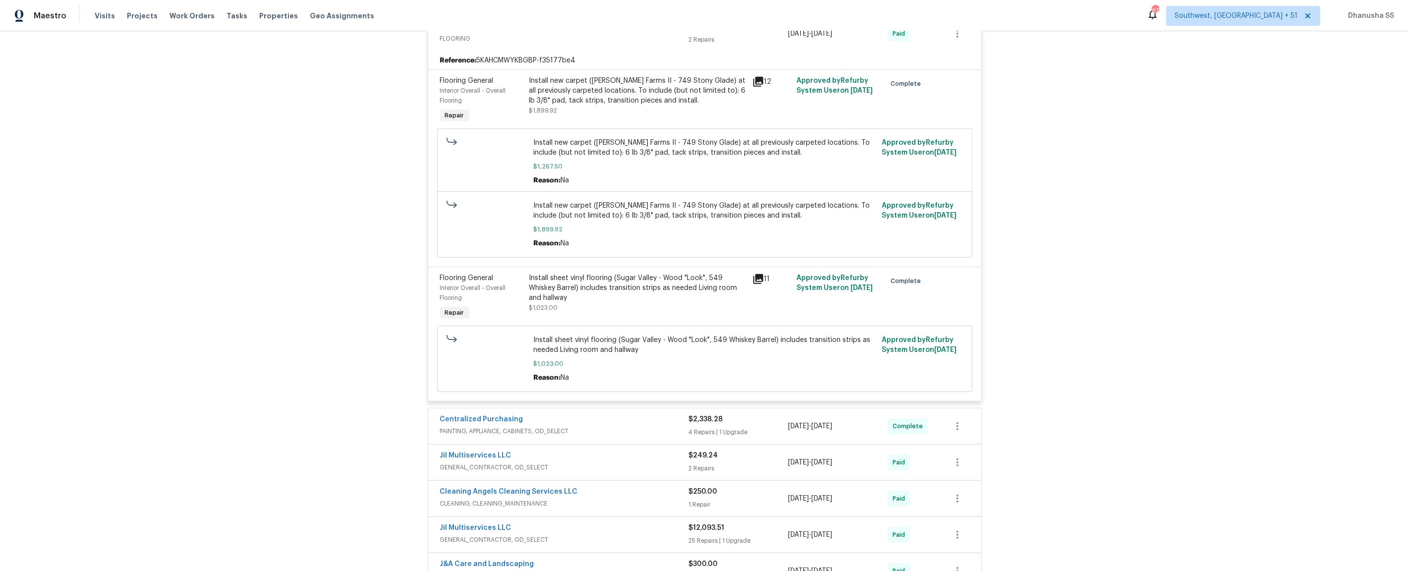
scroll to position [820, 0]
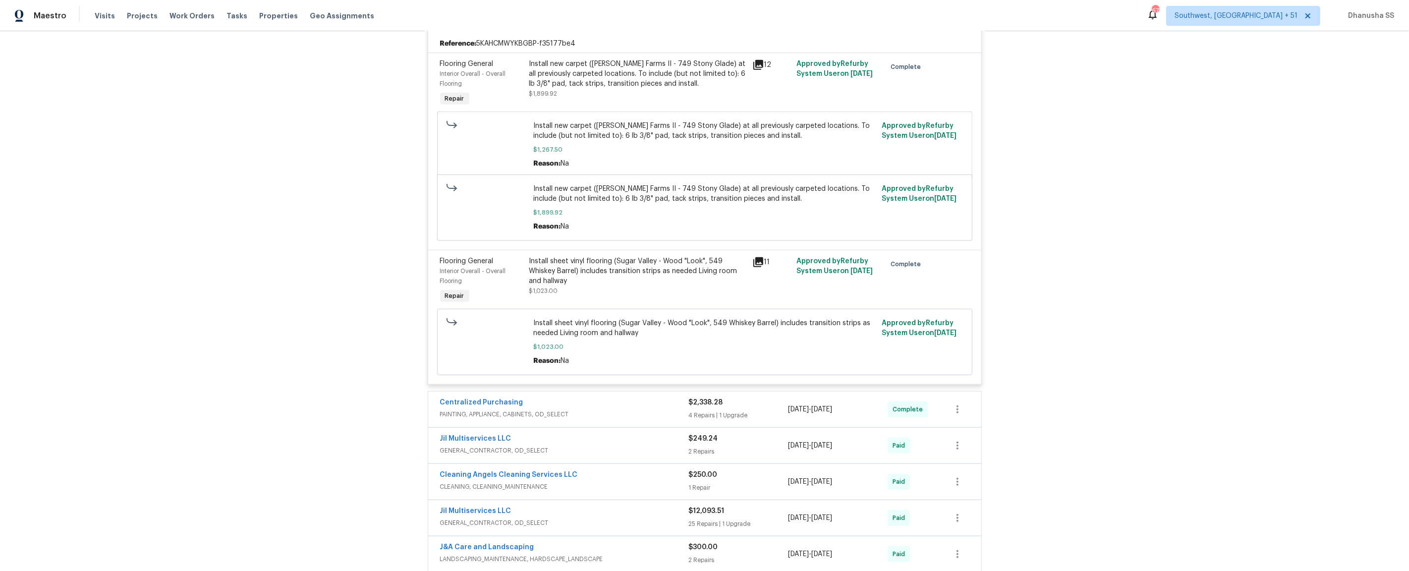
click at [605, 282] on div "Install sheet vinyl flooring (Sugar Valley - Wood "Look", 549 Whiskey Barrel) i…" at bounding box center [637, 281] width 223 height 56
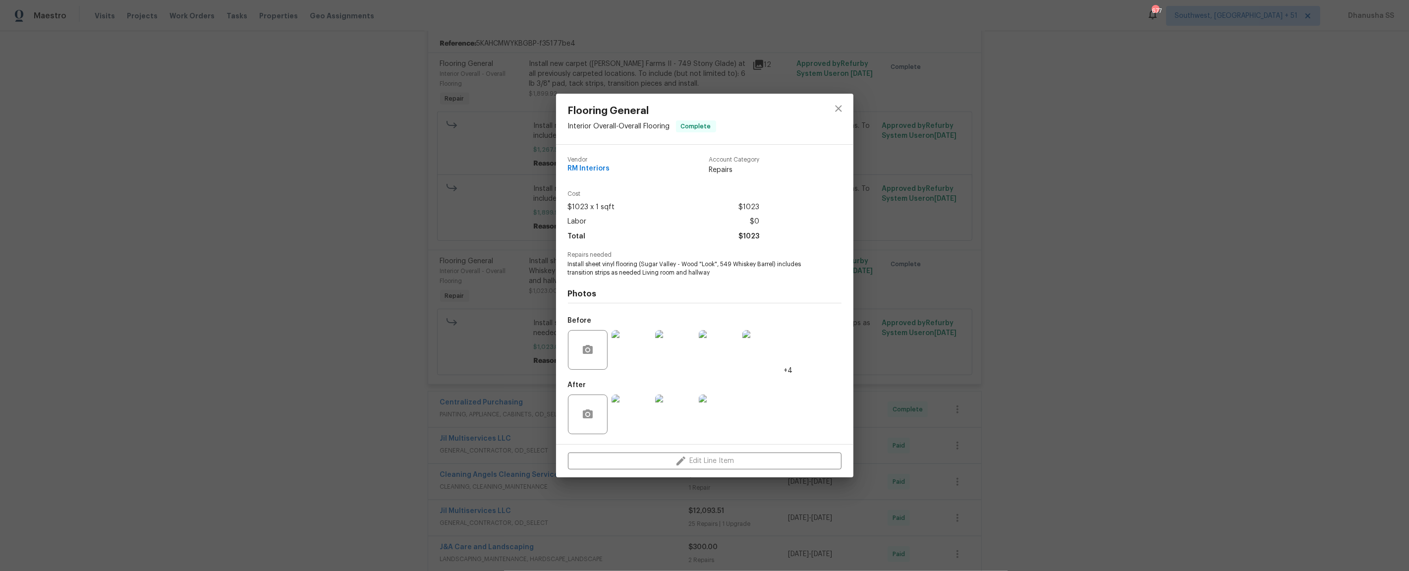
click at [633, 415] on img at bounding box center [632, 414] width 40 height 40
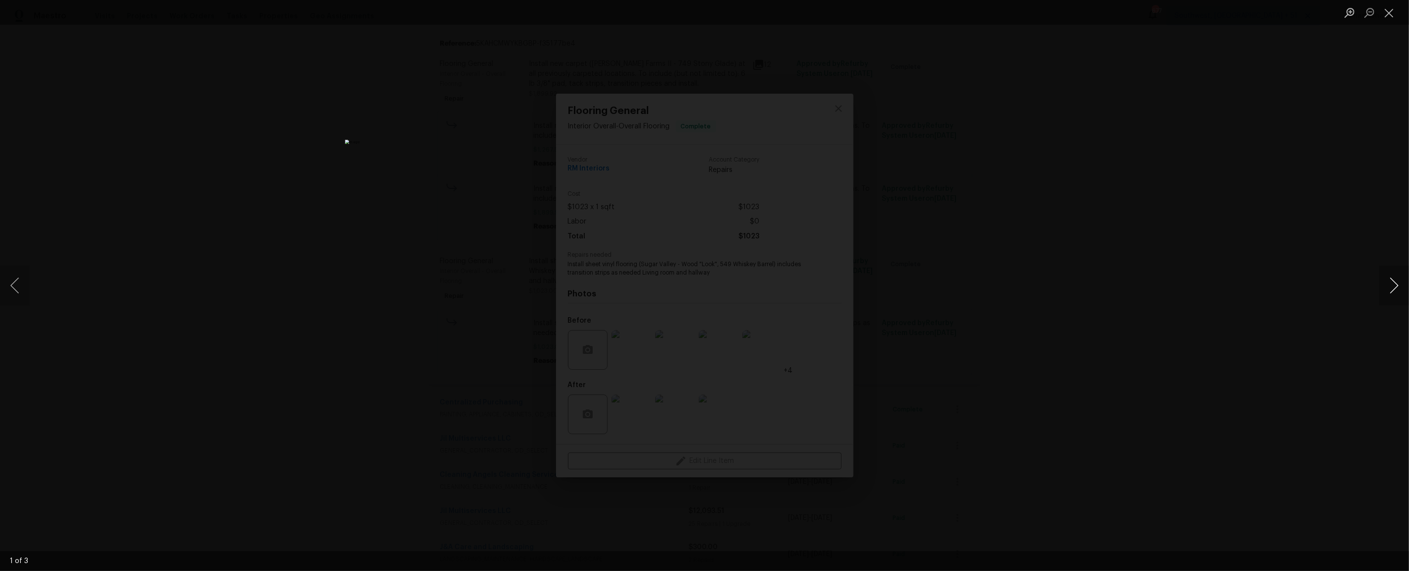
click at [1383, 290] on button "Next image" at bounding box center [1394, 286] width 30 height 40
click at [1189, 310] on div "Lightbox" at bounding box center [704, 285] width 1409 height 571
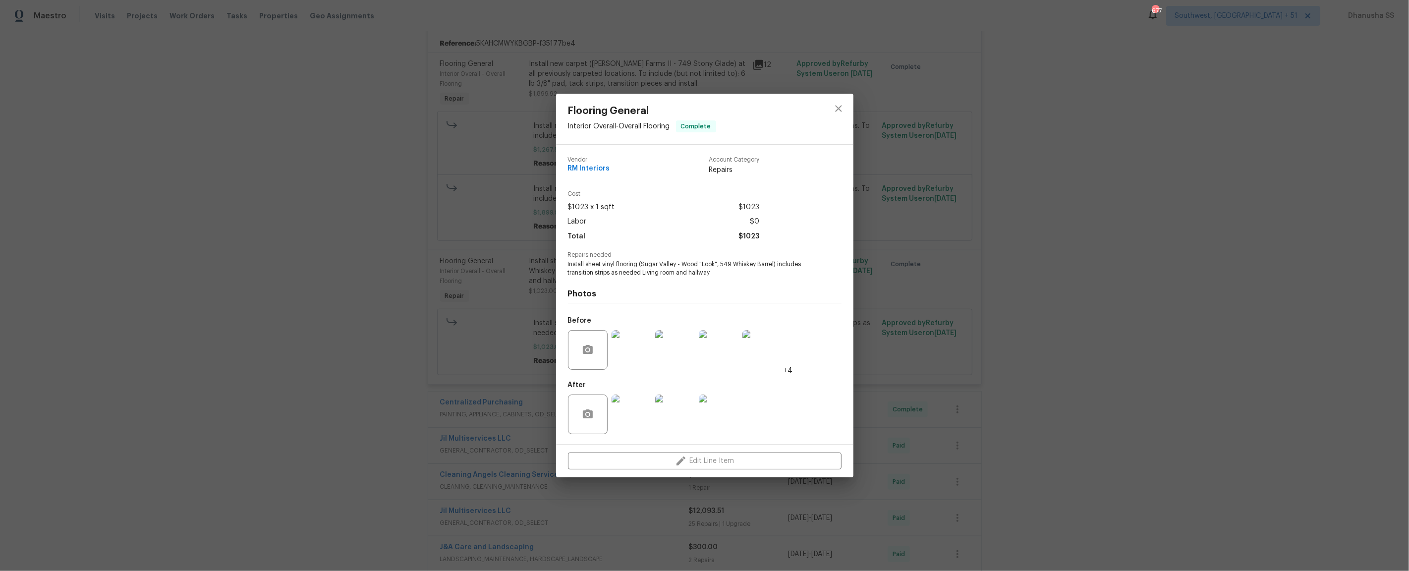
click at [640, 349] on img at bounding box center [632, 350] width 40 height 40
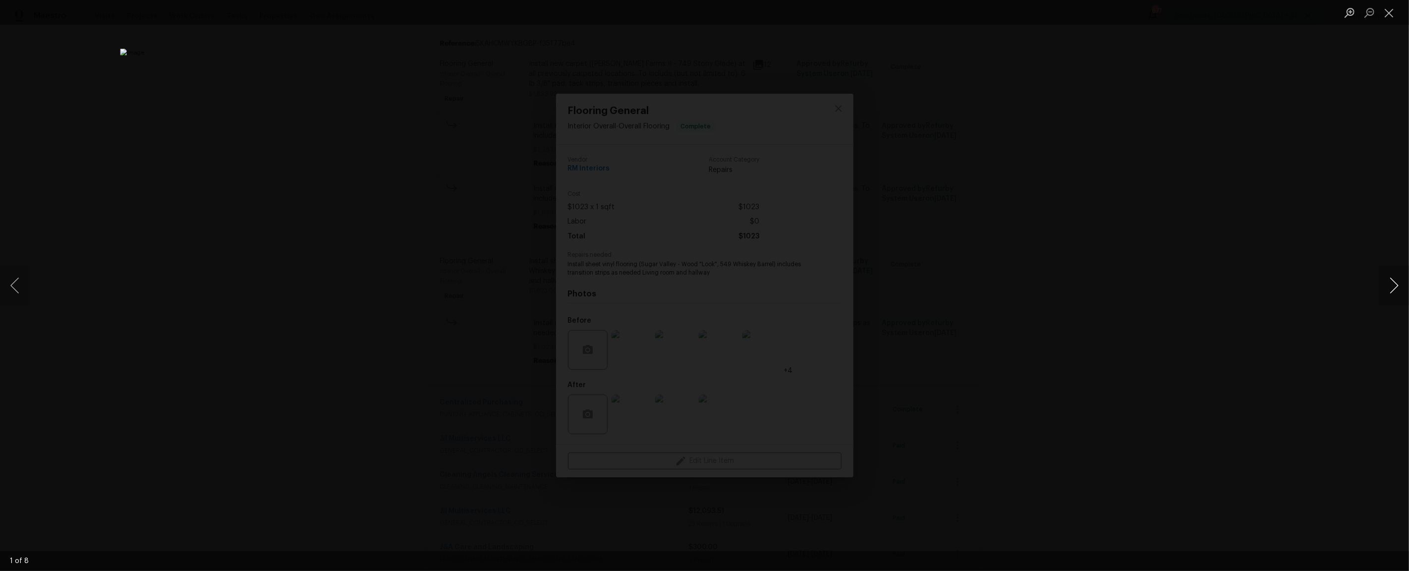
click at [1386, 287] on button "Next image" at bounding box center [1394, 286] width 30 height 40
click at [1198, 240] on div "Lightbox" at bounding box center [704, 285] width 1409 height 571
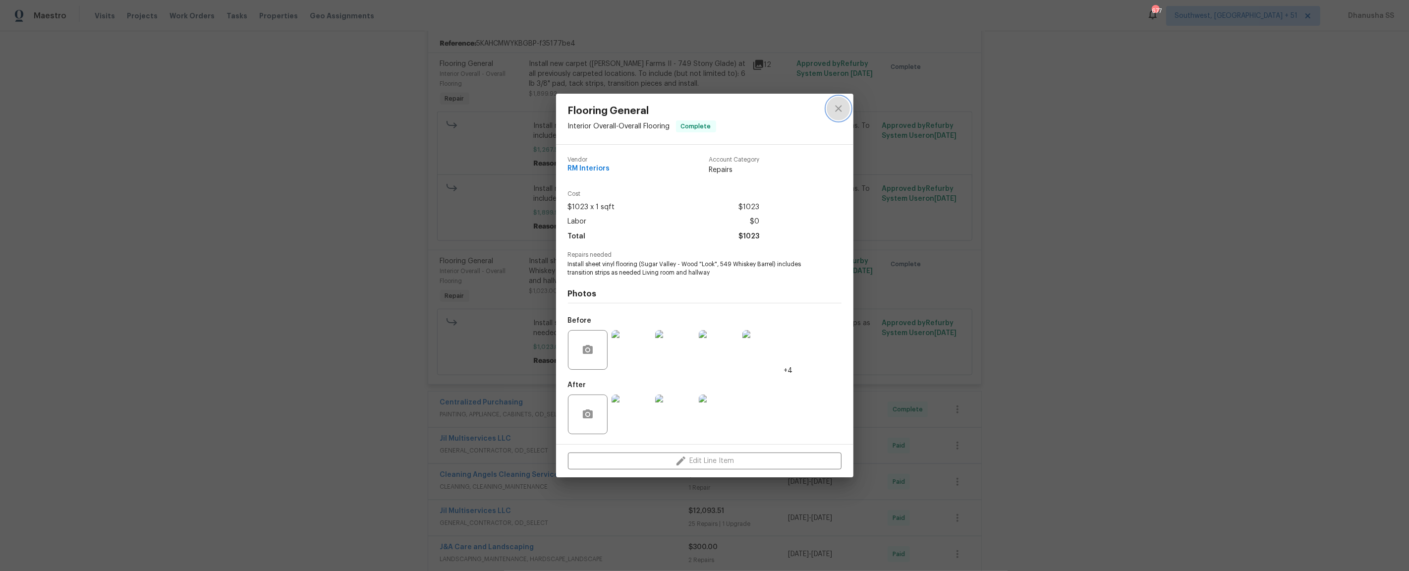
click at [833, 116] on button "close" at bounding box center [839, 109] width 24 height 24
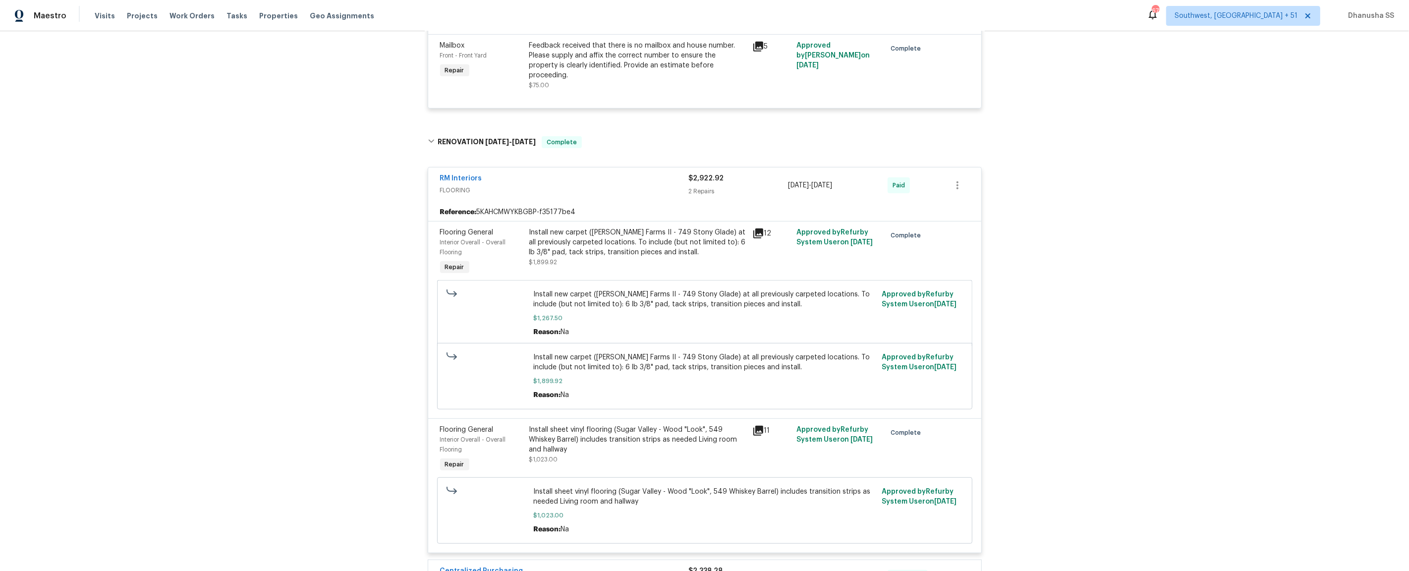
scroll to position [0, 0]
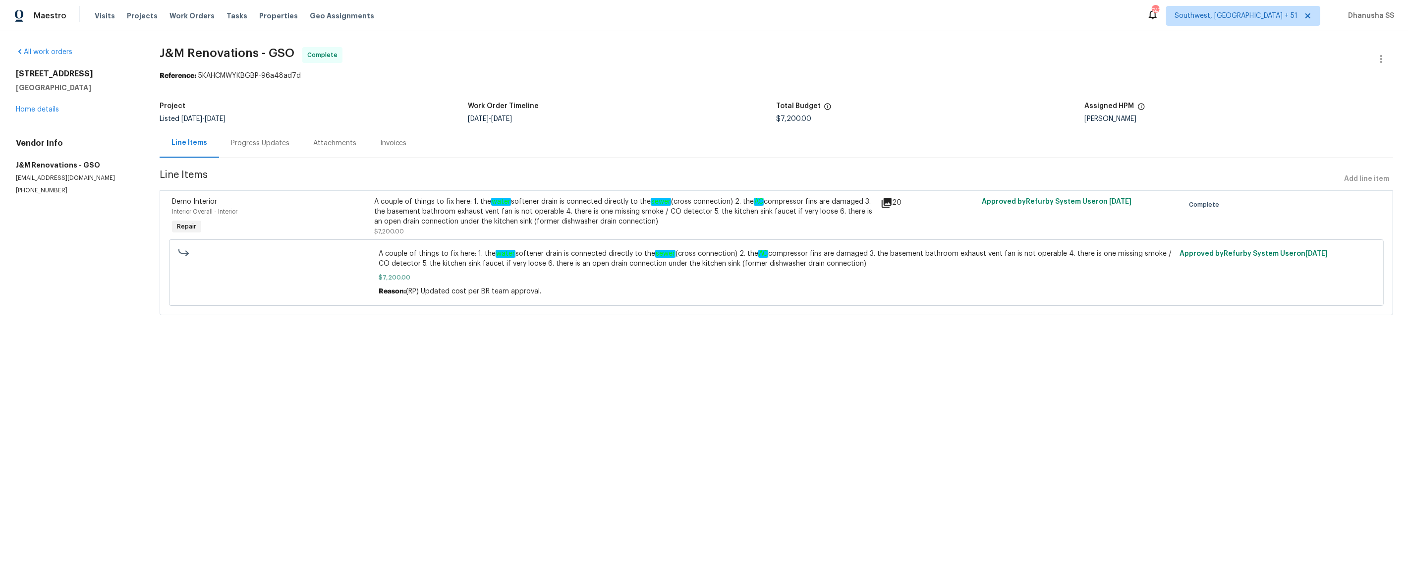
click at [265, 132] on div "Progress Updates" at bounding box center [260, 142] width 82 height 29
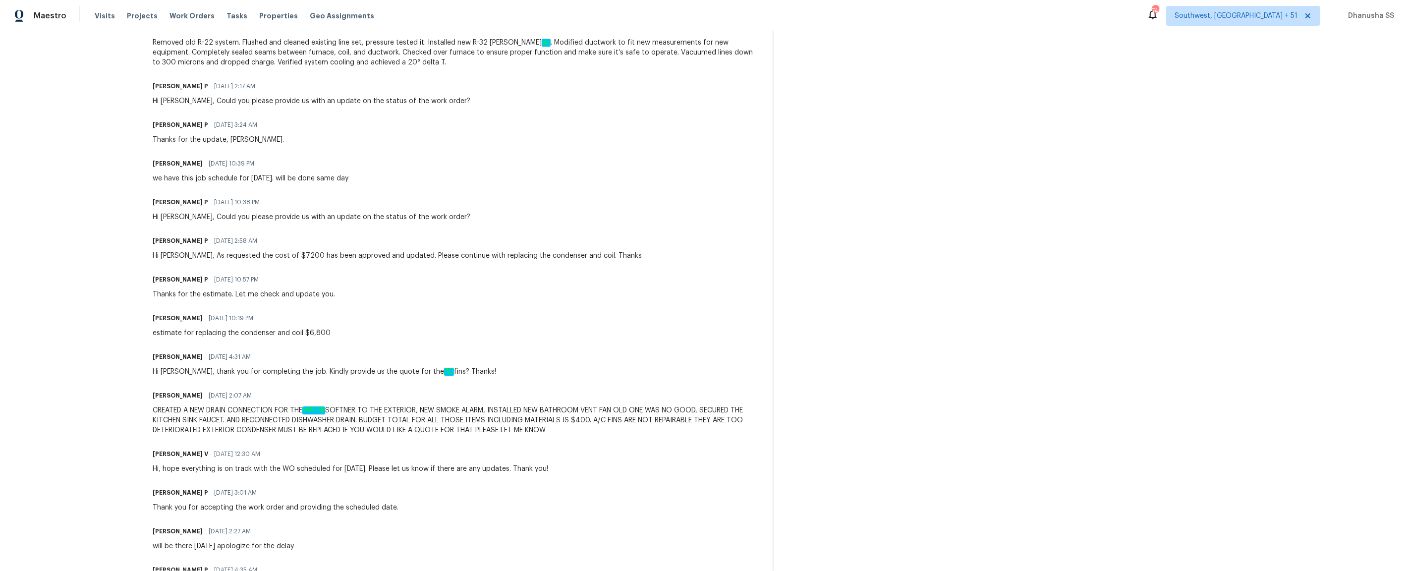
scroll to position [402, 0]
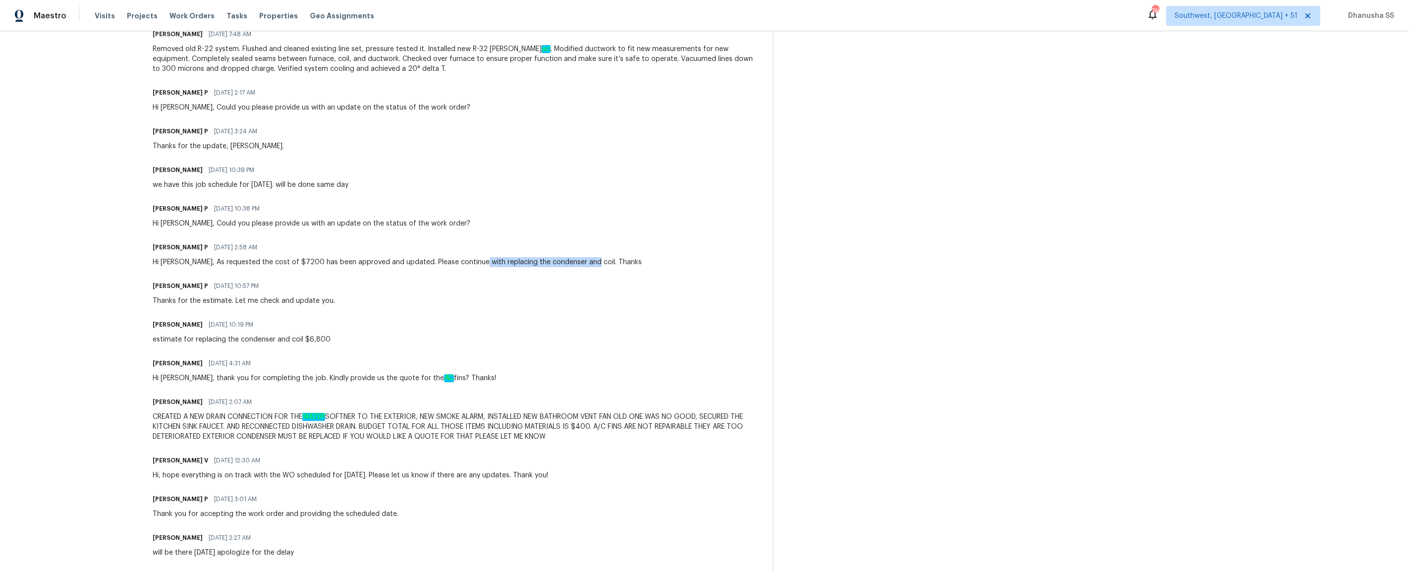
drag, startPoint x: 469, startPoint y: 262, endPoint x: 578, endPoint y: 264, distance: 108.5
click at [578, 264] on div "Hi Joselyn, As requested the cost of $7200 has been approved and updated. Pleas…" at bounding box center [397, 262] width 489 height 10
copy div "replacing the condenser and coil."
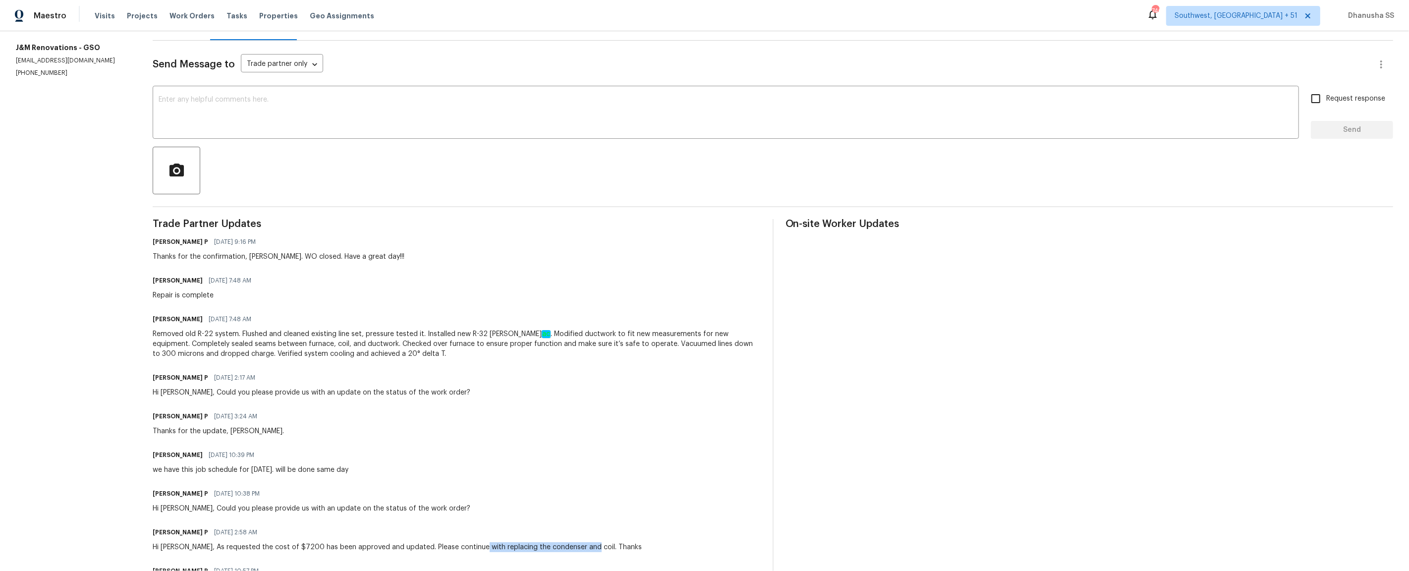
scroll to position [0, 0]
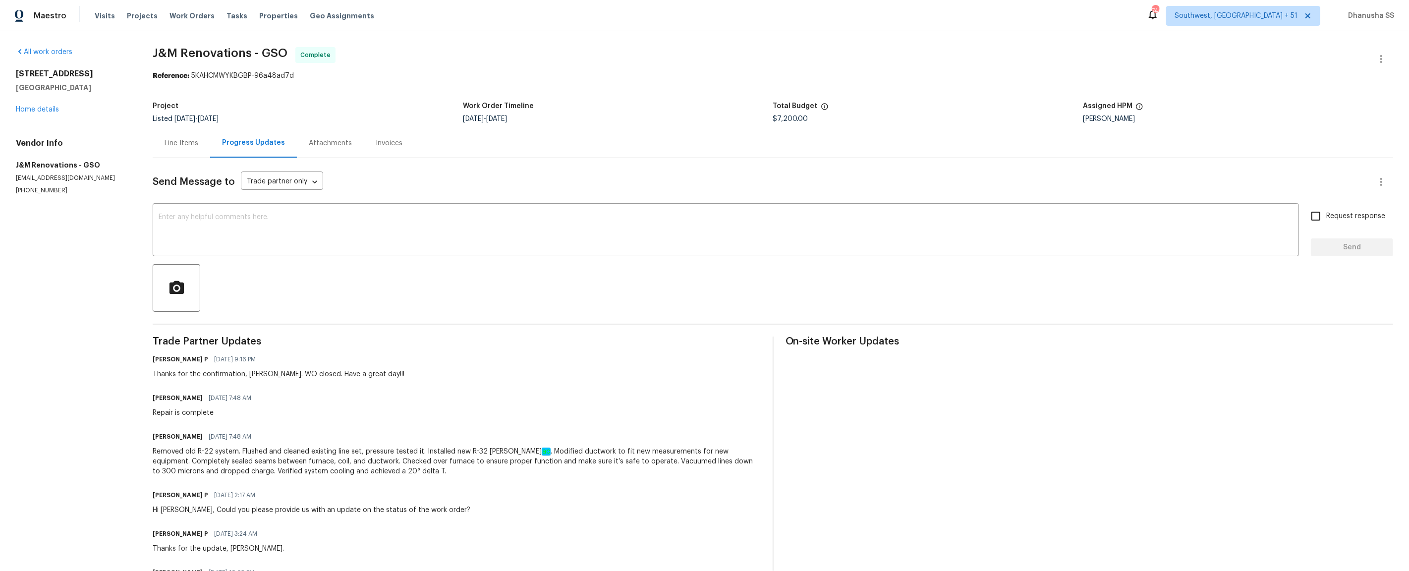
click at [194, 149] on div "Line Items" at bounding box center [181, 142] width 57 height 29
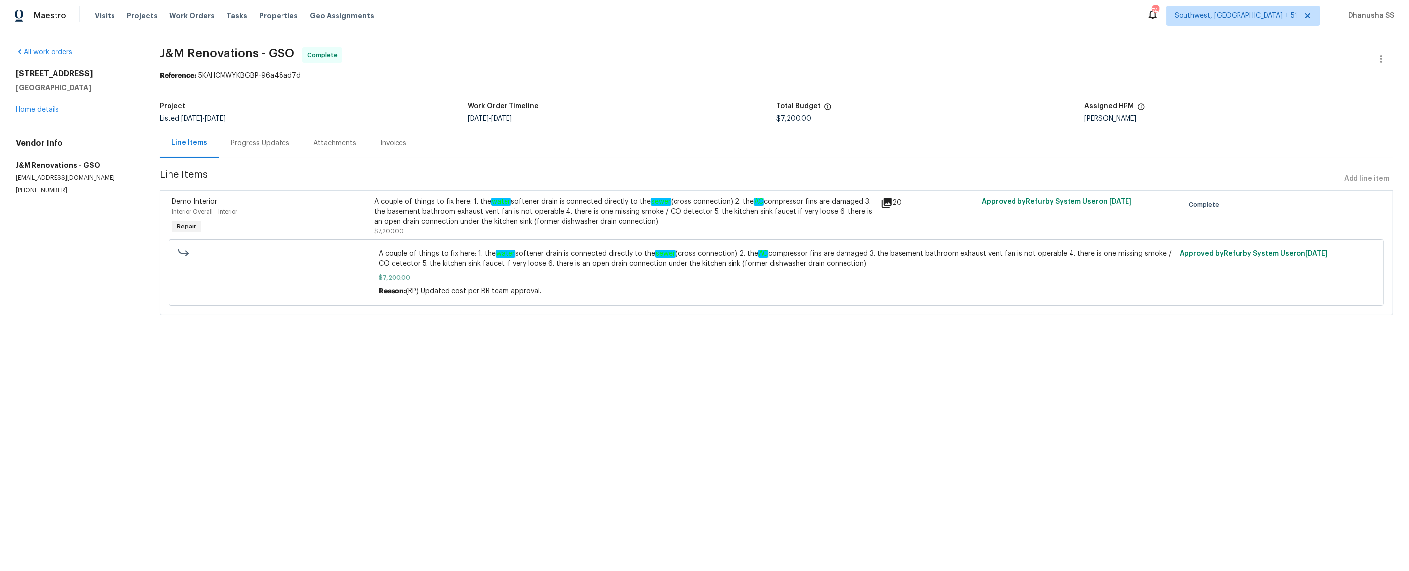
click at [256, 146] on div "Progress Updates" at bounding box center [260, 143] width 58 height 10
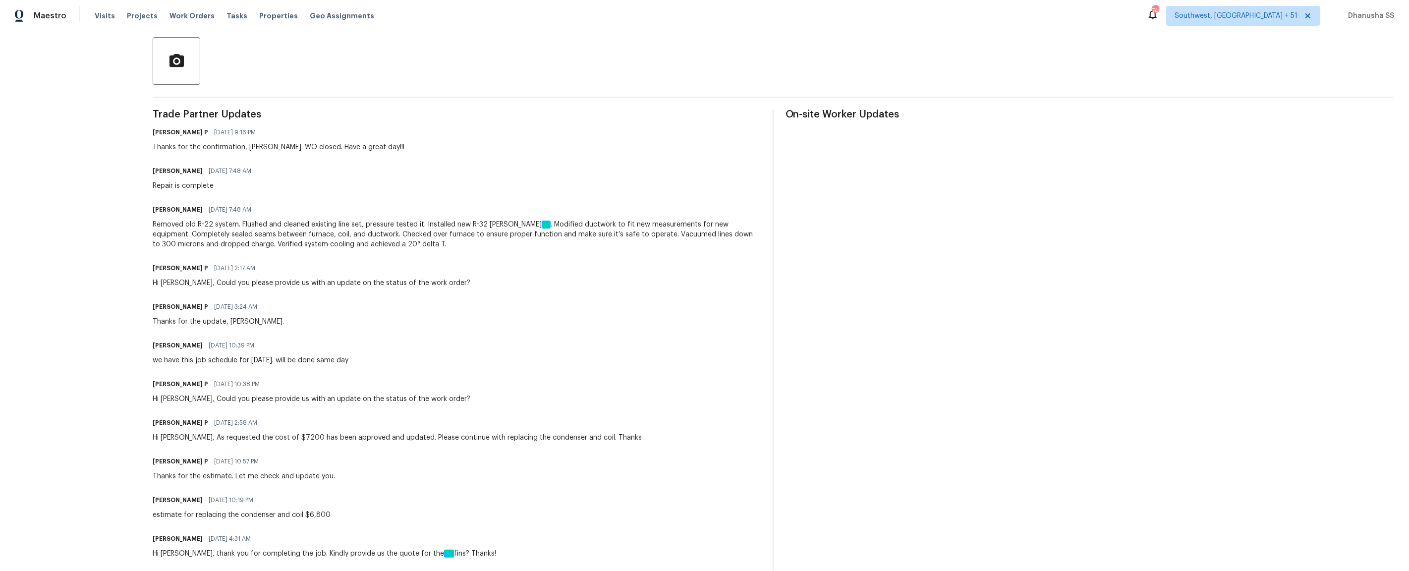
scroll to position [311, 0]
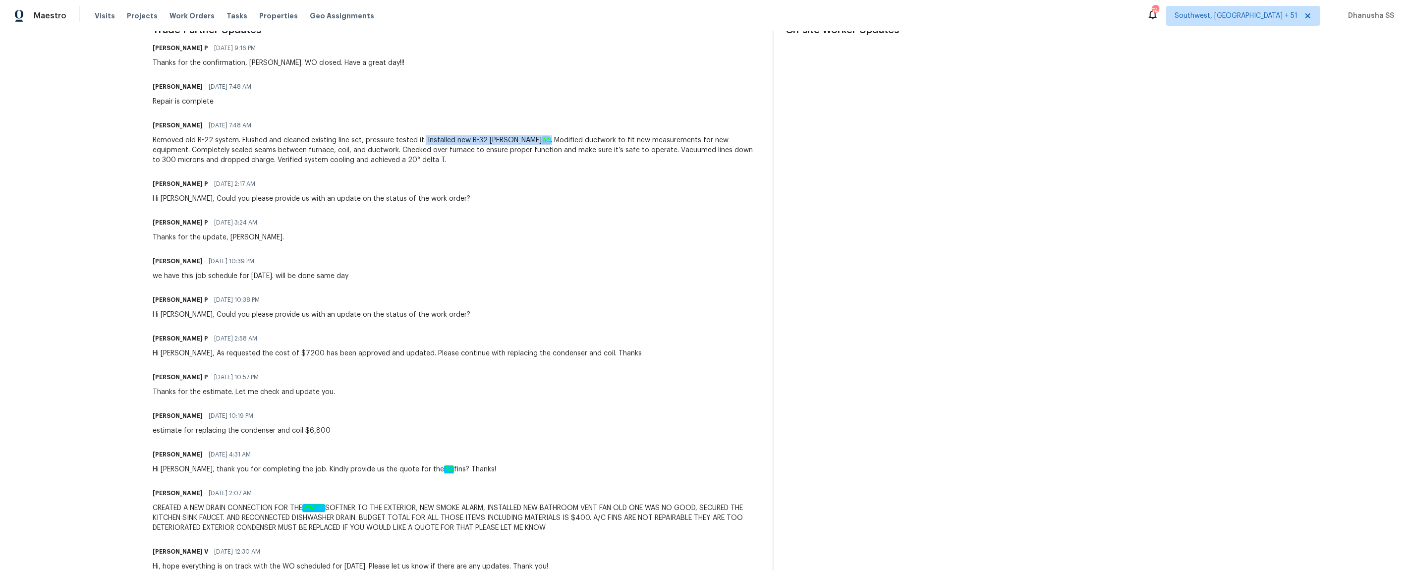
drag, startPoint x: 420, startPoint y: 142, endPoint x: 527, endPoint y: 140, distance: 107.1
click at [527, 140] on div "Removed old R-22 system. Flushed and cleaned existing line set, pressure tested…" at bounding box center [457, 150] width 608 height 30
click at [456, 143] on div "Removed old R-22 system. Flushed and cleaned existing line set, pressure tested…" at bounding box center [457, 150] width 608 height 30
drag, startPoint x: 467, startPoint y: 138, endPoint x: 530, endPoint y: 140, distance: 62.5
click at [530, 140] on div "Removed old R-22 system. Flushed and cleaned existing line set, pressure tested…" at bounding box center [457, 150] width 608 height 30
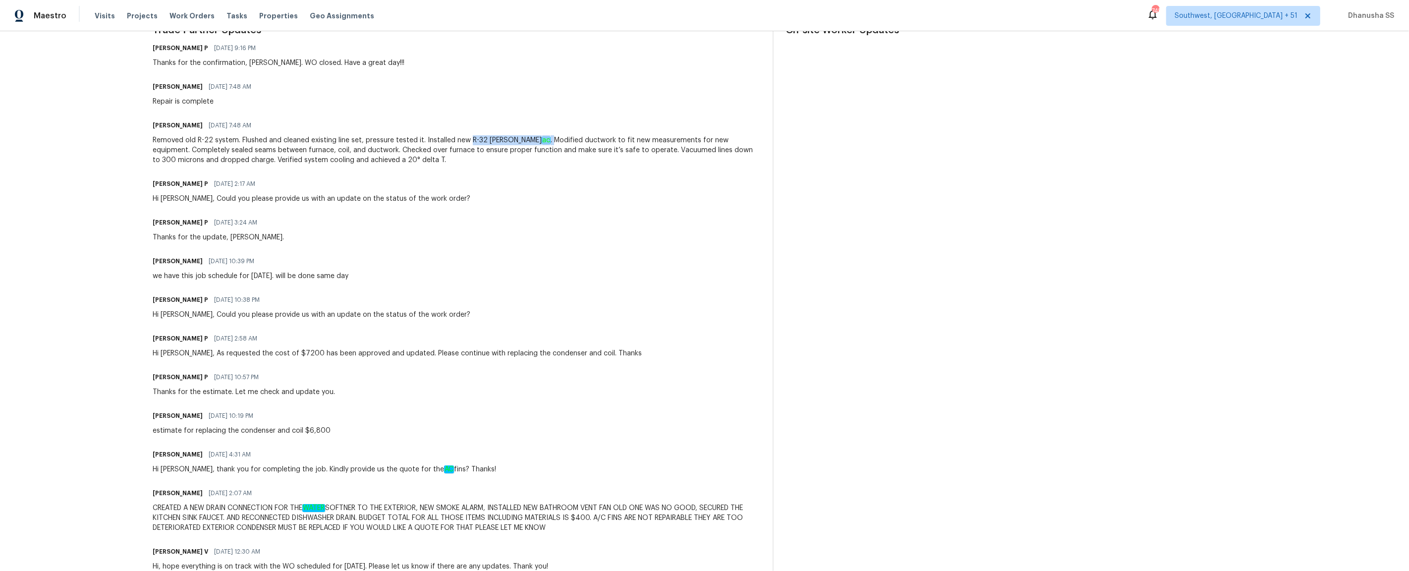
copy div "R-32 Goodman ac ."
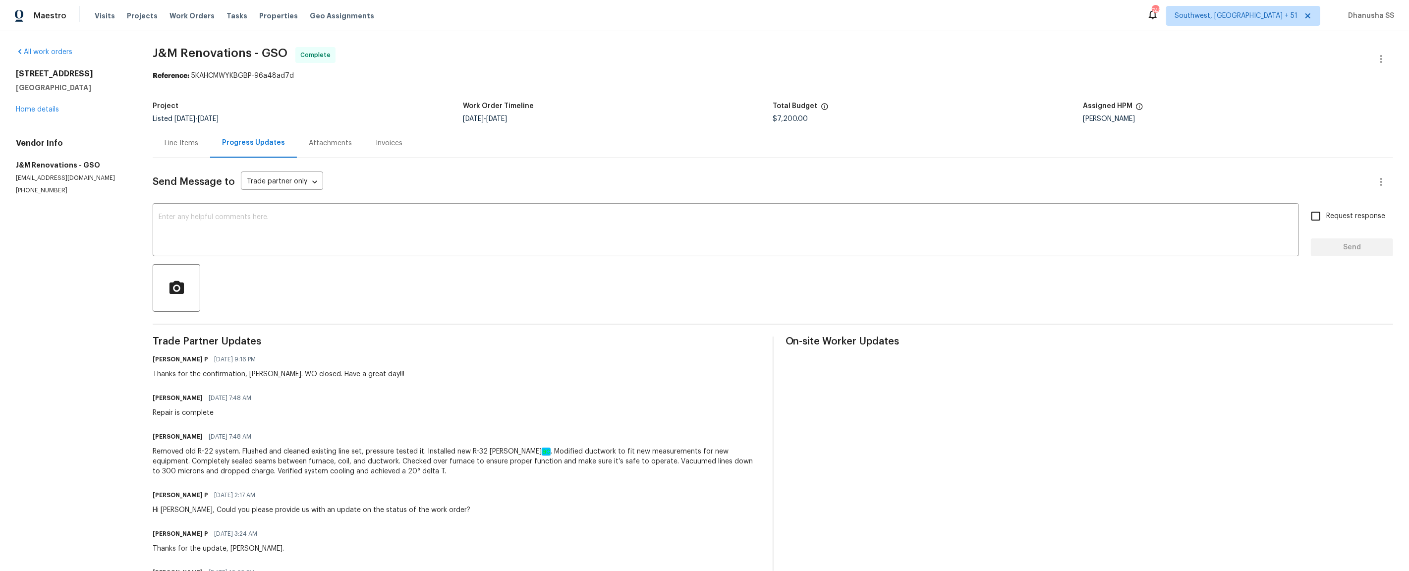
click at [186, 143] on div "Line Items" at bounding box center [182, 143] width 34 height 10
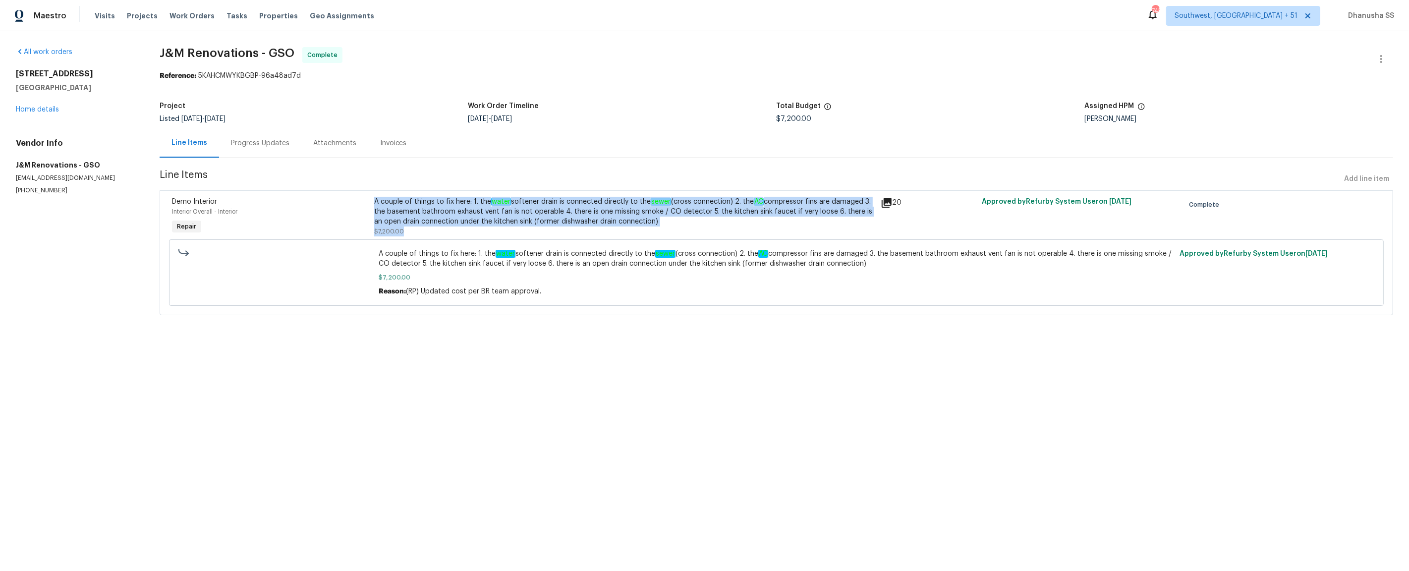
drag, startPoint x: 411, startPoint y: 229, endPoint x: 370, endPoint y: 229, distance: 41.6
click at [370, 229] on div "Demo Interior Interior Overall - Interior Repair A couple of things to fix here…" at bounding box center [776, 217] width 1215 height 46
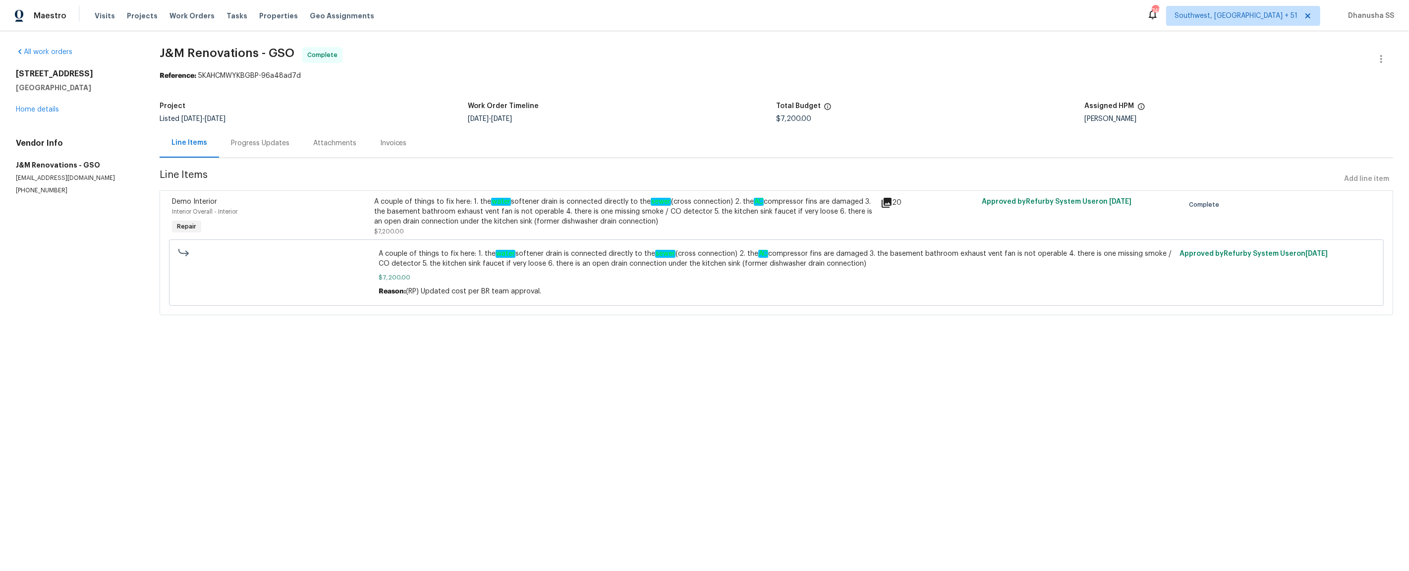
click at [270, 146] on div "Progress Updates" at bounding box center [260, 143] width 58 height 10
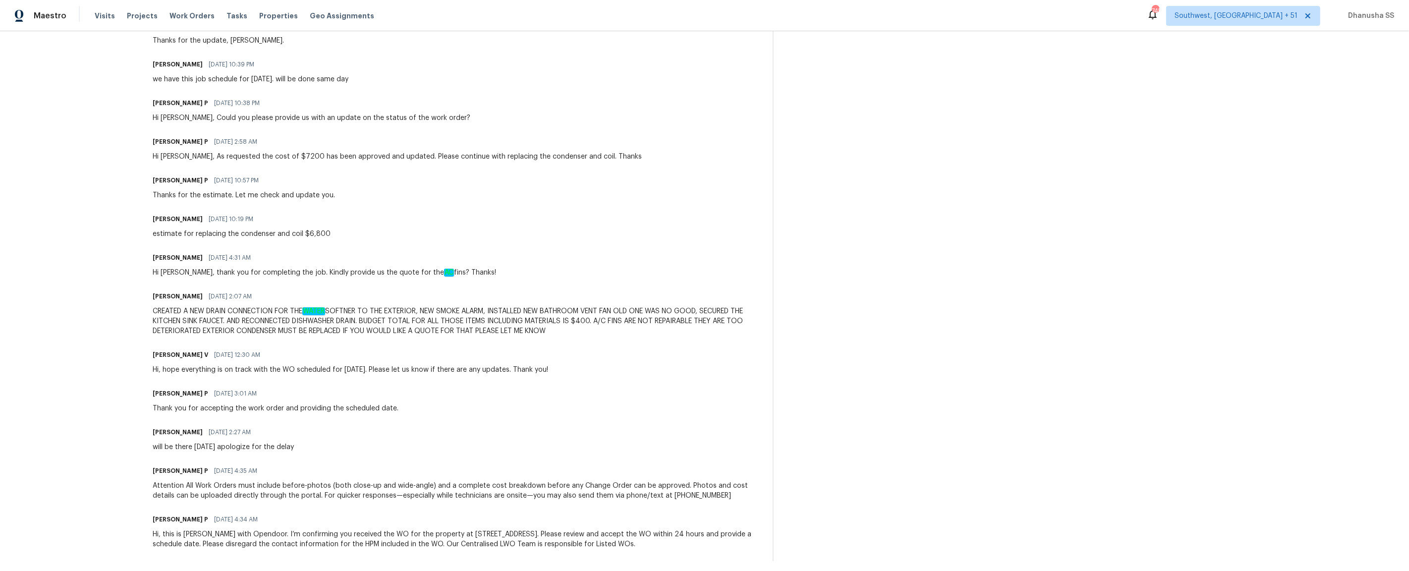
scroll to position [514, 0]
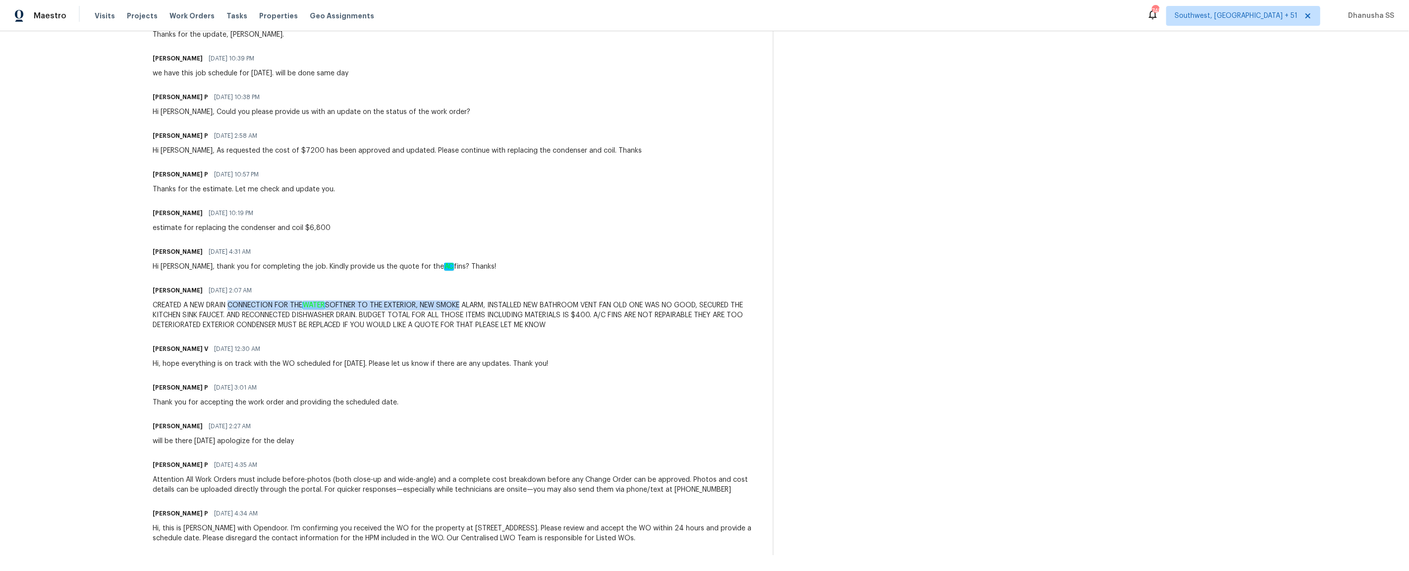
drag, startPoint x: 233, startPoint y: 303, endPoint x: 464, endPoint y: 303, distance: 230.4
click at [464, 303] on div "CREATED A NEW DRAIN CONNECTION FOR THE WATER SOFTNER TO THE EXTERIOR, NEW SMOKE…" at bounding box center [457, 315] width 608 height 30
click at [470, 304] on div "CREATED A NEW DRAIN CONNECTION FOR THE WATER SOFTNER TO THE EXTERIOR, NEW SMOKE…" at bounding box center [457, 315] width 608 height 30
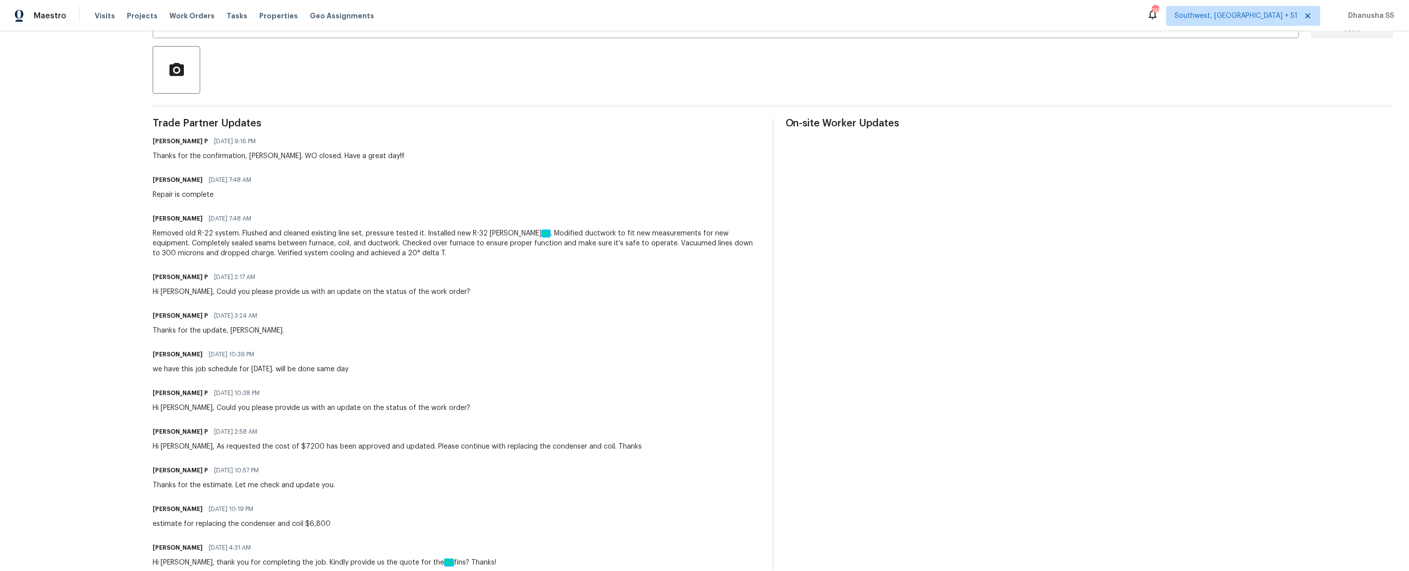
scroll to position [0, 0]
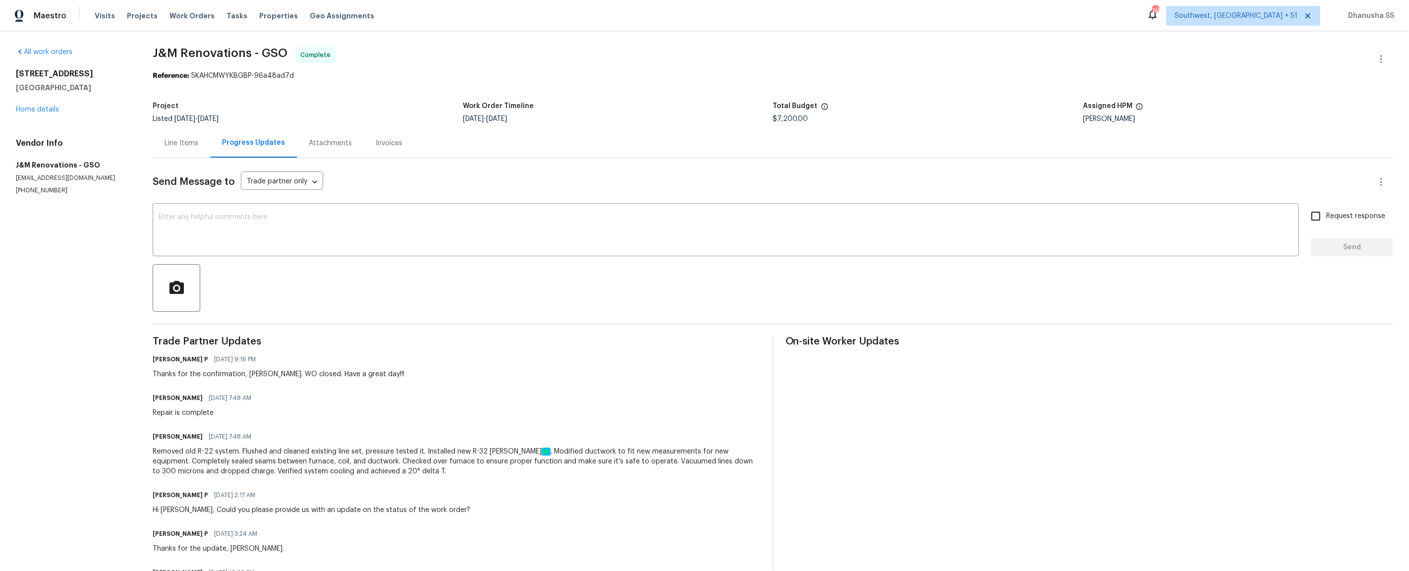
click at [183, 150] on div "Line Items" at bounding box center [181, 142] width 57 height 29
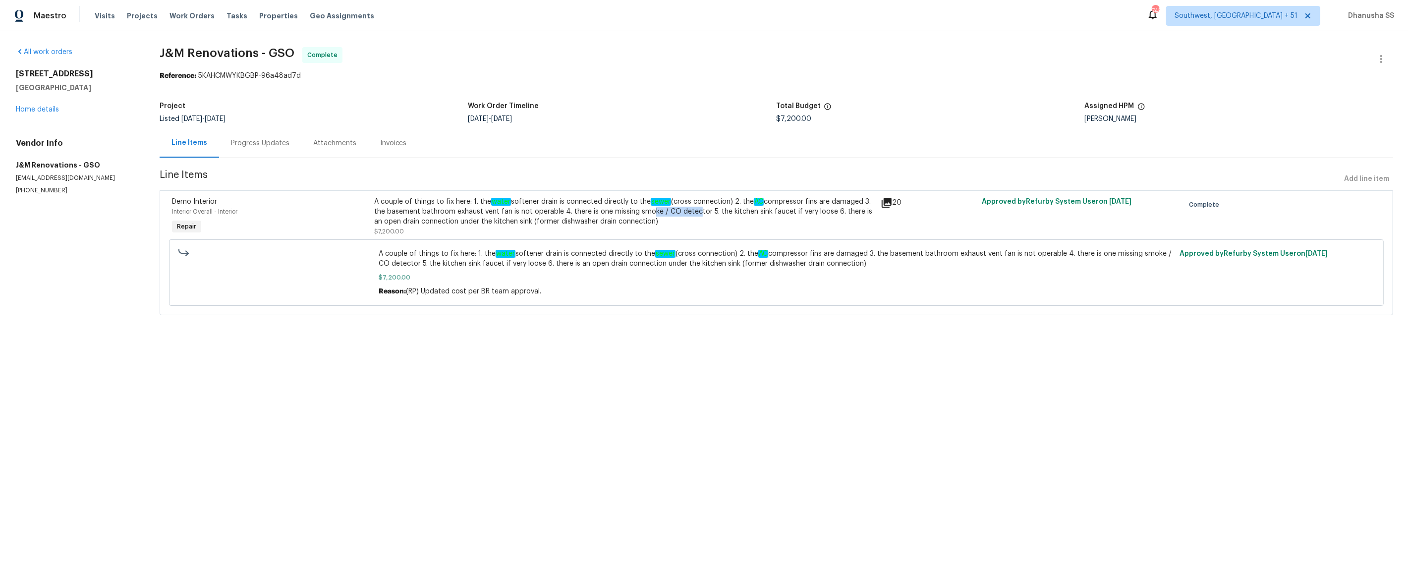
drag, startPoint x: 643, startPoint y: 211, endPoint x: 691, endPoint y: 213, distance: 47.6
click at [691, 213] on div "A couple of things to fix here: 1. the water softener drain is connected direct…" at bounding box center [624, 212] width 500 height 30
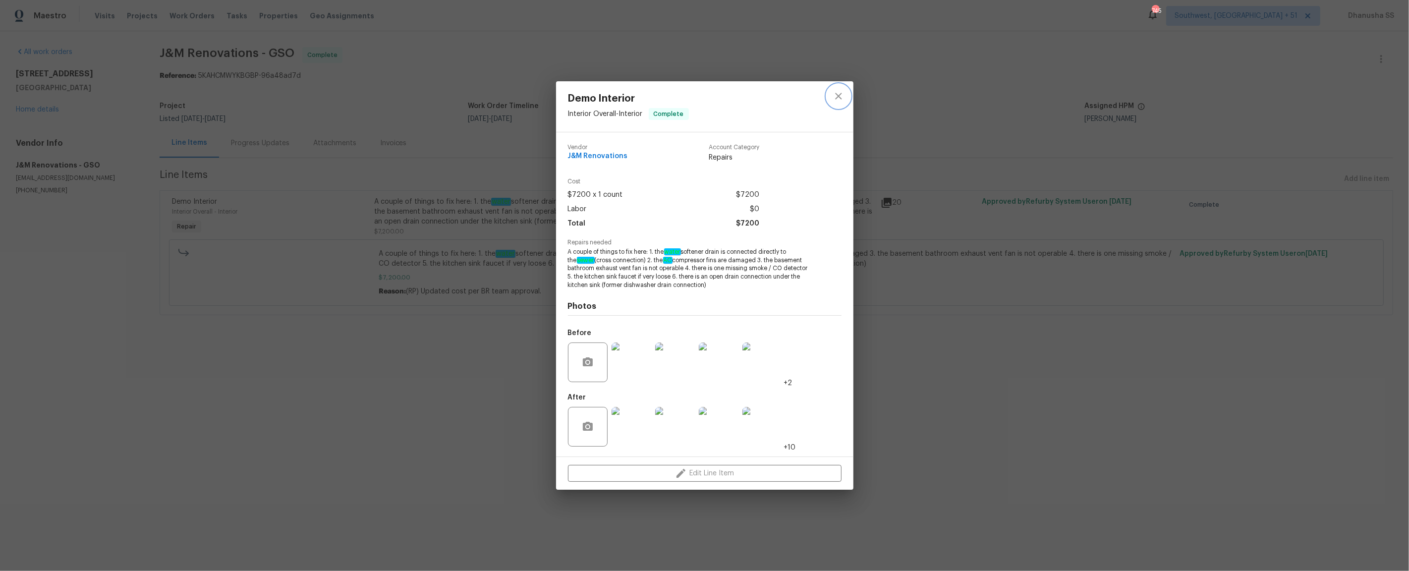
click at [830, 97] on button "close" at bounding box center [839, 96] width 24 height 24
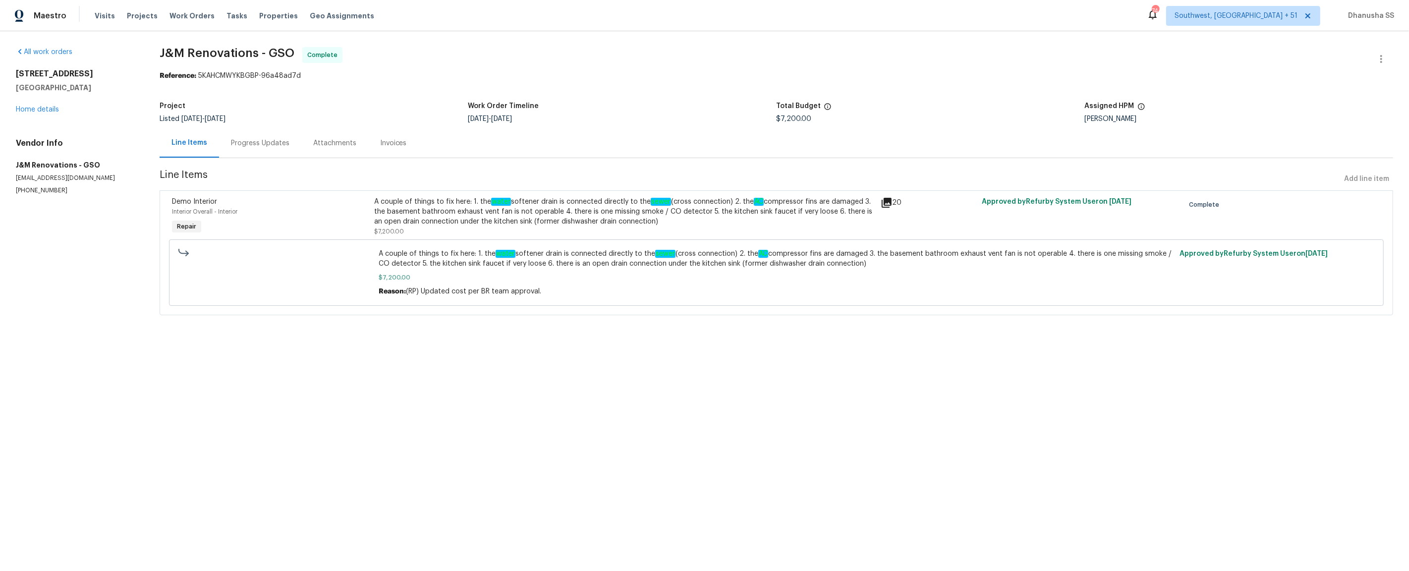
click at [270, 143] on div "Progress Updates" at bounding box center [260, 143] width 58 height 10
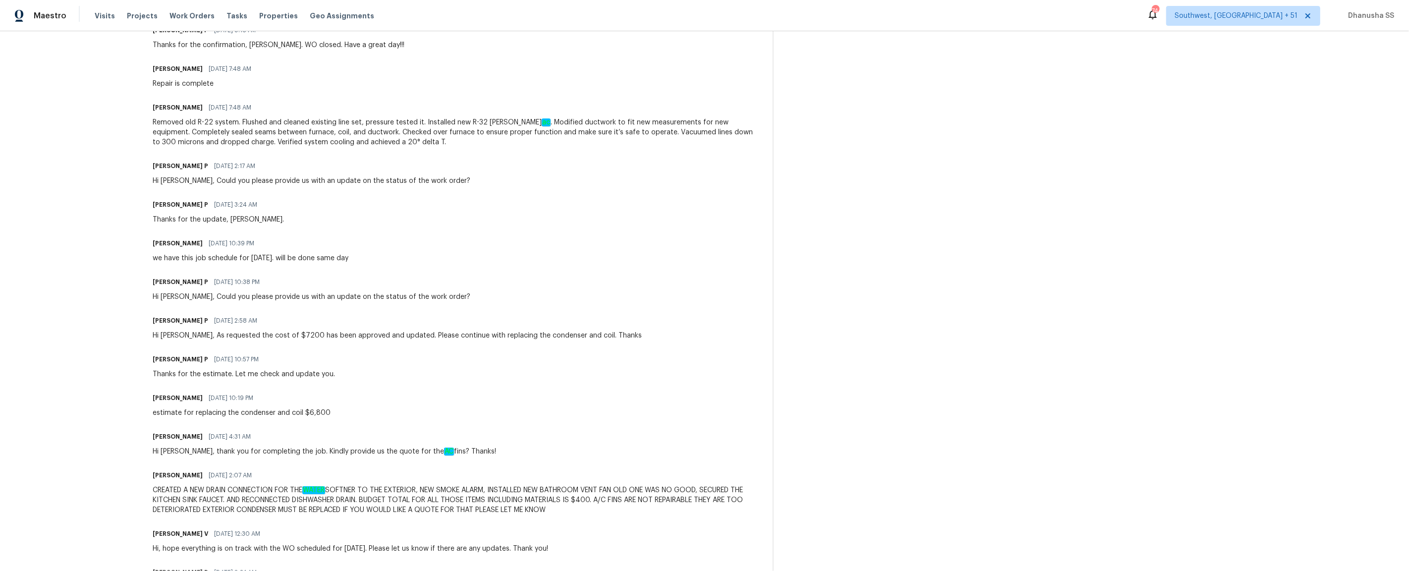
scroll to position [337, 0]
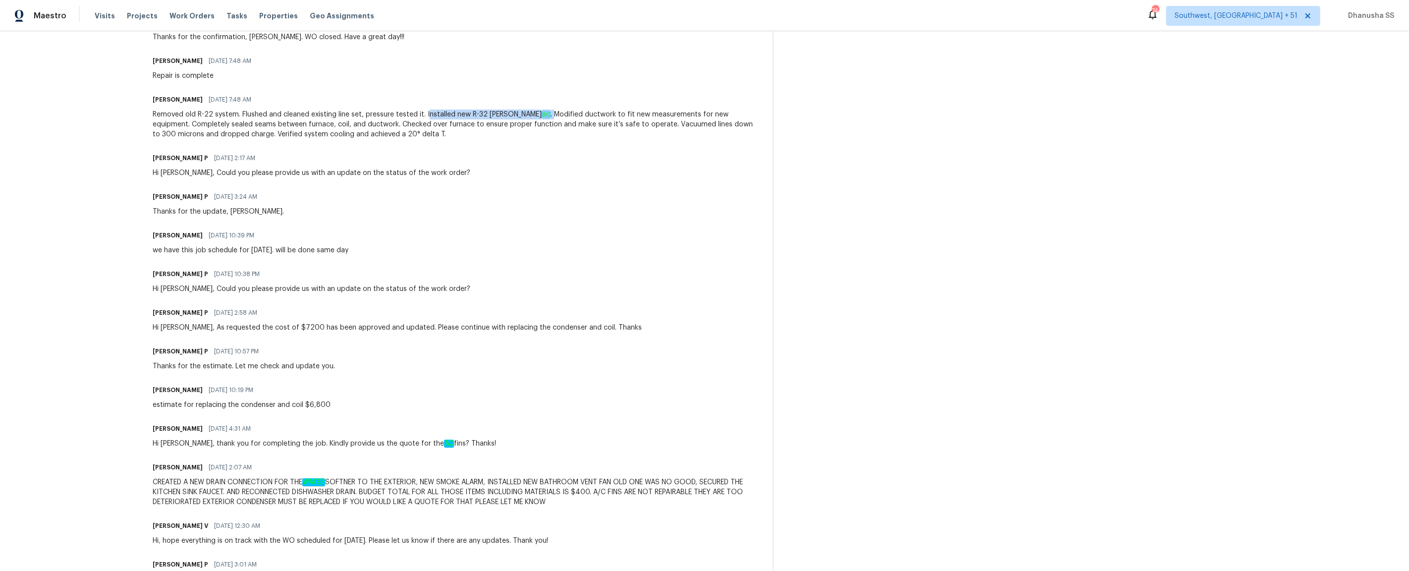
drag, startPoint x: 425, startPoint y: 115, endPoint x: 529, endPoint y: 114, distance: 104.1
click at [529, 114] on div "Removed old R-22 system. Flushed and cleaned existing line set, pressure tested…" at bounding box center [457, 125] width 608 height 30
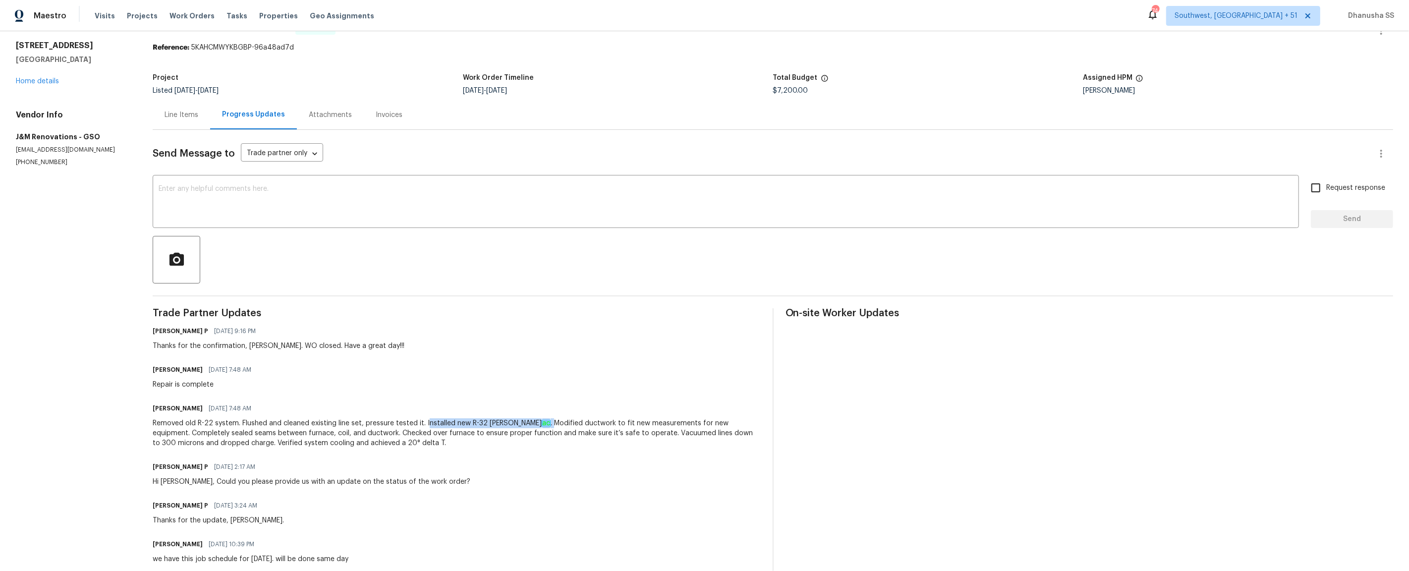
scroll to position [0, 0]
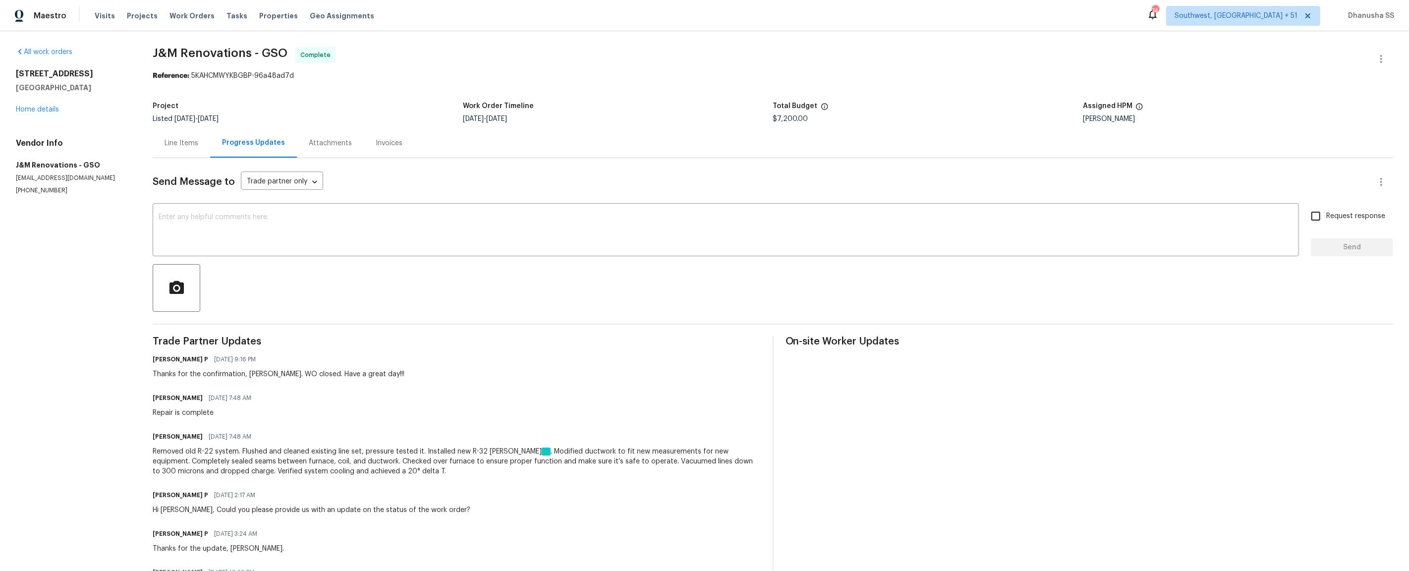
click at [183, 149] on div "Line Items" at bounding box center [181, 142] width 57 height 29
